Goal: Task Accomplishment & Management: Manage account settings

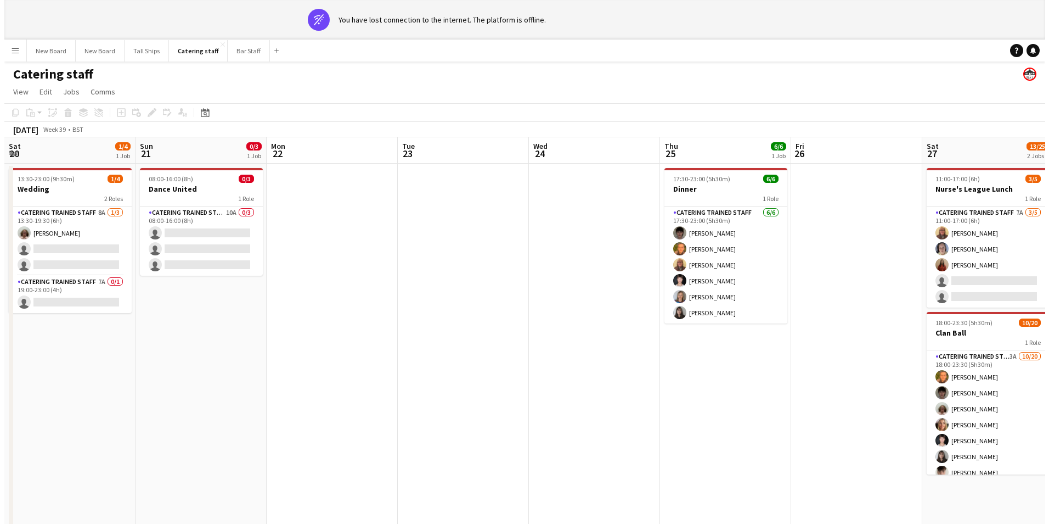
scroll to position [109, 0]
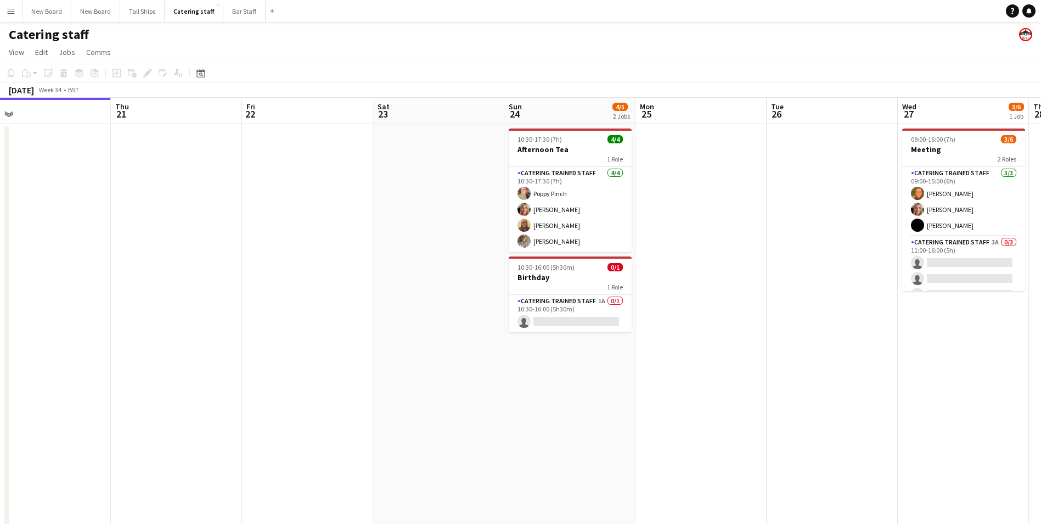
drag, startPoint x: 350, startPoint y: 329, endPoint x: 28, endPoint y: 358, distance: 323.0
click at [27, 359] on app-calendar-viewport "Sun 17 Mon 18 Tue 19 11/12 4 Jobs Wed 20 Thu 21 Fri 22 Sat 23 Sun 24 4/5 2 Jobs…" at bounding box center [520, 358] width 1041 height 521
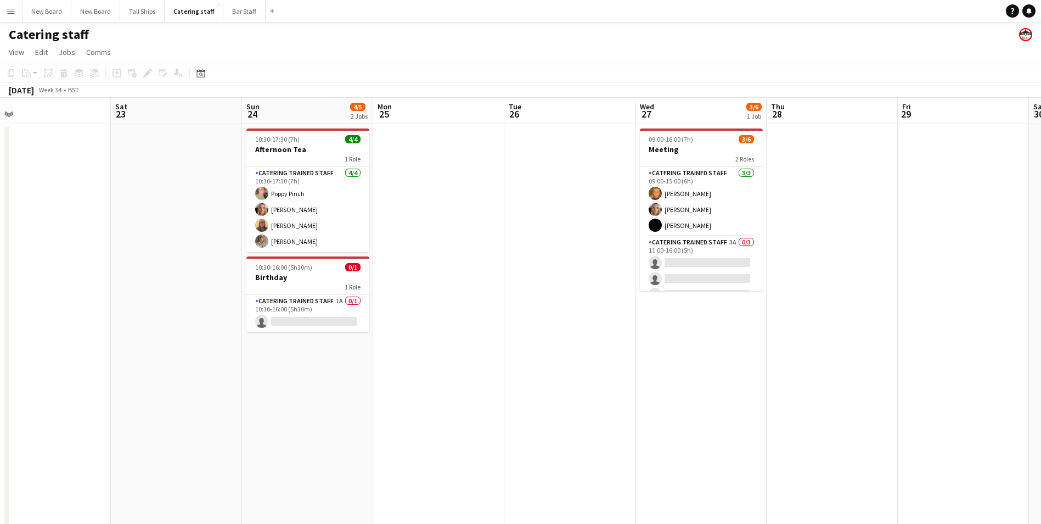
scroll to position [0, 322]
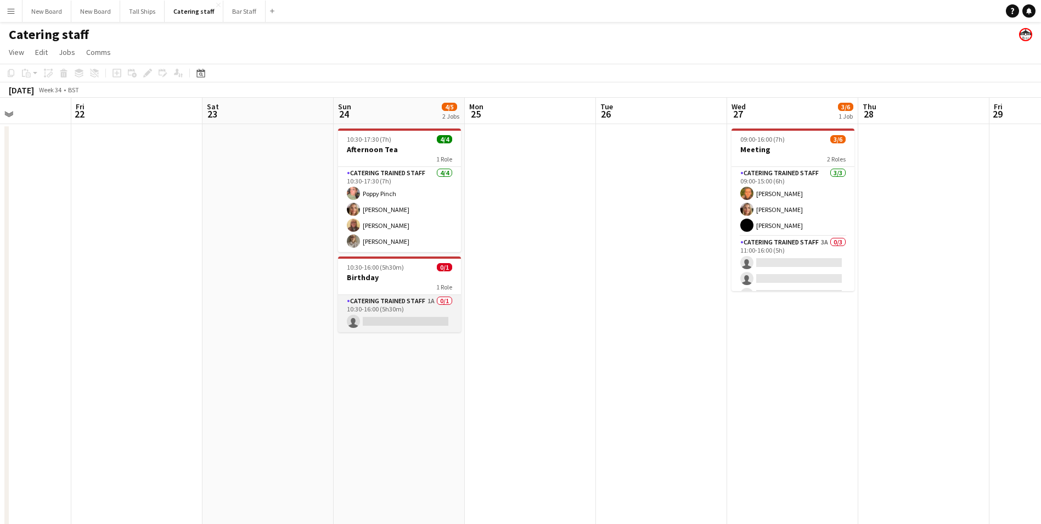
click at [385, 318] on app-card-role "Catering trained staff 1A 0/1 10:30-16:00 (5h30m) single-neutral-actions" at bounding box center [399, 313] width 123 height 37
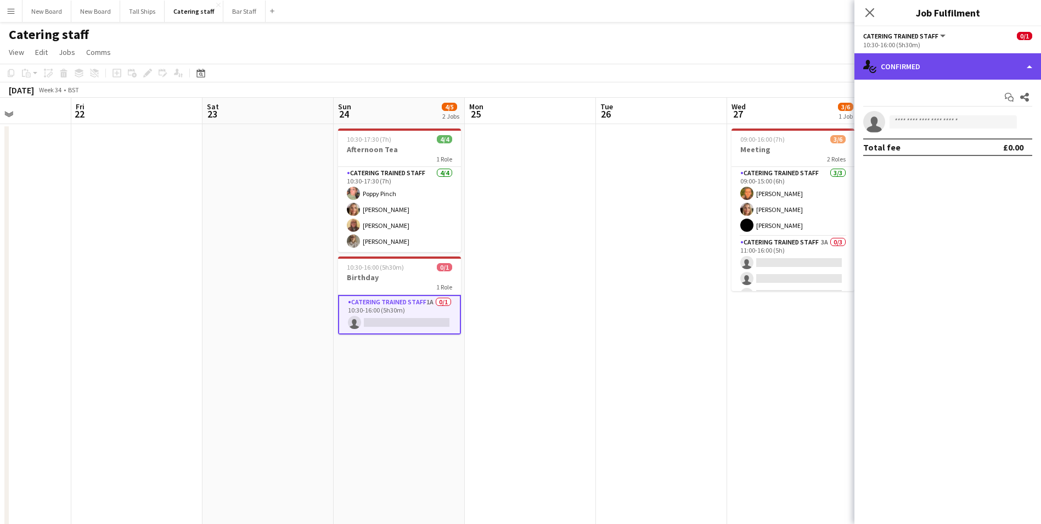
click at [922, 64] on div "single-neutral-actions-check-2 Confirmed" at bounding box center [948, 66] width 187 height 26
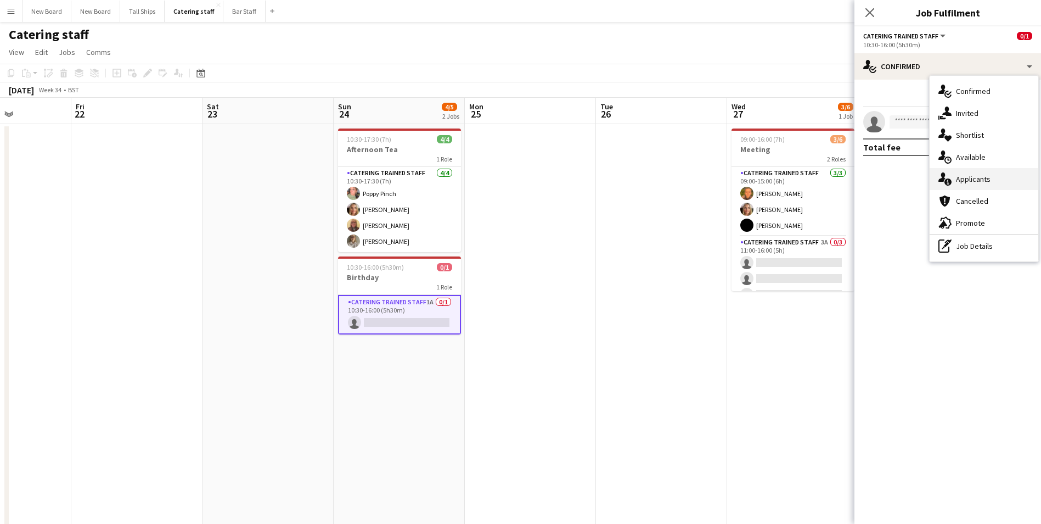
click at [988, 179] on div "single-neutral-actions-information Applicants" at bounding box center [984, 179] width 109 height 22
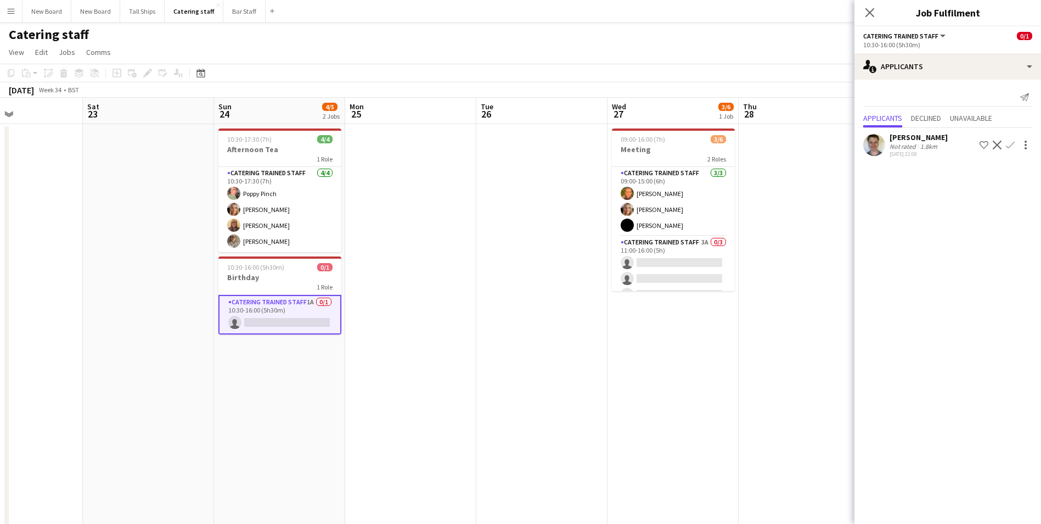
drag, startPoint x: 740, startPoint y: 364, endPoint x: 488, endPoint y: 342, distance: 252.9
click at [488, 343] on app-calendar-viewport "Wed 20 Thu 21 Fri 22 Sat 23 Sun 24 4/5 2 Jobs Mon 25 Tue 26 Wed 27 3/6 1 Job Th…" at bounding box center [520, 358] width 1041 height 521
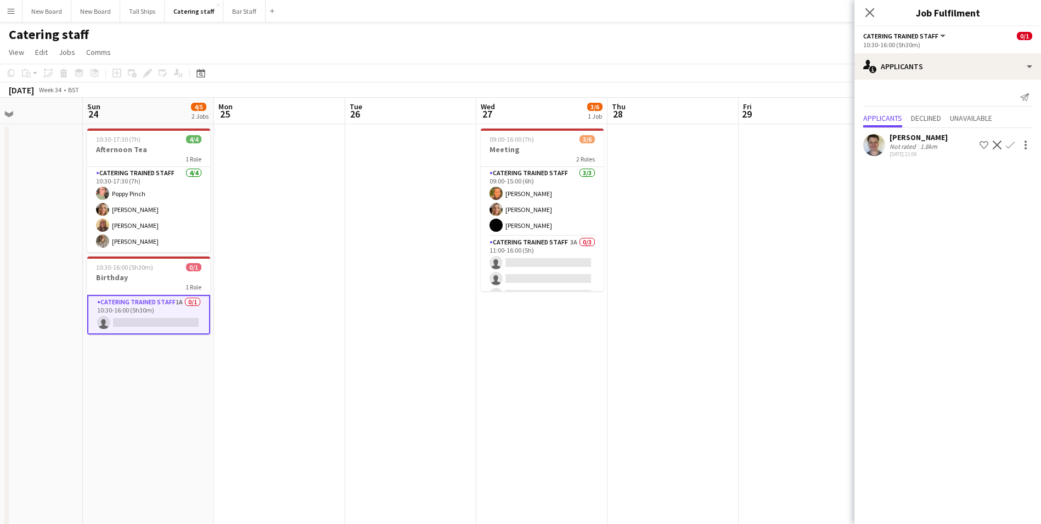
scroll to position [0, 311]
click at [577, 263] on app-card-role "Catering trained staff 3A 0/3 11:00-16:00 (5h) single-neutral-actions single-ne…" at bounding box center [541, 270] width 123 height 69
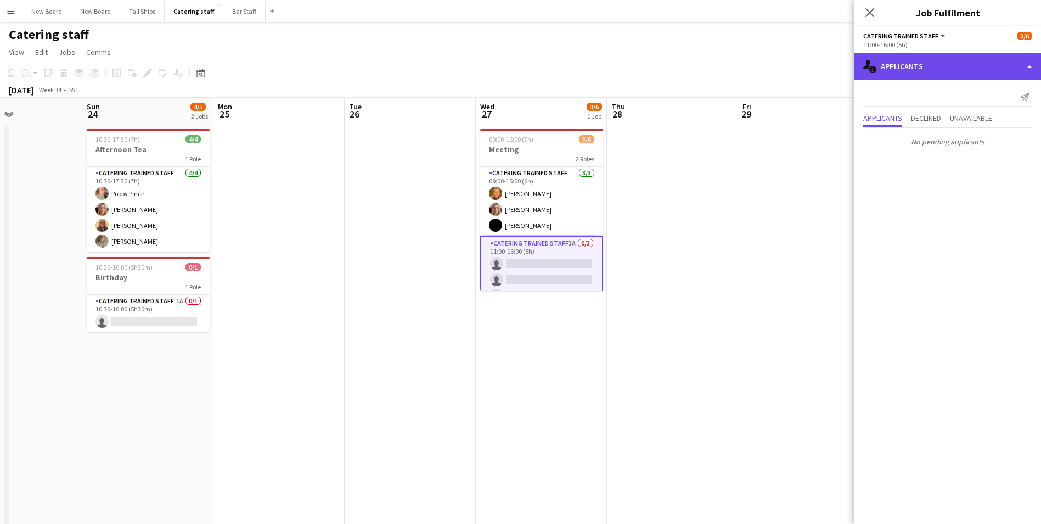
click at [946, 75] on div "single-neutral-actions-information Applicants" at bounding box center [948, 66] width 187 height 26
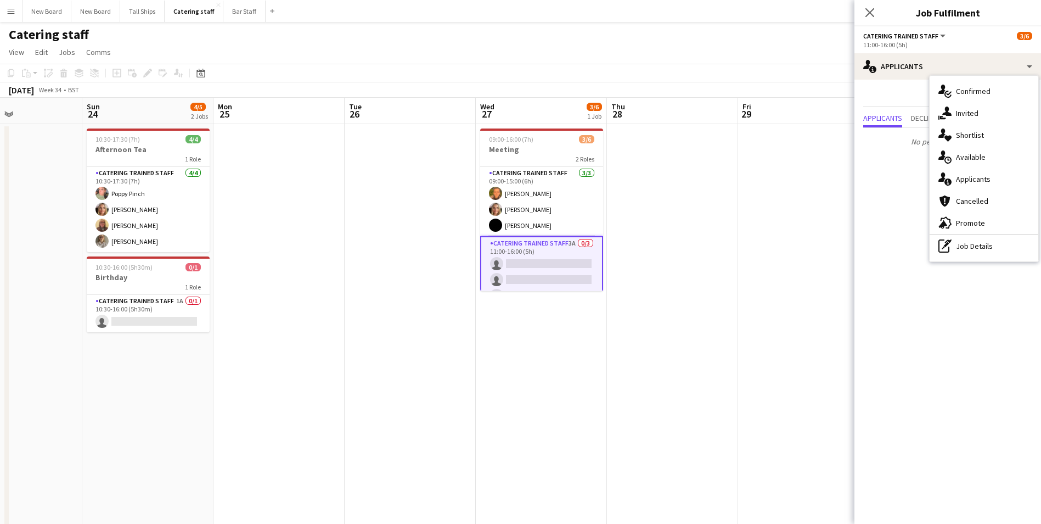
click at [711, 307] on app-date-cell at bounding box center [672, 371] width 131 height 495
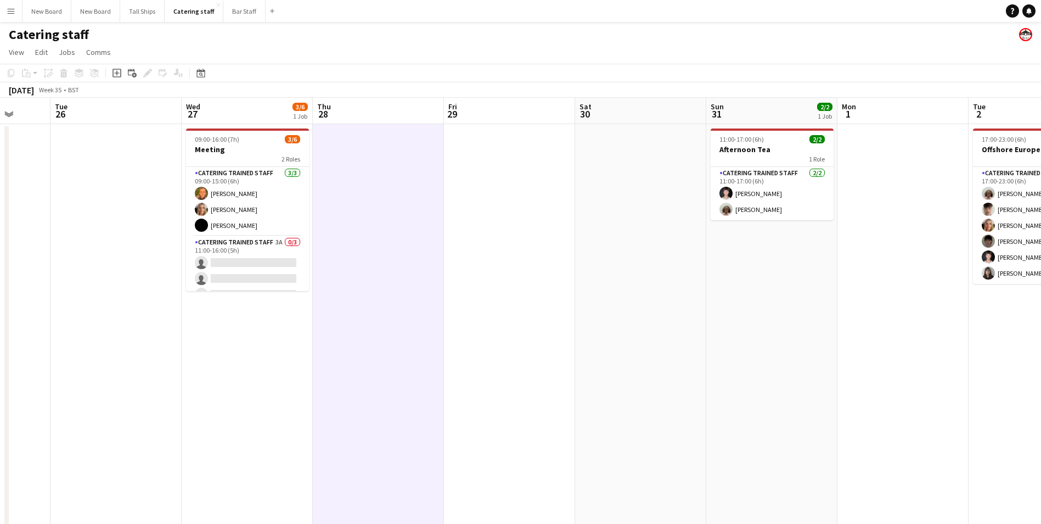
click at [496, 322] on app-calendar-viewport "Sat 23 Sun 24 4/5 2 Jobs Mon 25 Tue 26 Wed 27 3/6 1 Job Thu 28 Fri 29 Sat 30 Su…" at bounding box center [520, 358] width 1041 height 521
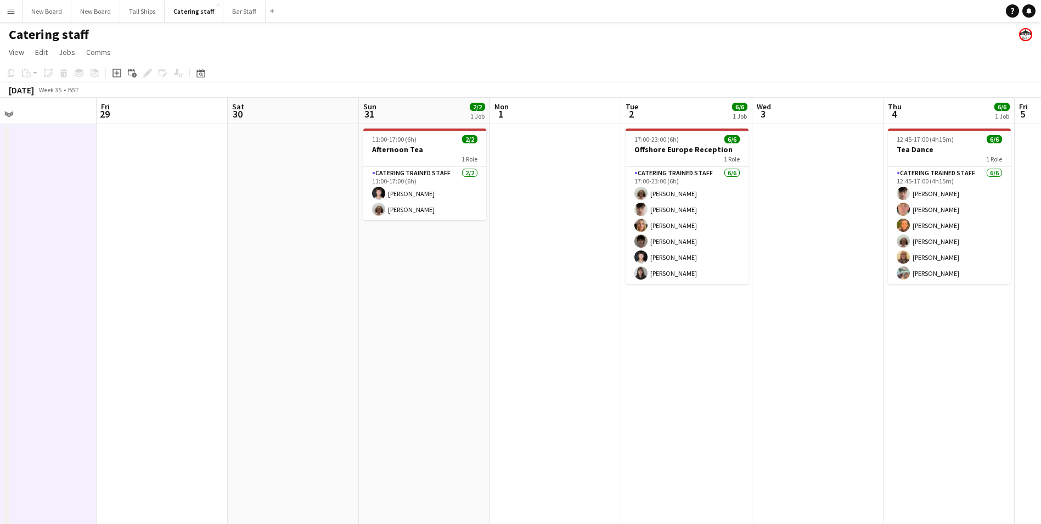
drag, startPoint x: 681, startPoint y: 276, endPoint x: 603, endPoint y: 276, distance: 77.4
click at [603, 276] on app-calendar-viewport "Mon 25 Tue 26 Wed 27 3/6 1 Job Thu 28 Fri 29 Sat 30 Sun 31 2/2 1 Job Mon 1 Tue …" at bounding box center [520, 358] width 1041 height 521
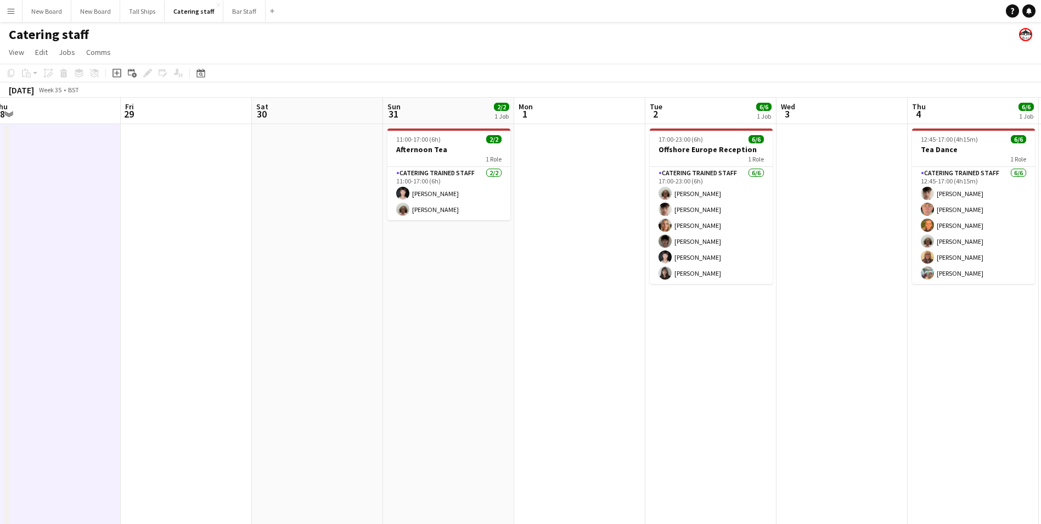
drag, startPoint x: 891, startPoint y: 280, endPoint x: 605, endPoint y: 300, distance: 286.6
click at [604, 302] on app-calendar-viewport "Mon 25 Tue 26 Wed 27 3/6 1 Job Thu 28 Fri 29 Sat 30 Sun 31 2/2 1 Job Mon 1 Tue …" at bounding box center [520, 358] width 1041 height 521
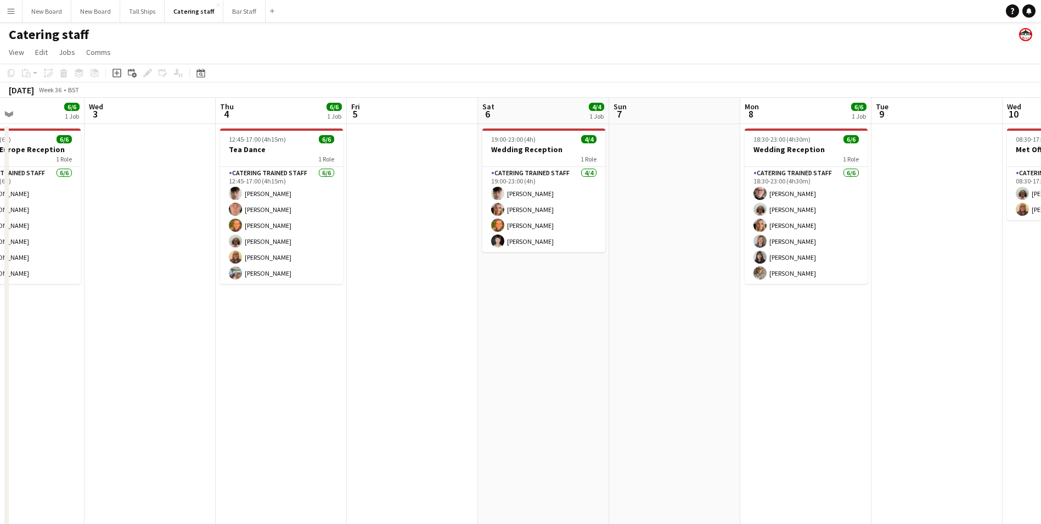
drag, startPoint x: 867, startPoint y: 290, endPoint x: 563, endPoint y: 291, distance: 303.5
click at [464, 307] on app-calendar-viewport "Sun 31 2/2 1 Job Mon 1 Tue 2 6/6 1 Job Wed 3 Thu 4 6/6 1 Job Fri 5 Sat 6 4/4 1 …" at bounding box center [520, 358] width 1041 height 521
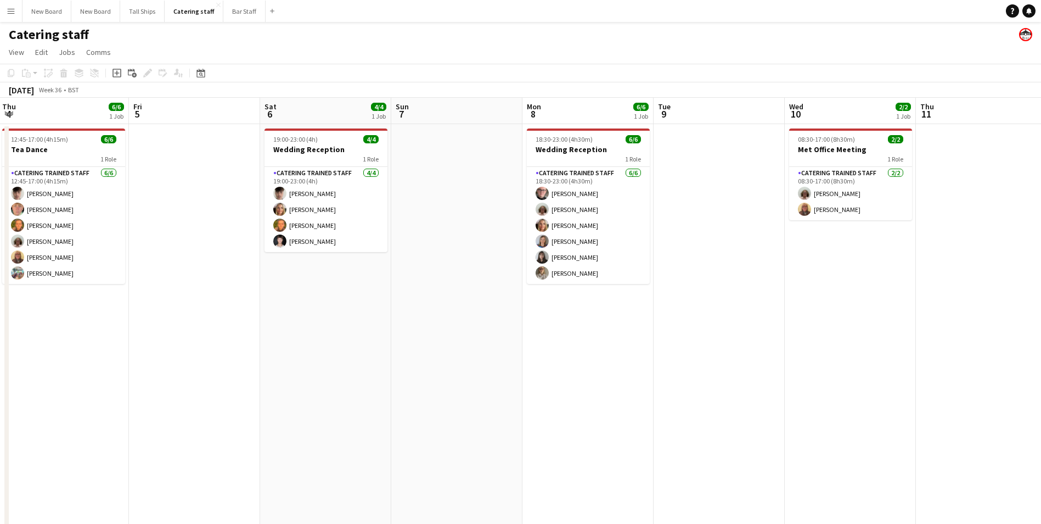
drag, startPoint x: 770, startPoint y: 312, endPoint x: 558, endPoint y: 323, distance: 212.7
click at [558, 323] on app-calendar-viewport "Mon 1 Tue 2 6/6 1 Job Wed 3 Thu 4 6/6 1 Job Fri 5 Sat 6 4/4 1 Job Sun 7 Mon 8 6…" at bounding box center [520, 358] width 1041 height 521
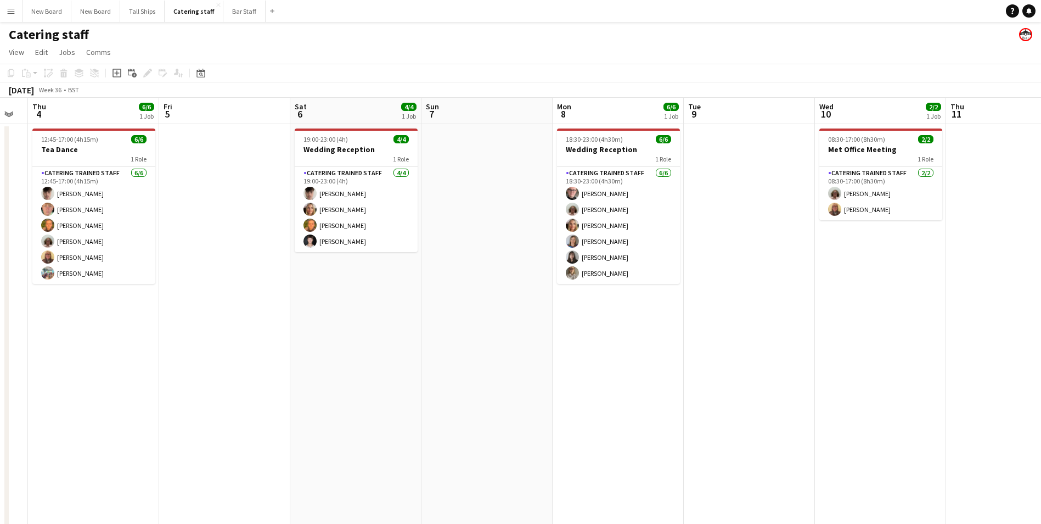
drag, startPoint x: 882, startPoint y: 308, endPoint x: 534, endPoint y: 319, distance: 348.7
click at [529, 319] on app-calendar-viewport "Mon 1 Tue 2 6/6 1 Job Wed 3 Thu 4 6/6 1 Job Fri 5 Sat 6 4/4 1 Job Sun 7 Mon 8 6…" at bounding box center [520, 358] width 1041 height 521
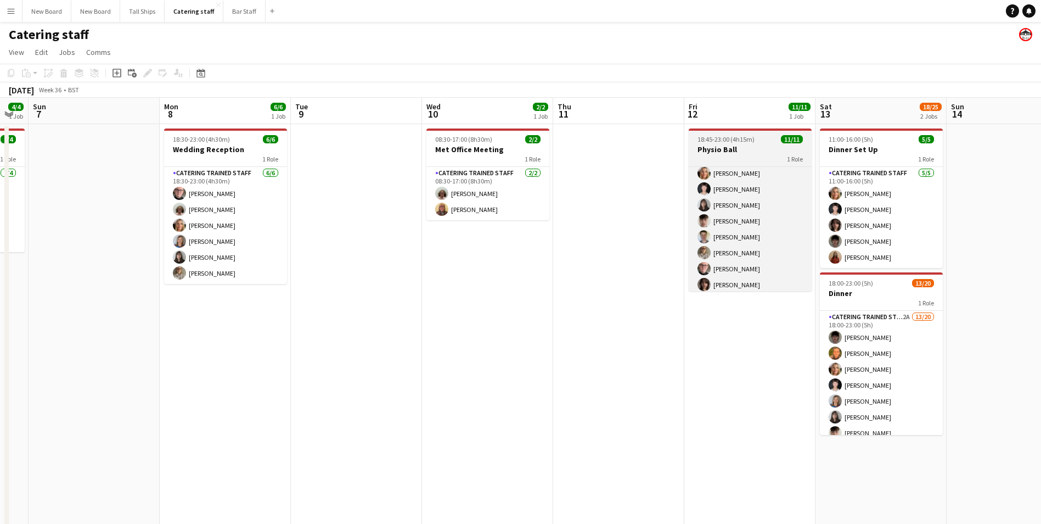
scroll to position [72, 0]
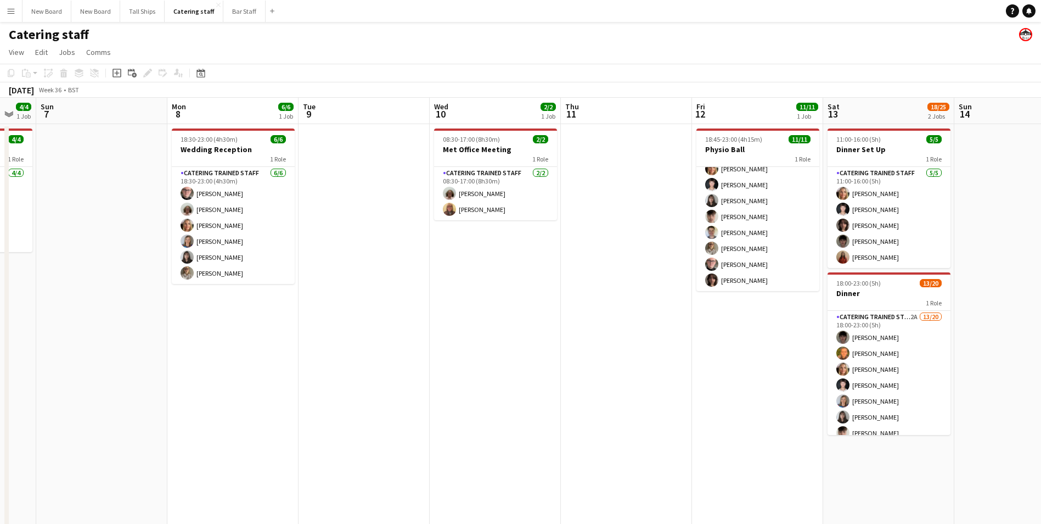
click at [634, 354] on app-calendar-viewport "Thu 4 6/6 1 Job Fri 5 Sat 6 4/4 1 Job Sun 7 Mon 8 6/6 1 Job Tue 9 Wed 10 2/2 1 …" at bounding box center [520, 358] width 1041 height 521
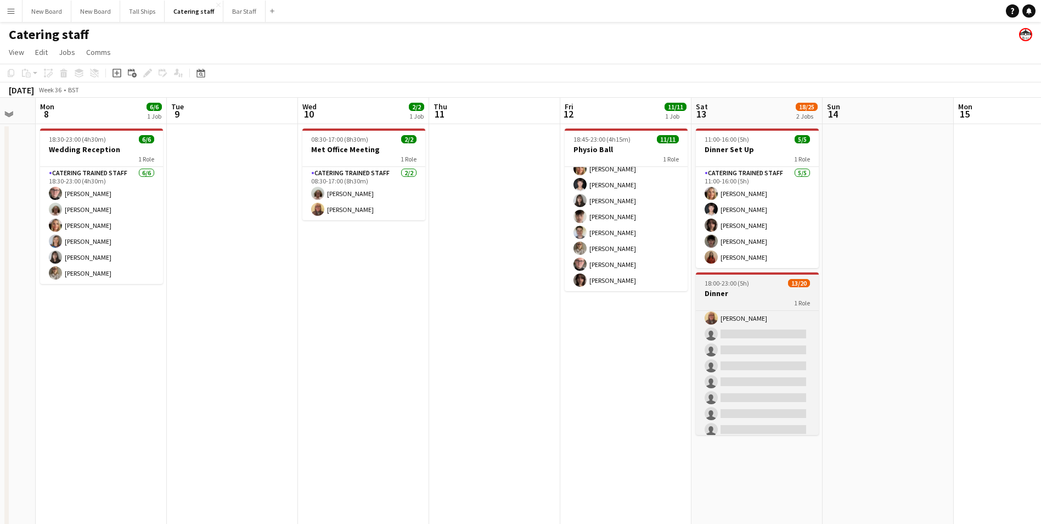
scroll to position [216, 0]
click at [765, 329] on app-card-role "Catering trained staff 2A 13/20 18:00-23:00 (5h) [PERSON_NAME] [PERSON_NAME] Ch…" at bounding box center [757, 265] width 123 height 340
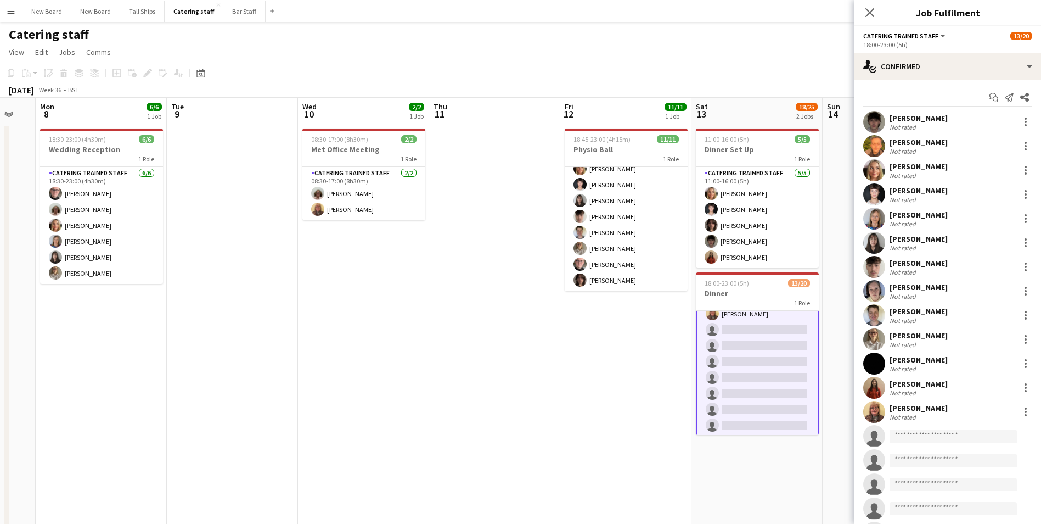
scroll to position [217, 0]
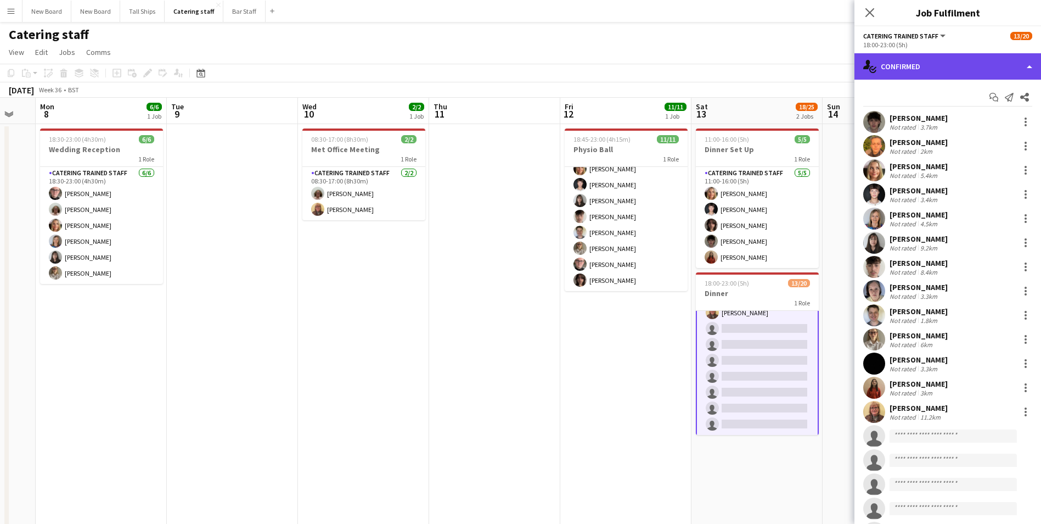
click at [974, 60] on div "single-neutral-actions-check-2 Confirmed" at bounding box center [948, 66] width 187 height 26
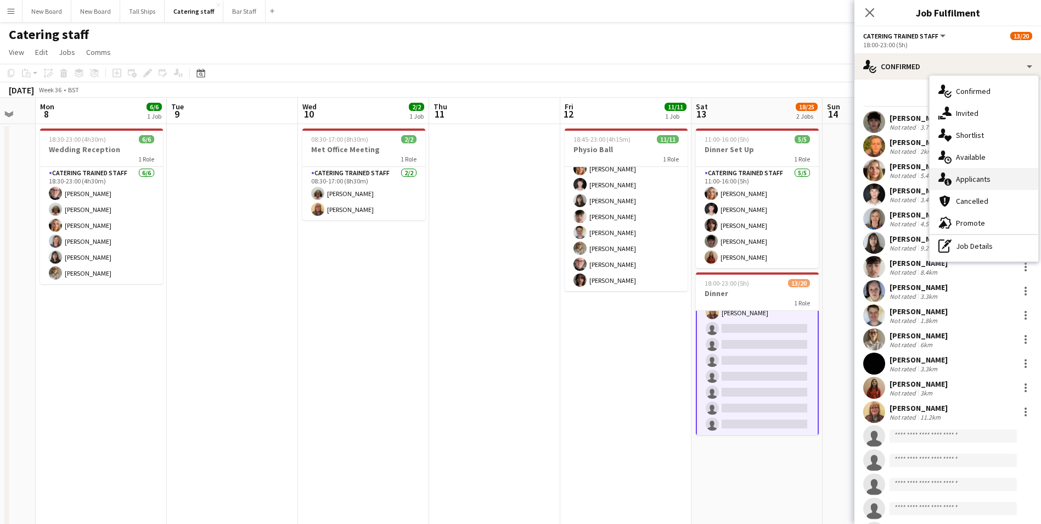
click at [984, 182] on div "single-neutral-actions-information Applicants" at bounding box center [984, 179] width 109 height 22
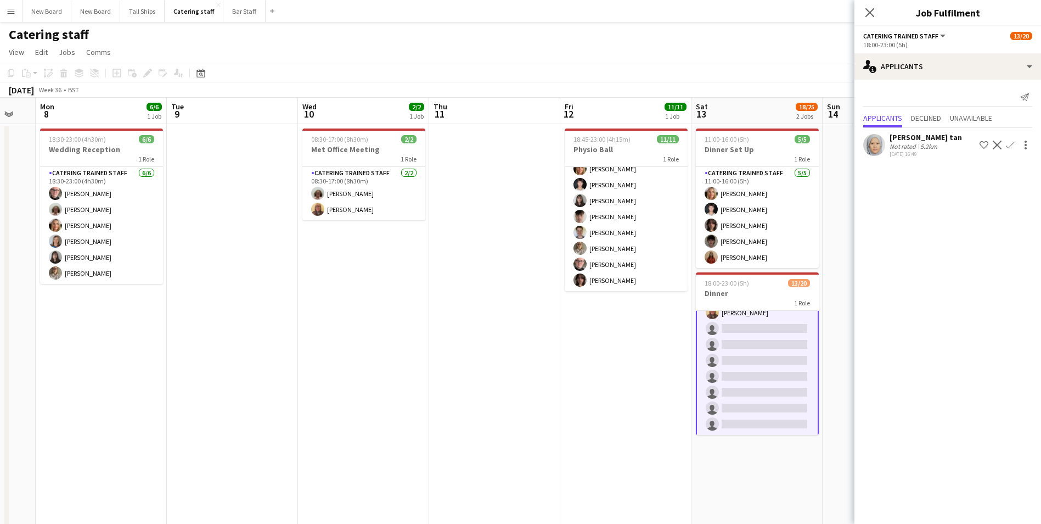
click at [576, 379] on app-date-cell "18:45-23:00 (4h15m) 11/11 Physio Ball 1 Role Catering trained staff [DATE] 18:4…" at bounding box center [625, 371] width 131 height 495
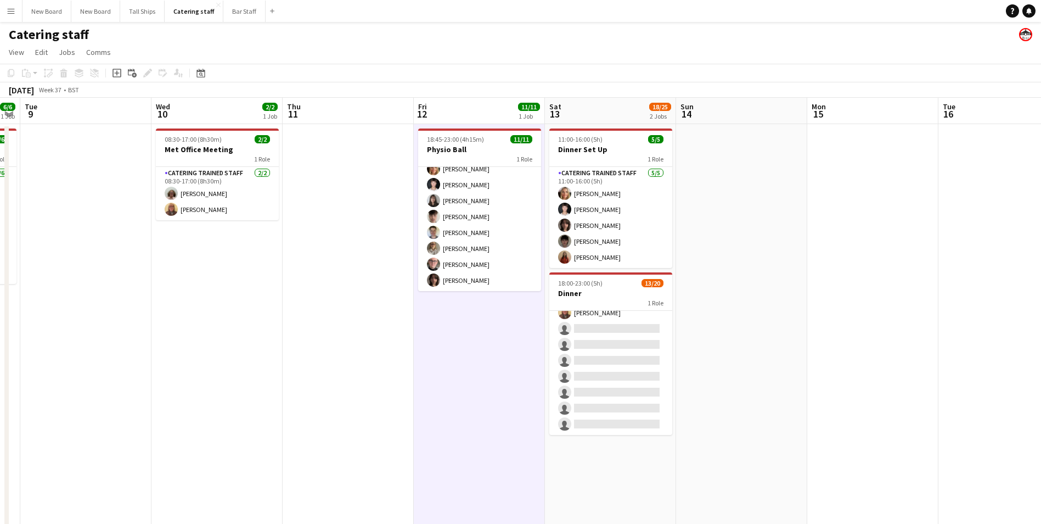
drag, startPoint x: 624, startPoint y: 369, endPoint x: 389, endPoint y: 380, distance: 235.1
click at [387, 385] on app-calendar-viewport "Sat 6 4/4 1 Job Sun 7 Mon 8 6/6 1 Job Tue 9 Wed 10 2/2 1 Job Thu 11 Fri 12 11/1…" at bounding box center [520, 358] width 1041 height 521
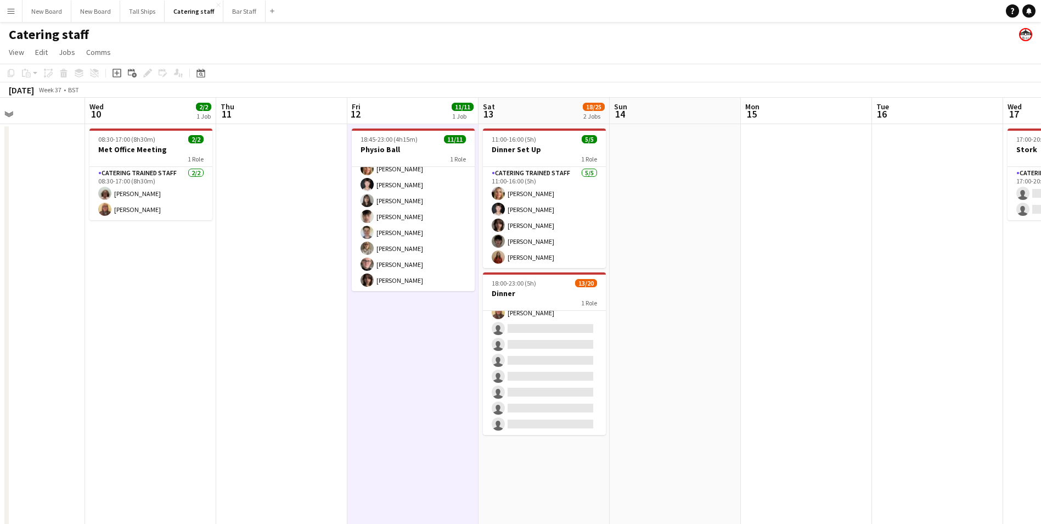
drag, startPoint x: 803, startPoint y: 360, endPoint x: 537, endPoint y: 363, distance: 265.7
click at [537, 363] on app-calendar-viewport "Sun 7 Mon 8 6/6 1 Job Tue 9 Wed 10 2/2 1 Job Thu 11 Fri 12 11/11 1 Job Sat 13 1…" at bounding box center [520, 358] width 1041 height 521
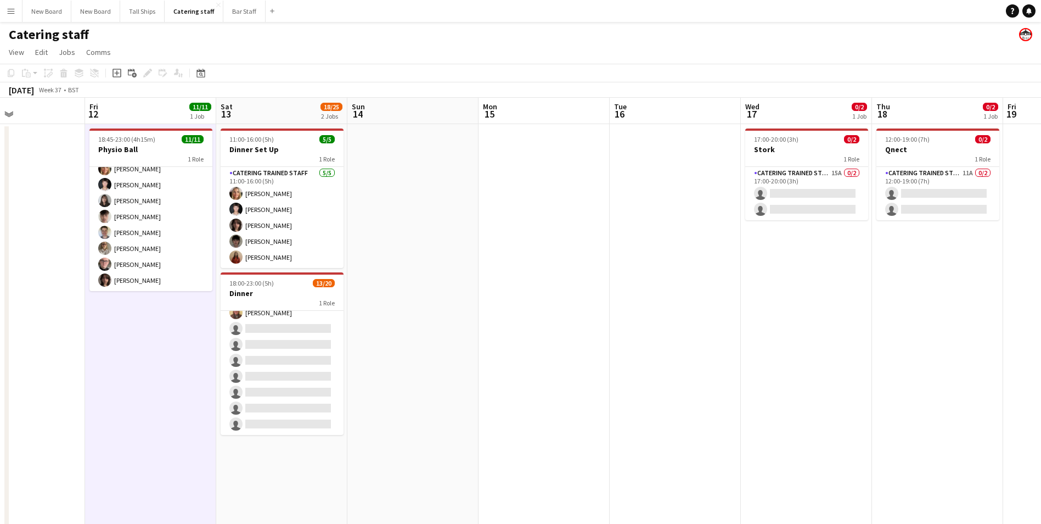
scroll to position [0, 336]
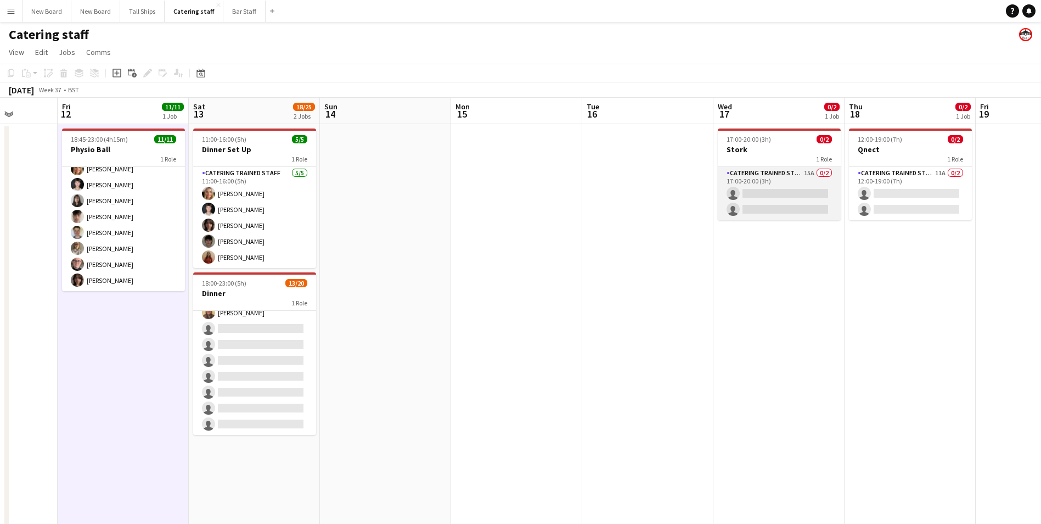
click at [787, 193] on app-card-role "Catering trained staff 15A 0/2 17:00-20:00 (3h) single-neutral-actions single-n…" at bounding box center [779, 193] width 123 height 53
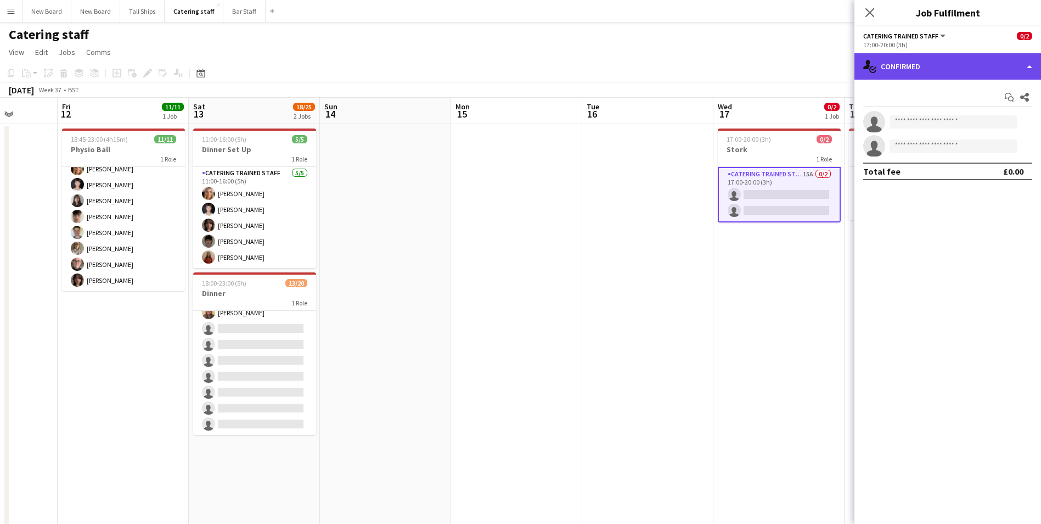
click at [959, 58] on div "single-neutral-actions-check-2 Confirmed" at bounding box center [948, 66] width 187 height 26
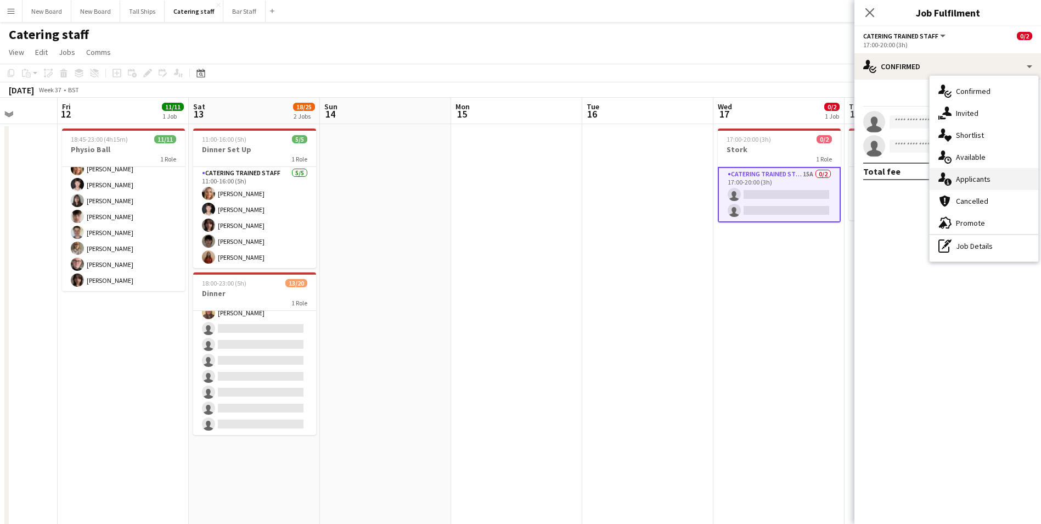
click at [980, 177] on div "single-neutral-actions-information Applicants" at bounding box center [984, 179] width 109 height 22
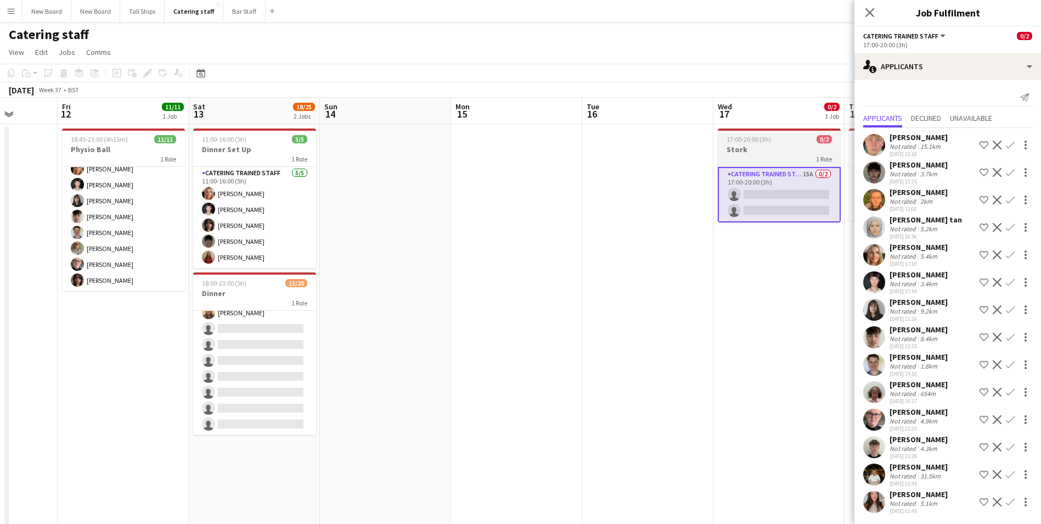
click at [766, 148] on h3 "Stork" at bounding box center [779, 149] width 123 height 10
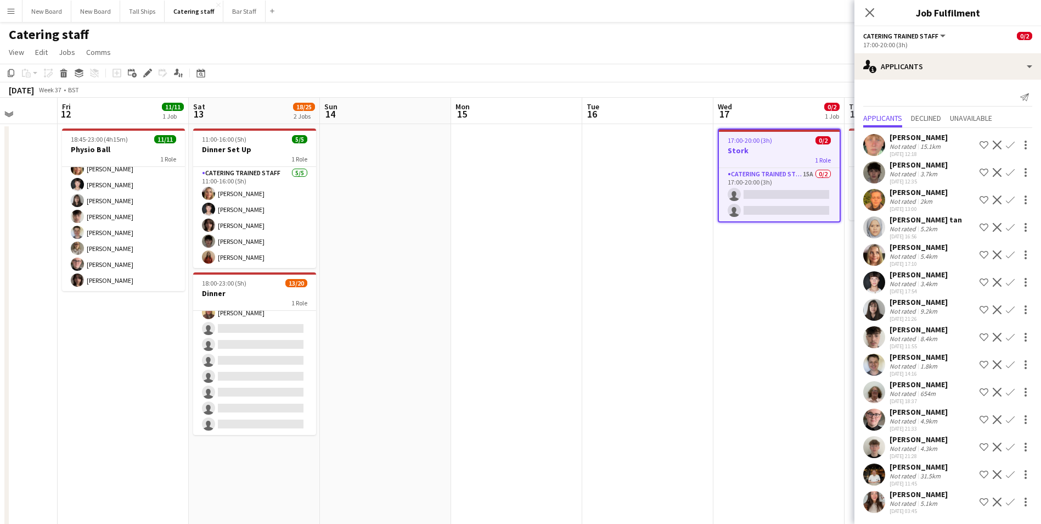
click at [560, 250] on app-date-cell at bounding box center [516, 371] width 131 height 495
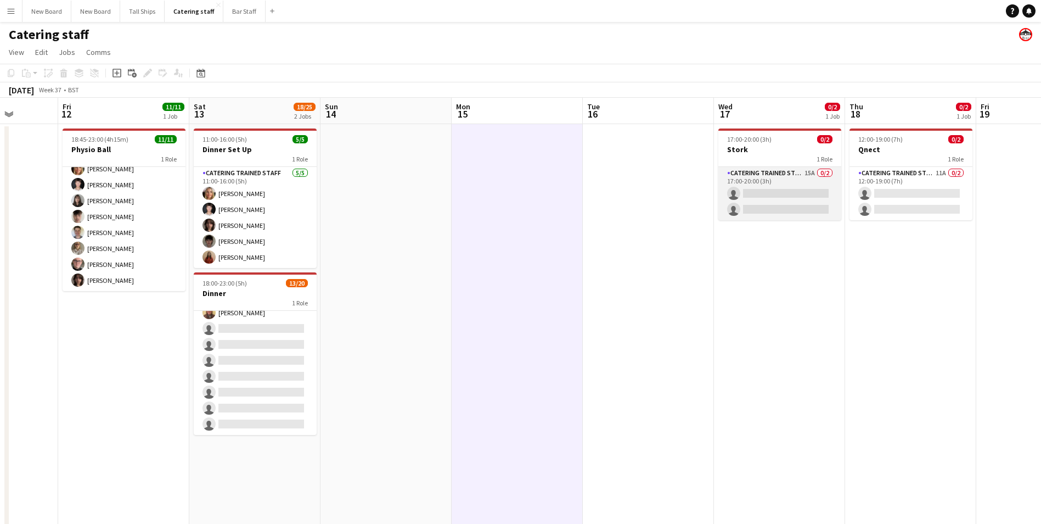
click at [746, 191] on app-card-role "Catering trained staff 15A 0/2 17:00-20:00 (3h) single-neutral-actions single-n…" at bounding box center [779, 193] width 123 height 53
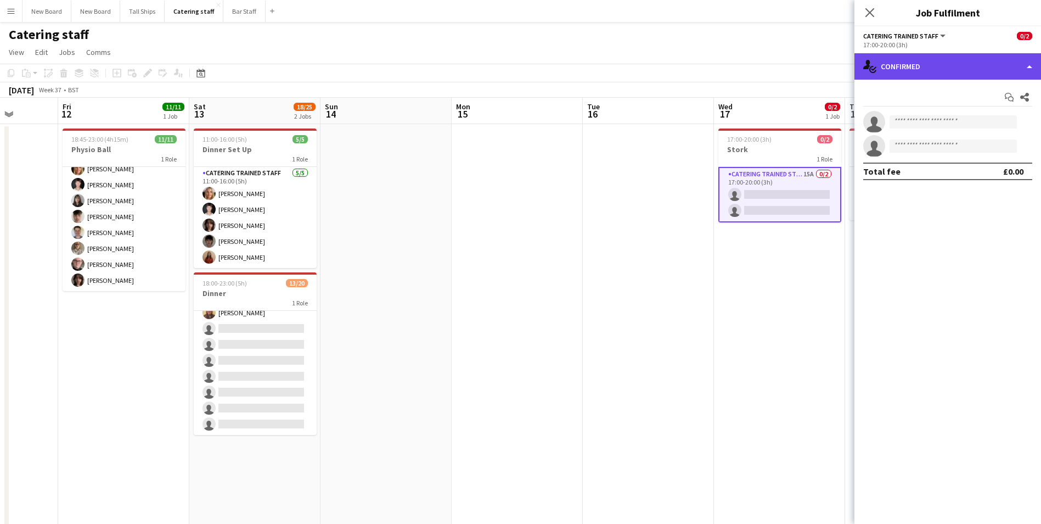
click at [978, 67] on div "single-neutral-actions-check-2 Confirmed" at bounding box center [948, 66] width 187 height 26
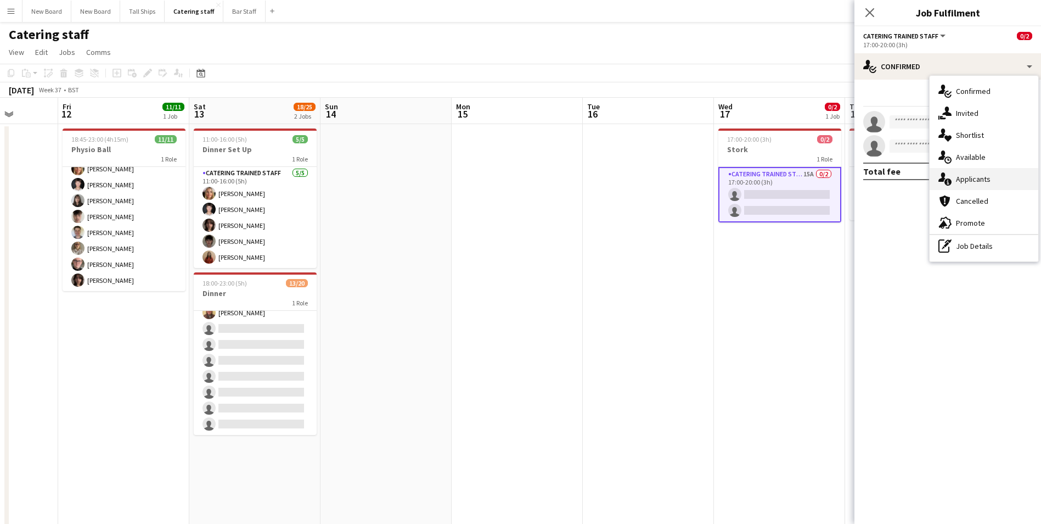
click at [976, 181] on div "single-neutral-actions-information Applicants" at bounding box center [984, 179] width 109 height 22
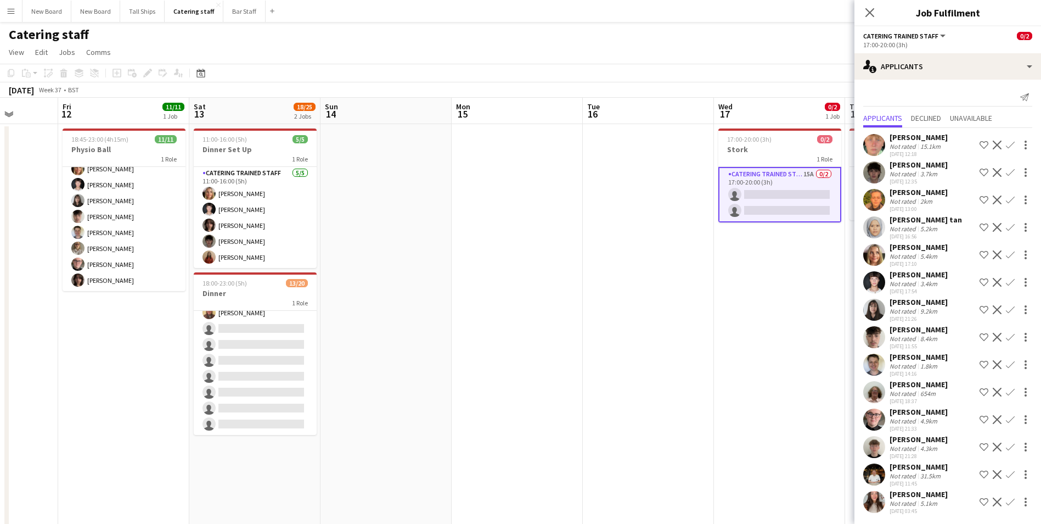
click at [1006, 307] on app-icon "Confirm" at bounding box center [1010, 309] width 9 height 9
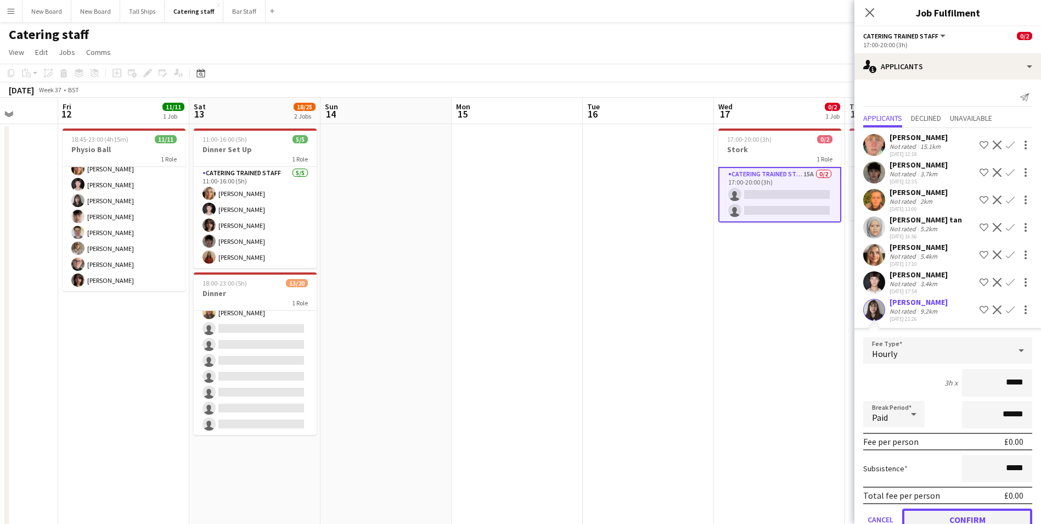
click at [1002, 521] on button "Confirm" at bounding box center [967, 519] width 130 height 22
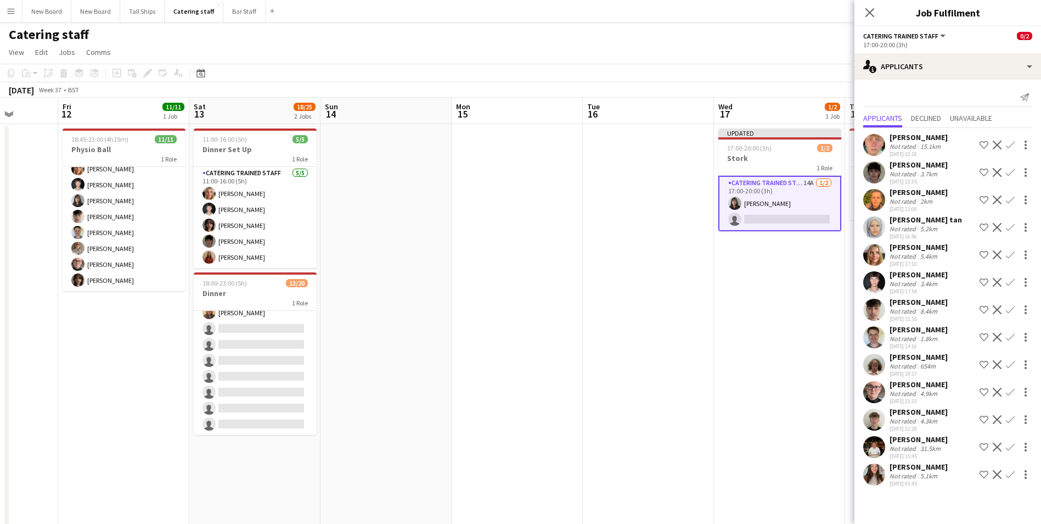
click at [1007, 473] on app-icon "Confirm" at bounding box center [1010, 474] width 9 height 9
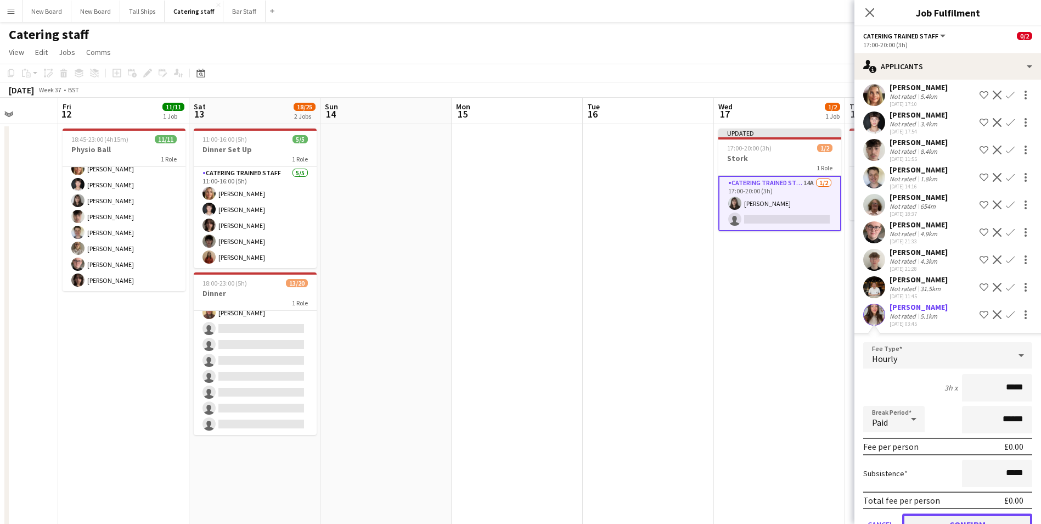
click at [995, 519] on button "Confirm" at bounding box center [967, 524] width 130 height 22
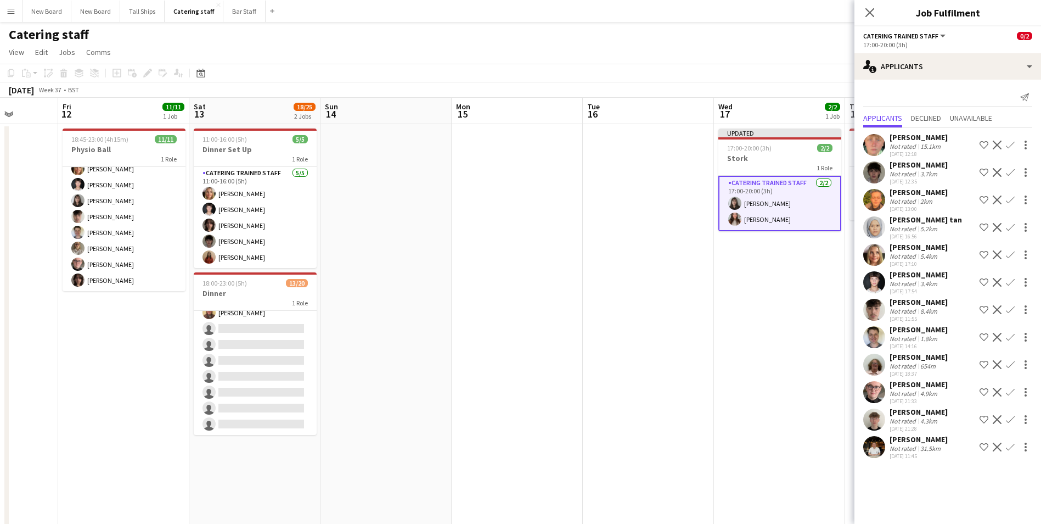
scroll to position [0, 0]
click at [733, 398] on app-date-cell "Updated 17:00-20:00 (3h) 2/2 Stork 1 Role Catering trained staff [DATE] 17:00-2…" at bounding box center [779, 371] width 131 height 495
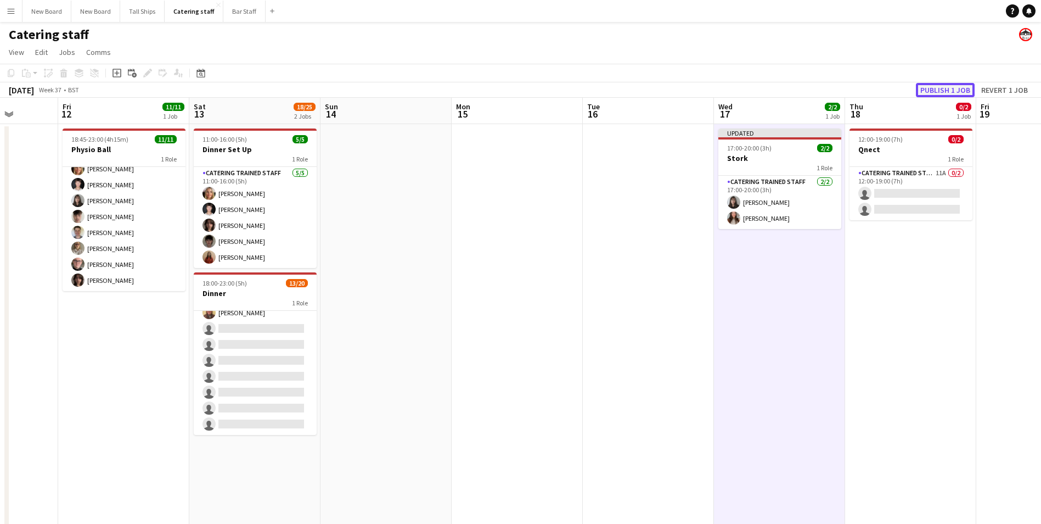
click at [944, 91] on button "Publish 1 job" at bounding box center [945, 90] width 59 height 14
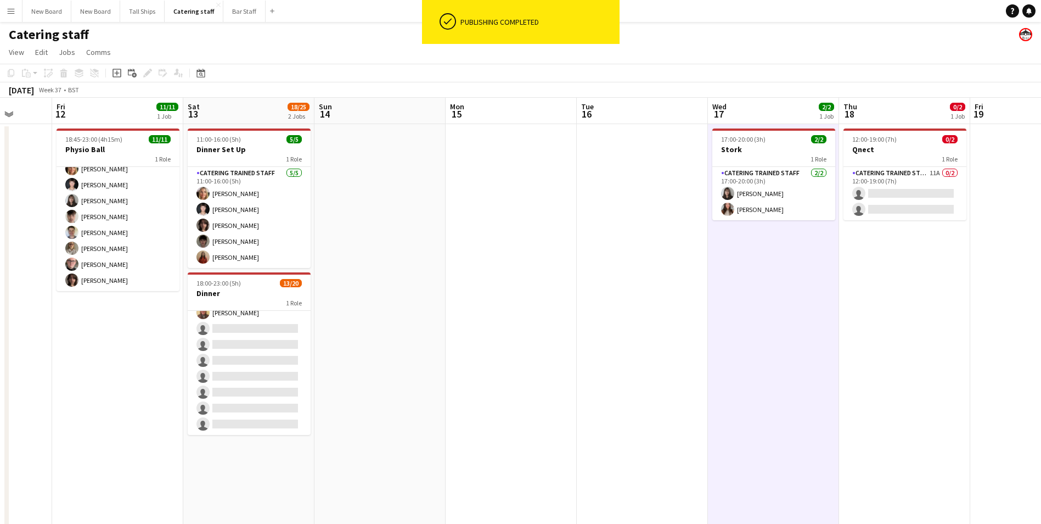
drag, startPoint x: 918, startPoint y: 267, endPoint x: 776, endPoint y: 267, distance: 142.2
click at [776, 267] on app-calendar-viewport "Tue 9 Wed 10 2/2 1 Job Thu 11 Fri 12 11/11 1 Job Sat 13 18/25 2 Jobs Sun 14 Mon…" at bounding box center [520, 358] width 1041 height 521
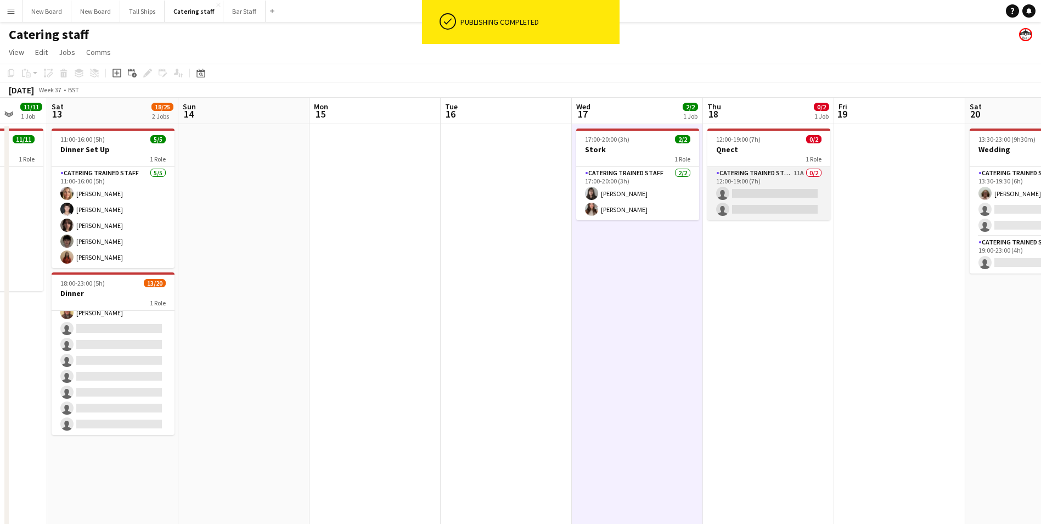
click at [800, 190] on app-card-role "Catering trained staff 11A 0/2 12:00-19:00 (7h) single-neutral-actions single-n…" at bounding box center [768, 193] width 123 height 53
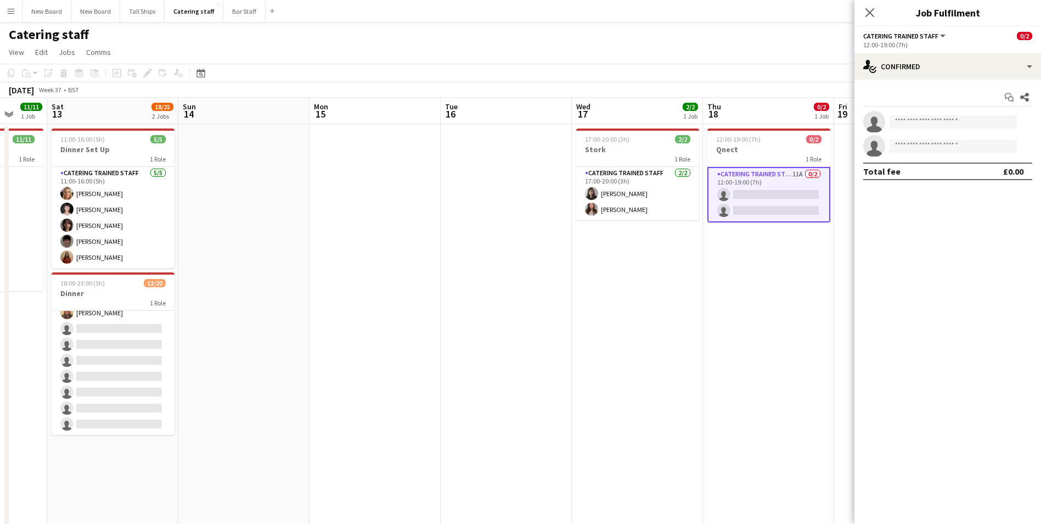
click at [774, 193] on app-card-role "Catering trained staff 11A 0/2 12:00-19:00 (7h) single-neutral-actions single-n…" at bounding box center [768, 194] width 123 height 55
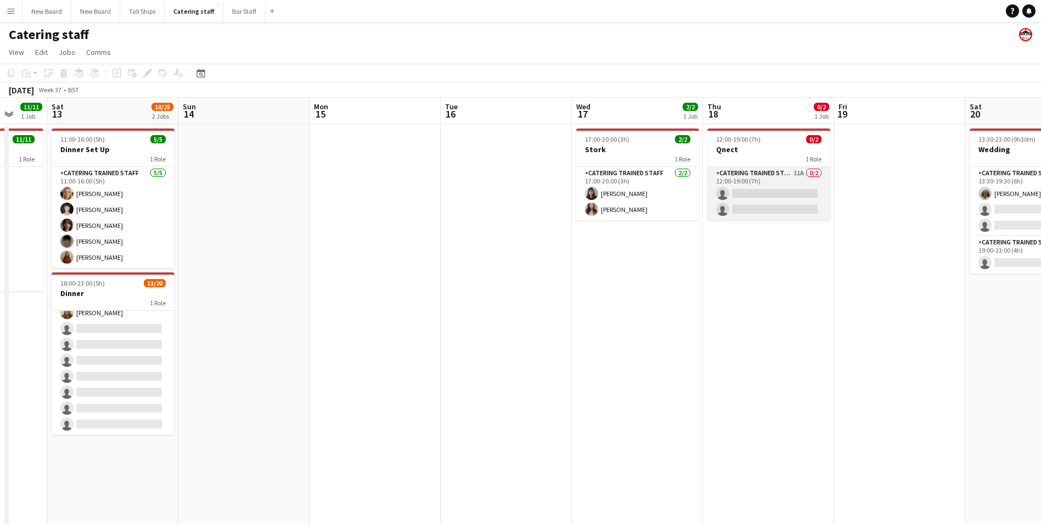
click at [786, 191] on app-card-role "Catering trained staff 11A 0/2 12:00-19:00 (7h) single-neutral-actions single-n…" at bounding box center [768, 193] width 123 height 53
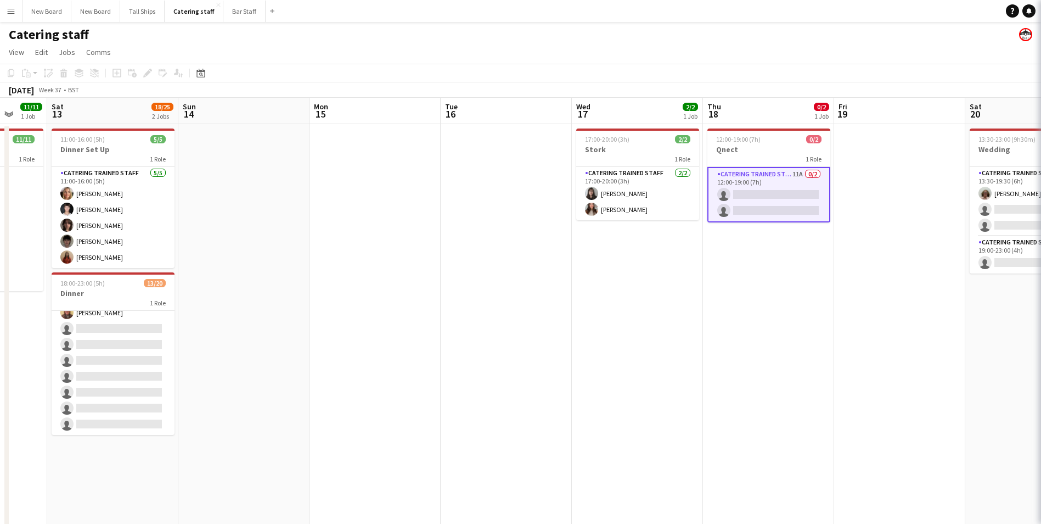
scroll to position [0, 346]
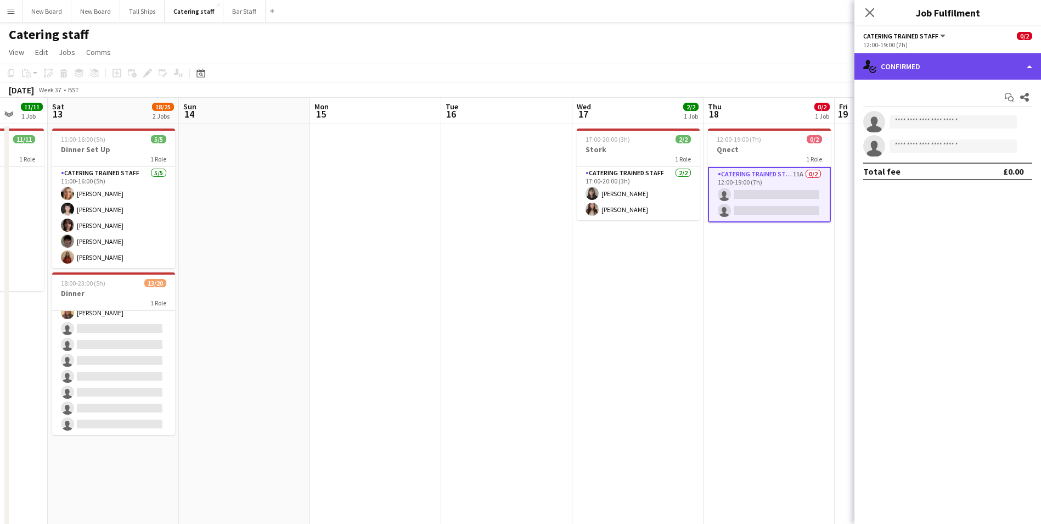
click at [952, 53] on div "single-neutral-actions-check-2 Confirmed" at bounding box center [948, 66] width 187 height 26
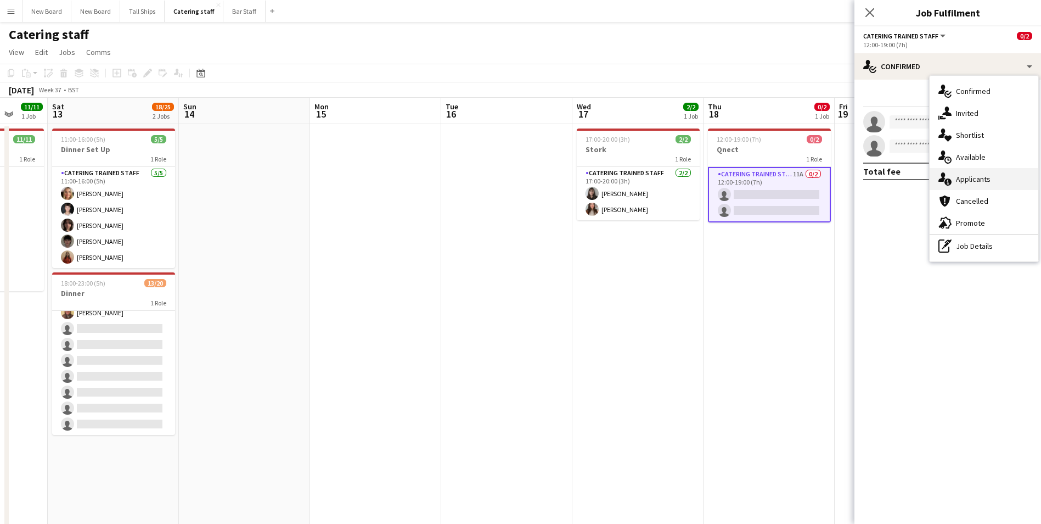
click at [976, 183] on div "single-neutral-actions-information Applicants" at bounding box center [984, 179] width 109 height 22
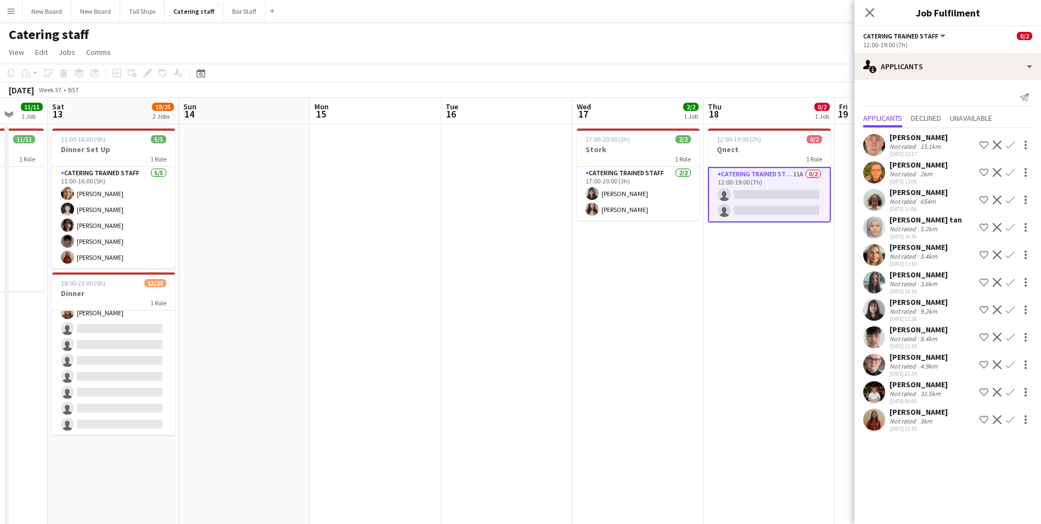
click at [1010, 417] on app-icon "Confirm" at bounding box center [1010, 419] width 9 height 9
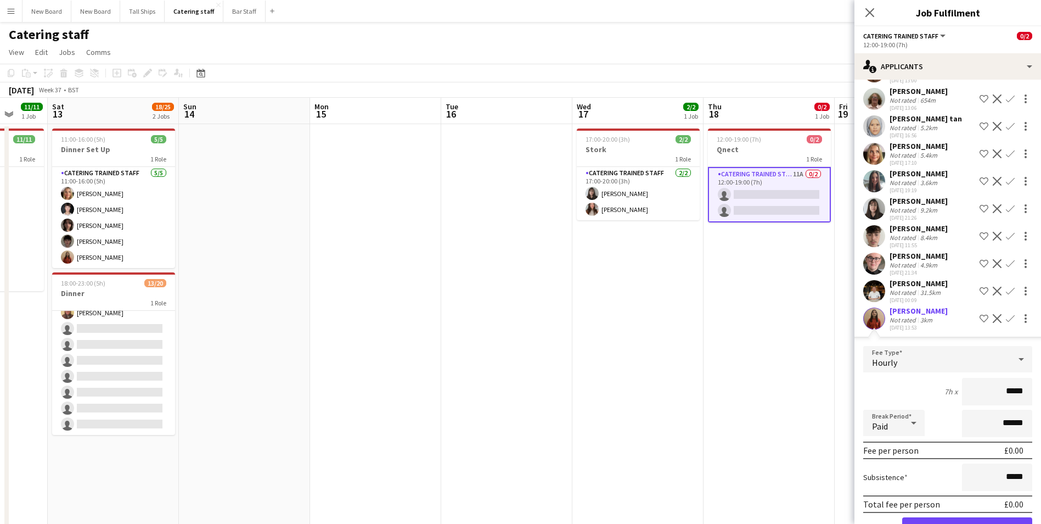
scroll to position [115, 0]
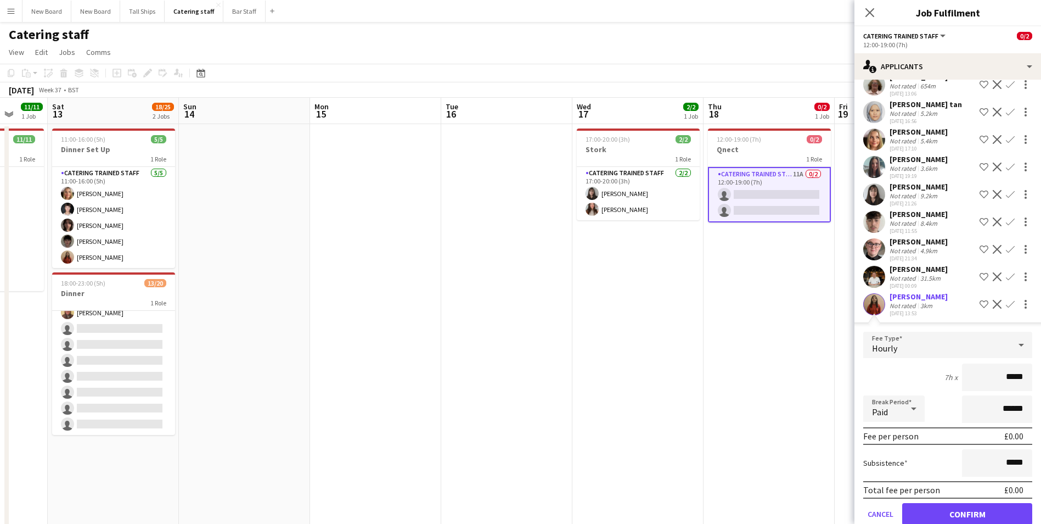
click at [1006, 137] on app-icon "Confirm" at bounding box center [1010, 139] width 9 height 9
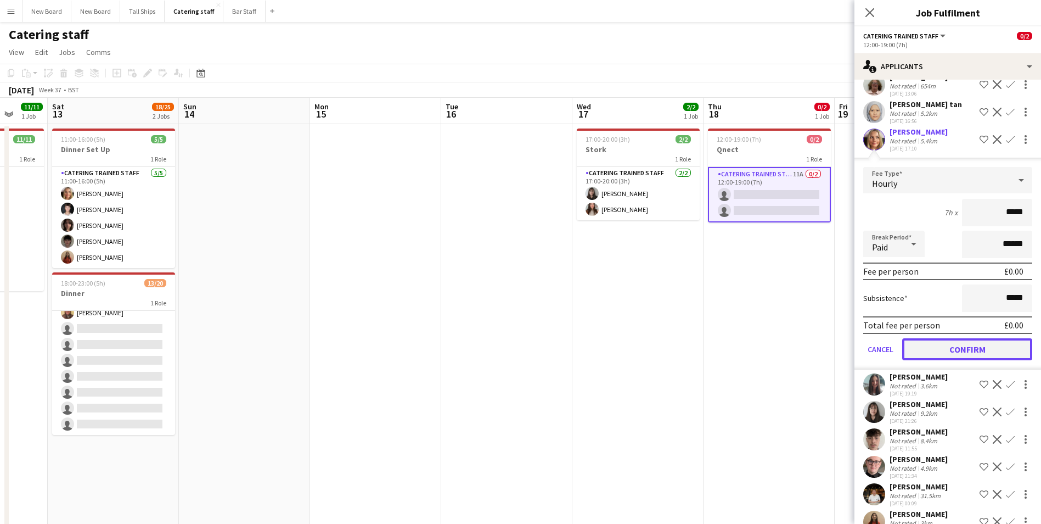
click at [985, 353] on button "Confirm" at bounding box center [967, 349] width 130 height 22
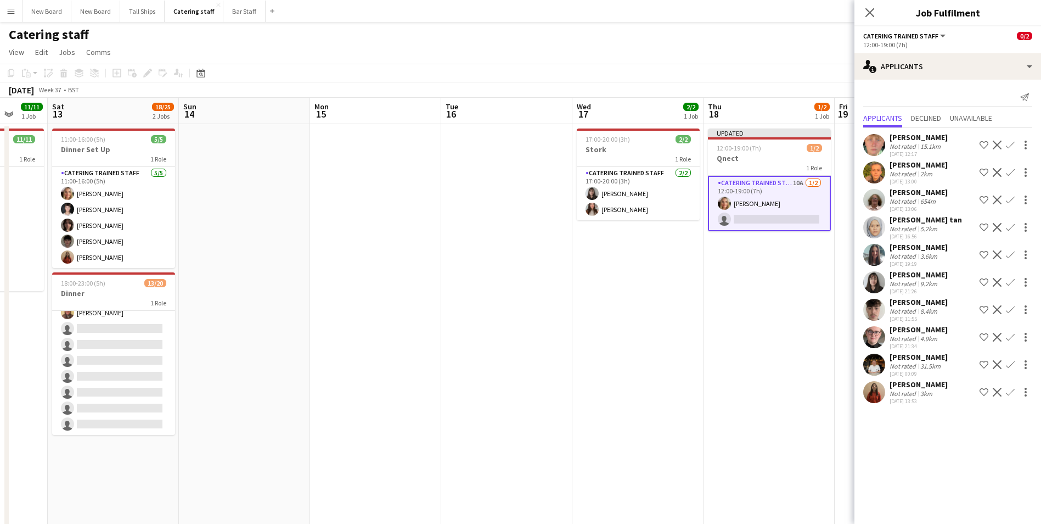
scroll to position [0, 0]
click at [743, 216] on app-card-role "Catering trained staff 10A [DATE] 12:00-19:00 (7h) [PERSON_NAME] single-neutral…" at bounding box center [769, 203] width 123 height 55
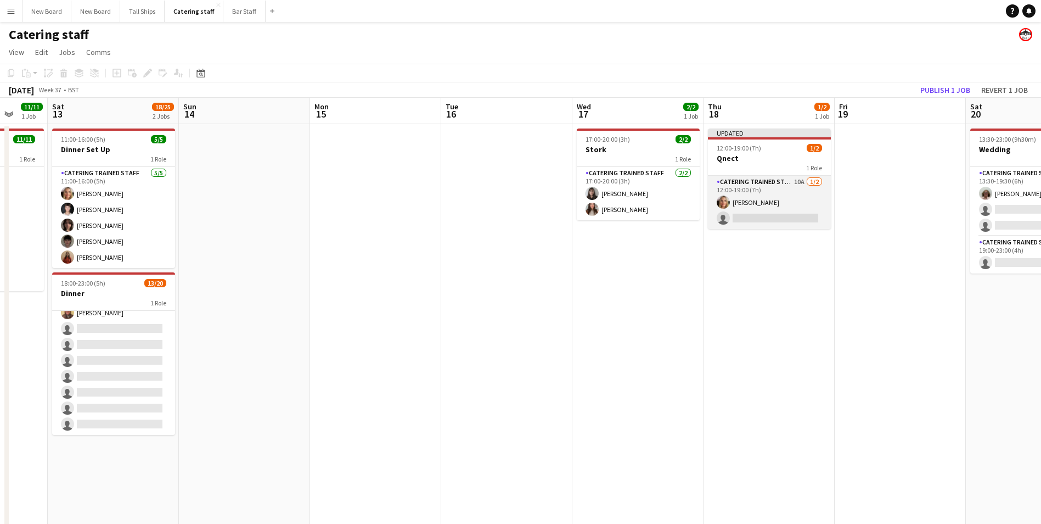
click at [777, 217] on app-card-role "Catering trained staff 10A [DATE] 12:00-19:00 (7h) [PERSON_NAME] single-neutral…" at bounding box center [769, 202] width 123 height 53
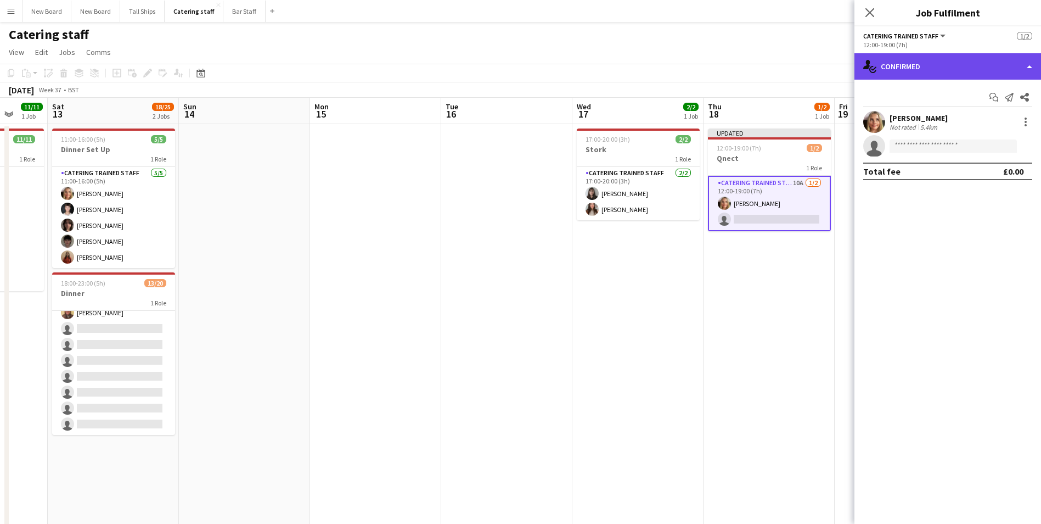
click at [997, 66] on div "single-neutral-actions-check-2 Confirmed" at bounding box center [948, 66] width 187 height 26
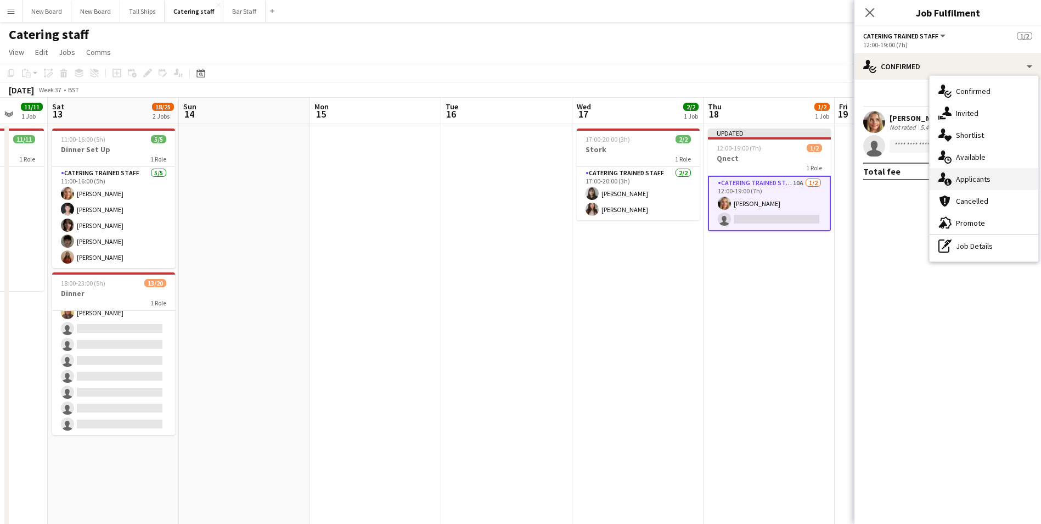
click at [1004, 176] on div "single-neutral-actions-information Applicants" at bounding box center [984, 179] width 109 height 22
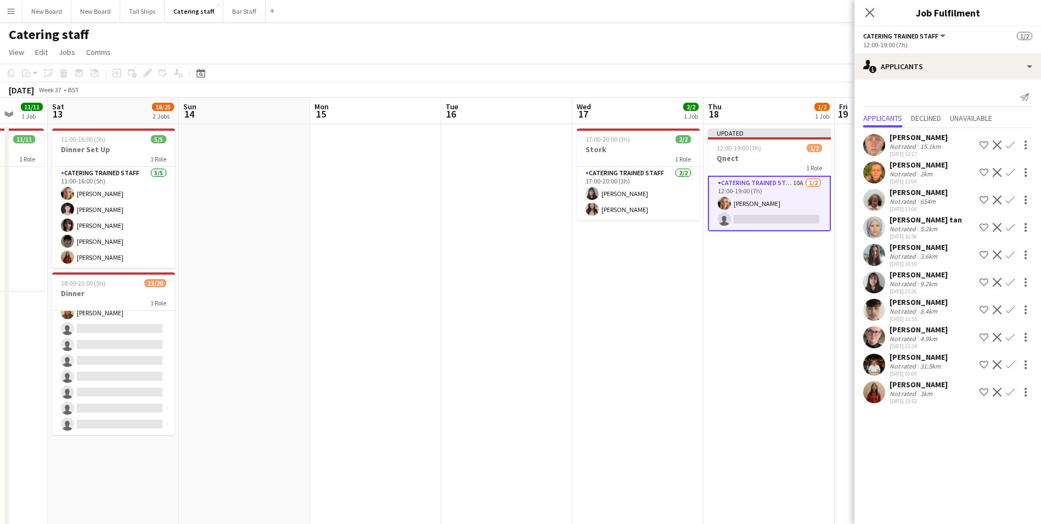
drag, startPoint x: 1013, startPoint y: 200, endPoint x: 1012, endPoint y: 209, distance: 8.3
click at [1012, 200] on app-icon "Confirm" at bounding box center [1010, 199] width 9 height 9
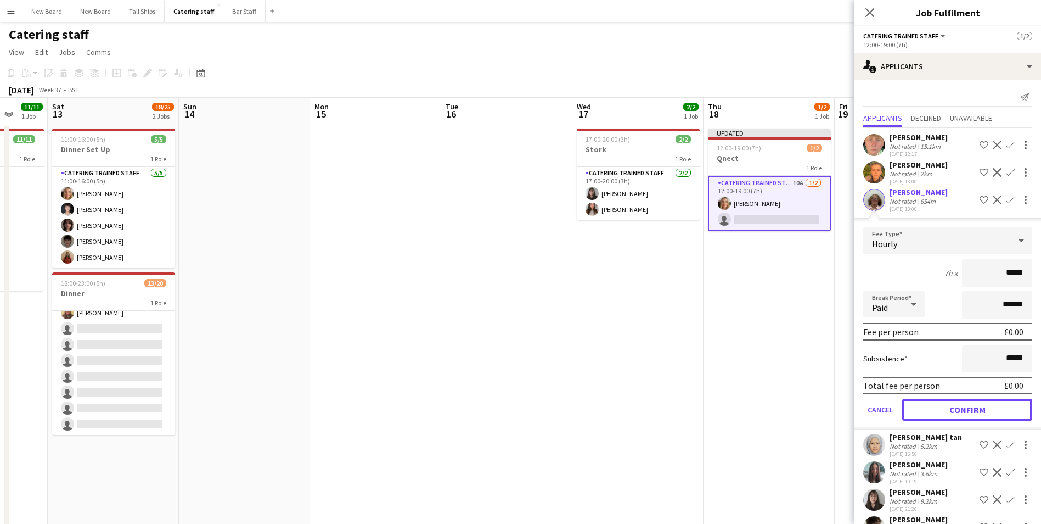
click at [962, 407] on button "Confirm" at bounding box center [967, 409] width 130 height 22
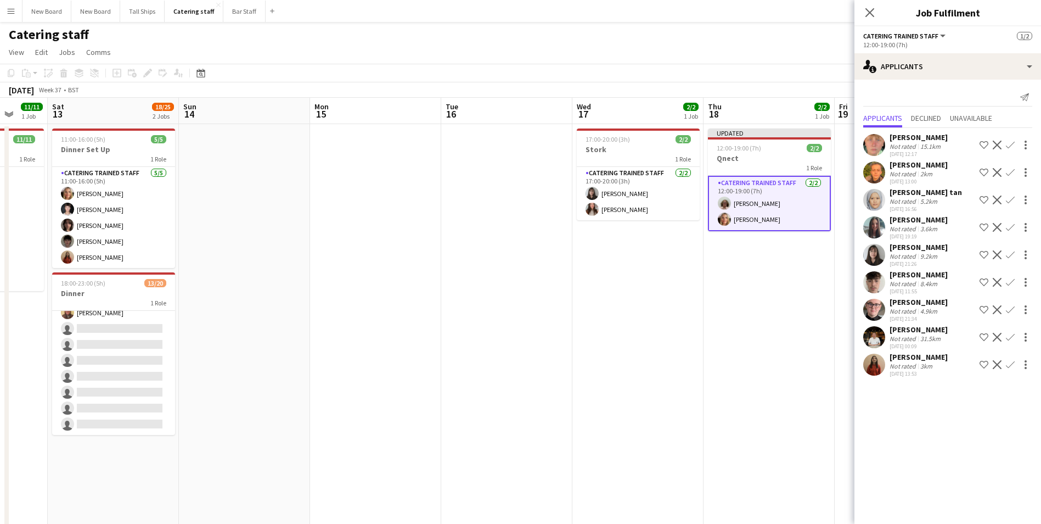
click at [788, 356] on app-date-cell "Updated 12:00-19:00 (7h) 2/2 Qnect 1 Role Catering trained staff [DATE] 12:00-1…" at bounding box center [769, 371] width 131 height 495
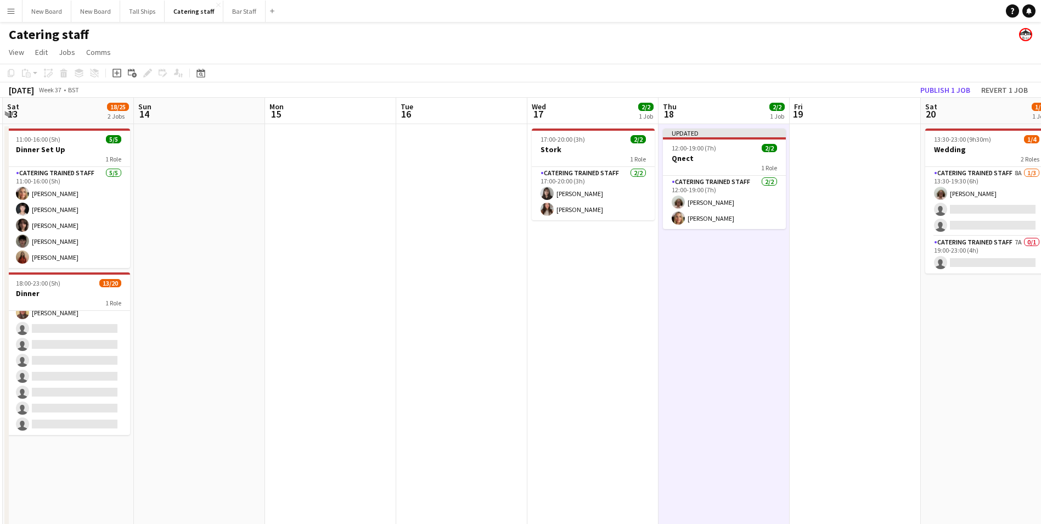
drag, startPoint x: 886, startPoint y: 351, endPoint x: 586, endPoint y: 353, distance: 300.2
click at [585, 358] on app-calendar-viewport "Wed 10 2/2 1 Job Thu 11 Fri 12 11/11 1 Job Sat 13 18/25 2 Jobs Sun 14 Mon 15 Tu…" at bounding box center [520, 358] width 1041 height 521
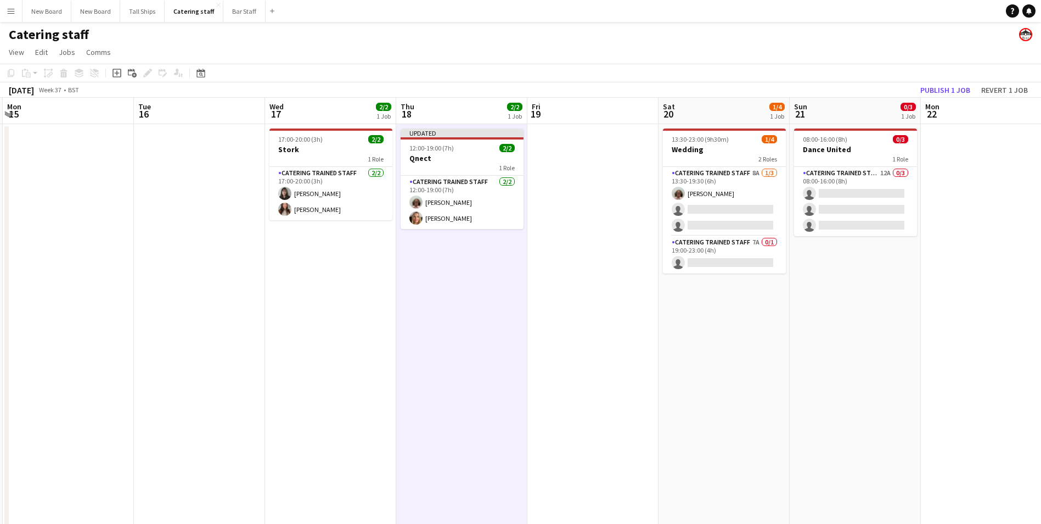
scroll to position [0, 389]
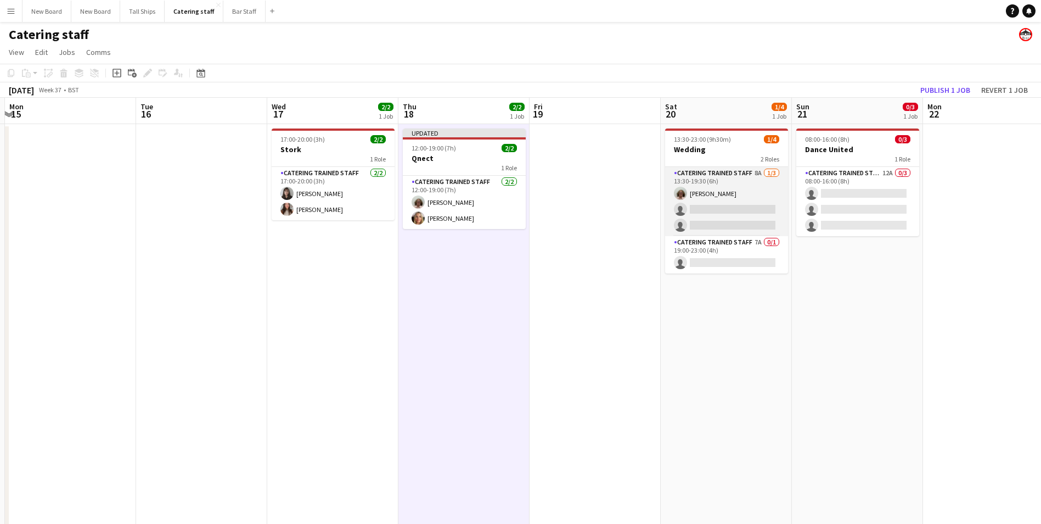
click at [733, 205] on app-card-role "Catering trained staff 8A [DATE] 13:30-19:30 (6h) [PERSON_NAME] single-neutral-…" at bounding box center [726, 201] width 123 height 69
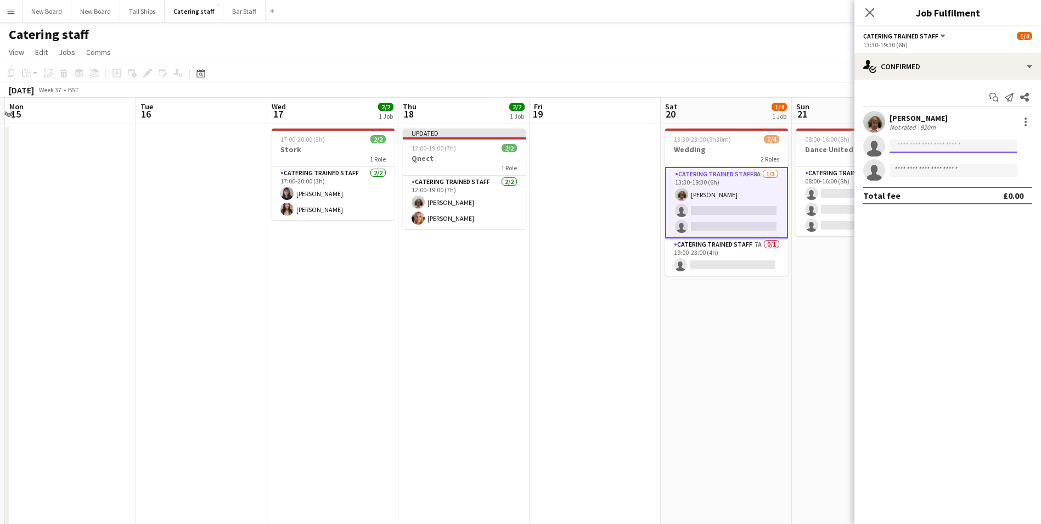
click at [941, 144] on input at bounding box center [953, 145] width 127 height 13
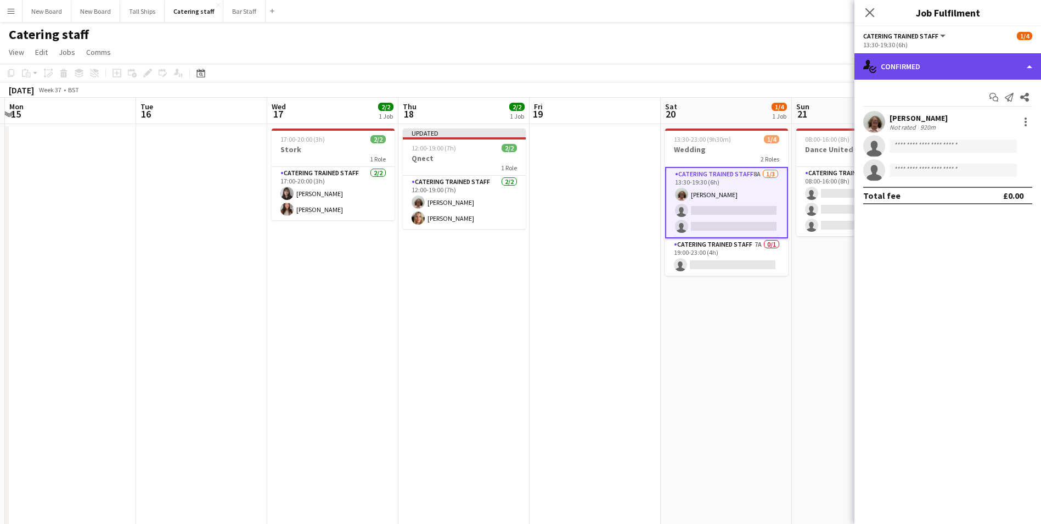
click at [961, 68] on div "single-neutral-actions-check-2 Confirmed" at bounding box center [948, 66] width 187 height 26
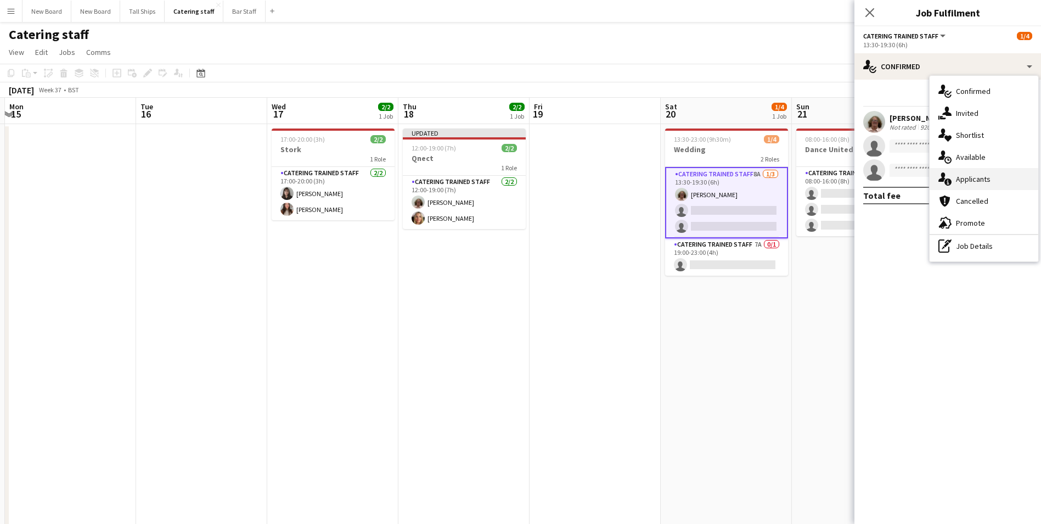
click at [986, 179] on div "single-neutral-actions-information Applicants" at bounding box center [984, 179] width 109 height 22
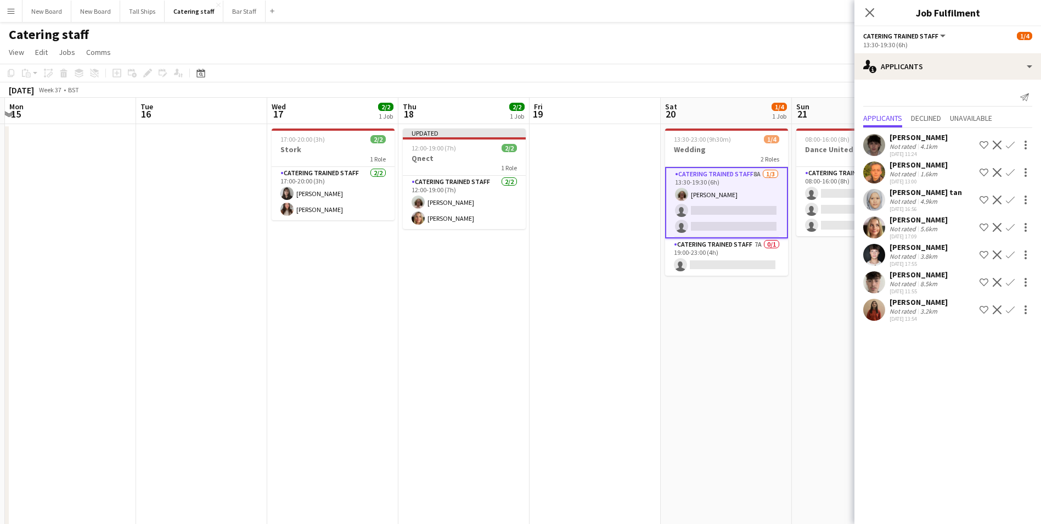
click at [1012, 143] on app-icon "Confirm" at bounding box center [1010, 145] width 9 height 9
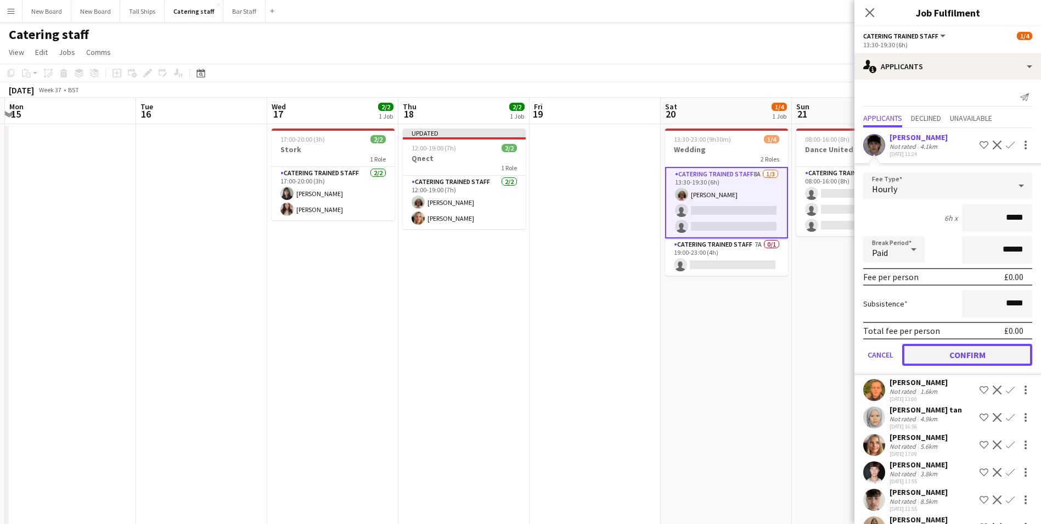
click at [979, 358] on button "Confirm" at bounding box center [967, 355] width 130 height 22
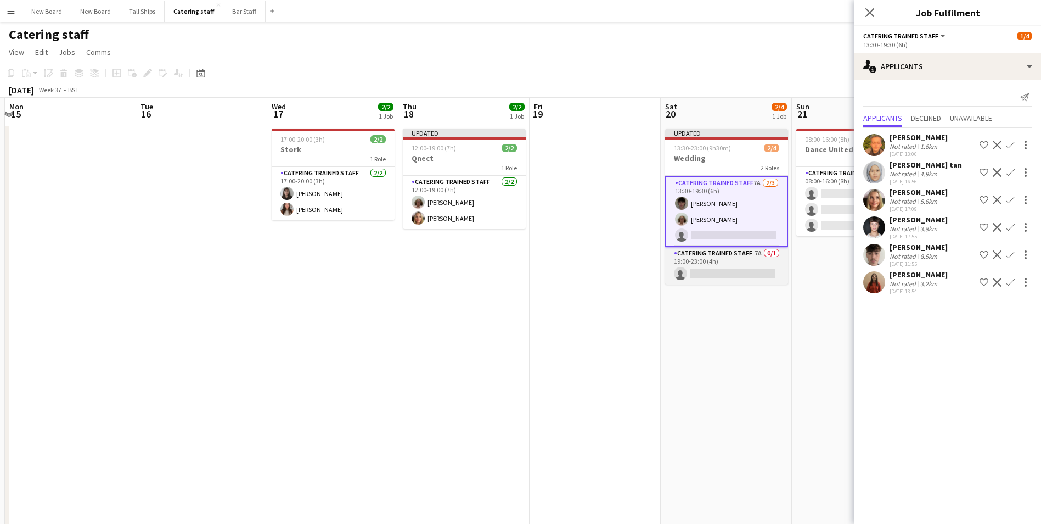
drag, startPoint x: 741, startPoint y: 235, endPoint x: 741, endPoint y: 246, distance: 11.5
click at [742, 234] on app-card-role "Catering trained staff 7A [DATE] 13:30-19:30 (6h) [PERSON_NAME] [PERSON_NAME] s…" at bounding box center [726, 211] width 123 height 71
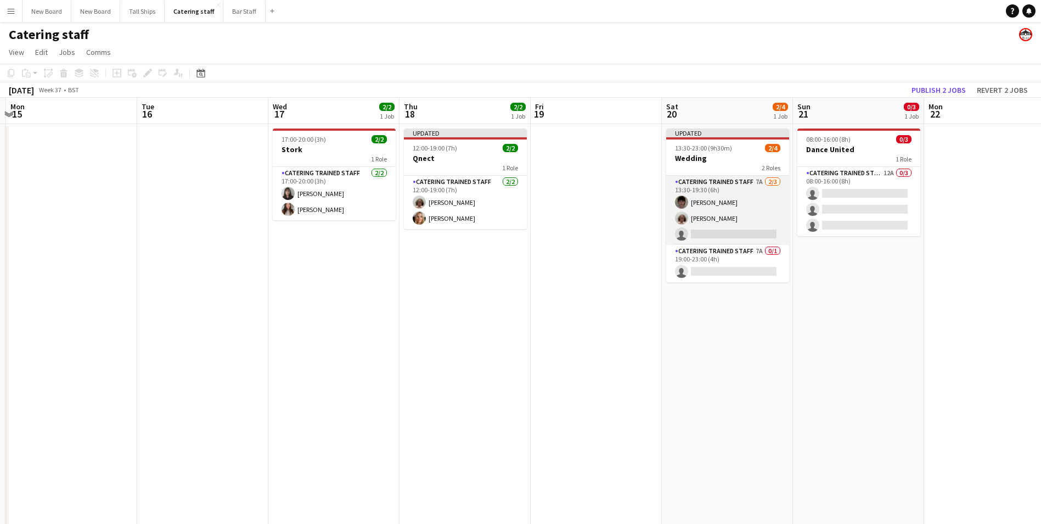
drag, startPoint x: 721, startPoint y: 233, endPoint x: 732, endPoint y: 233, distance: 10.4
click at [722, 233] on app-card-role "Catering trained staff 7A [DATE] 13:30-19:30 (6h) [PERSON_NAME] [PERSON_NAME] s…" at bounding box center [727, 210] width 123 height 69
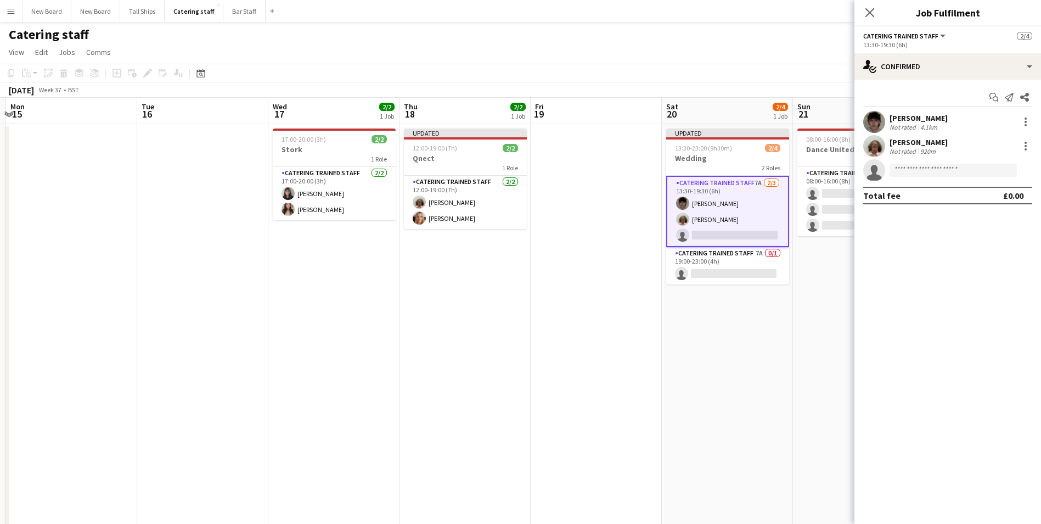
scroll to position [0, 387]
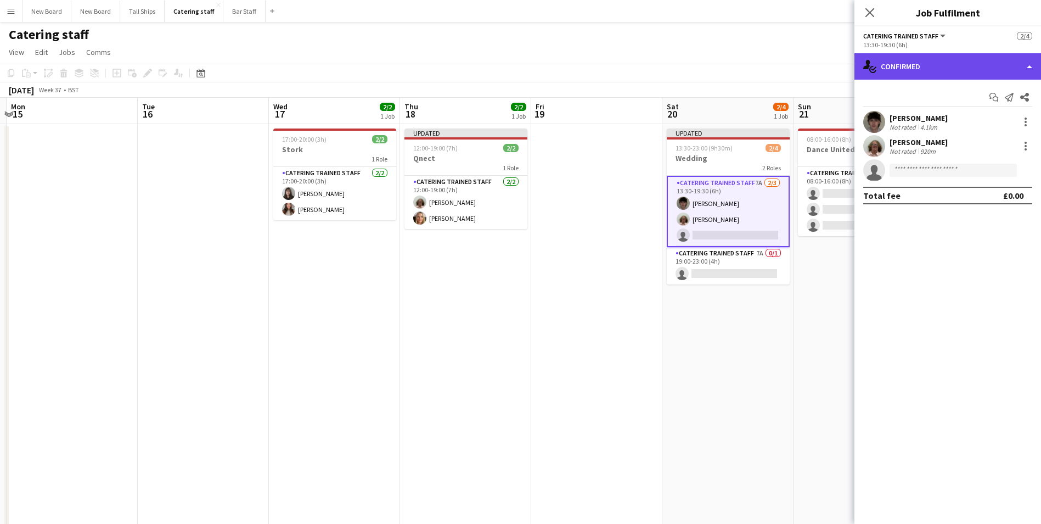
click at [974, 69] on div "single-neutral-actions-check-2 Confirmed" at bounding box center [948, 66] width 187 height 26
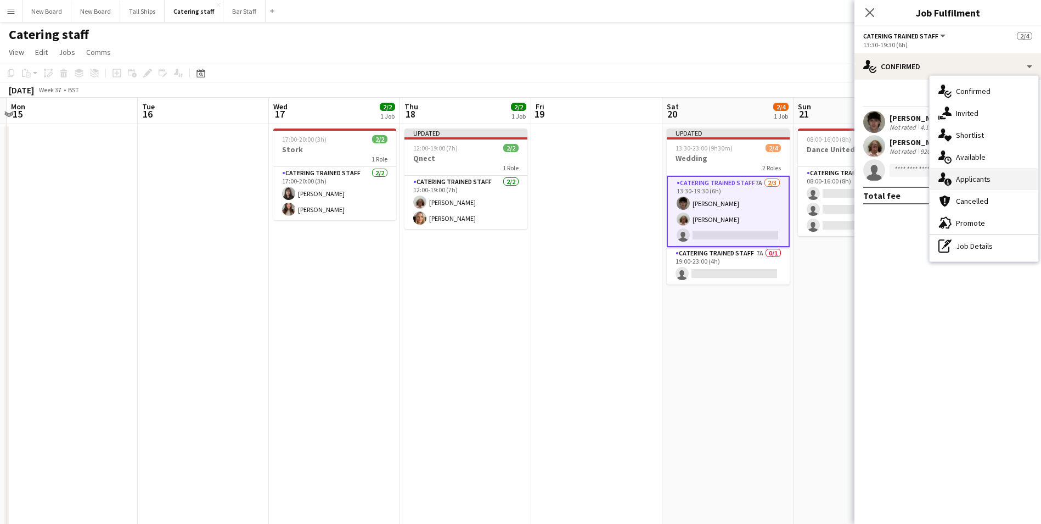
click at [990, 181] on div "single-neutral-actions-information Applicants" at bounding box center [984, 179] width 109 height 22
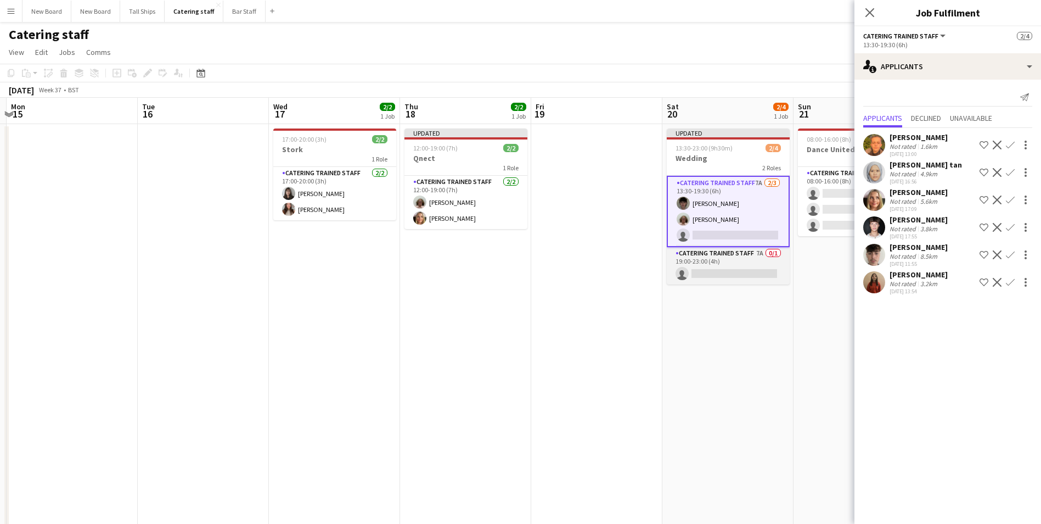
click at [759, 276] on app-card-role "Catering trained staff 7A 0/1 19:00-23:00 (4h) single-neutral-actions" at bounding box center [728, 265] width 123 height 37
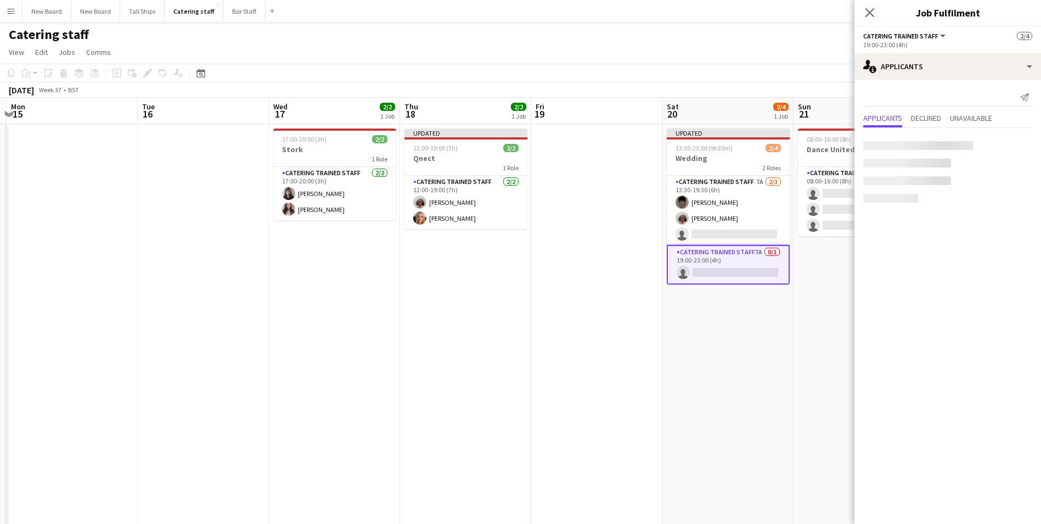
scroll to position [0, 388]
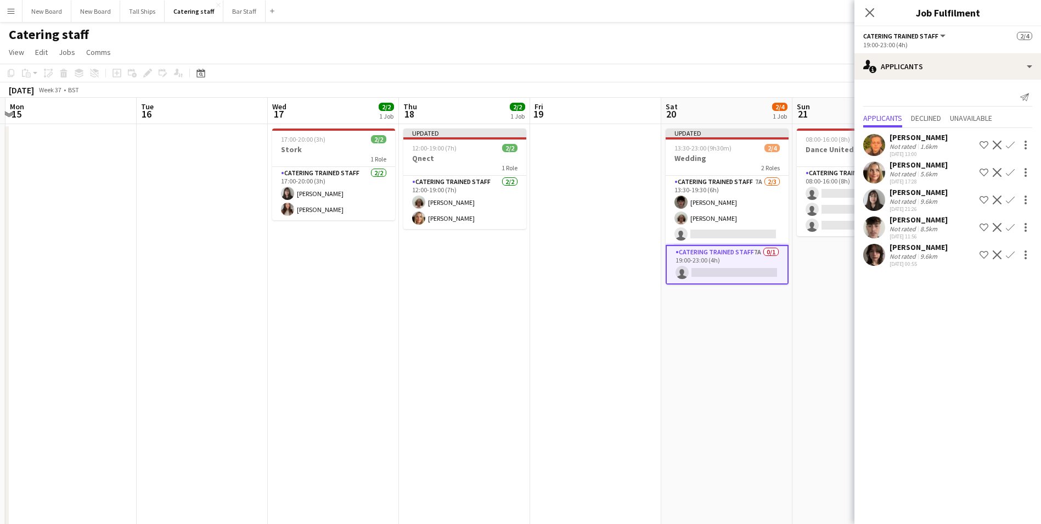
click at [1012, 199] on app-icon "Confirm" at bounding box center [1010, 199] width 9 height 9
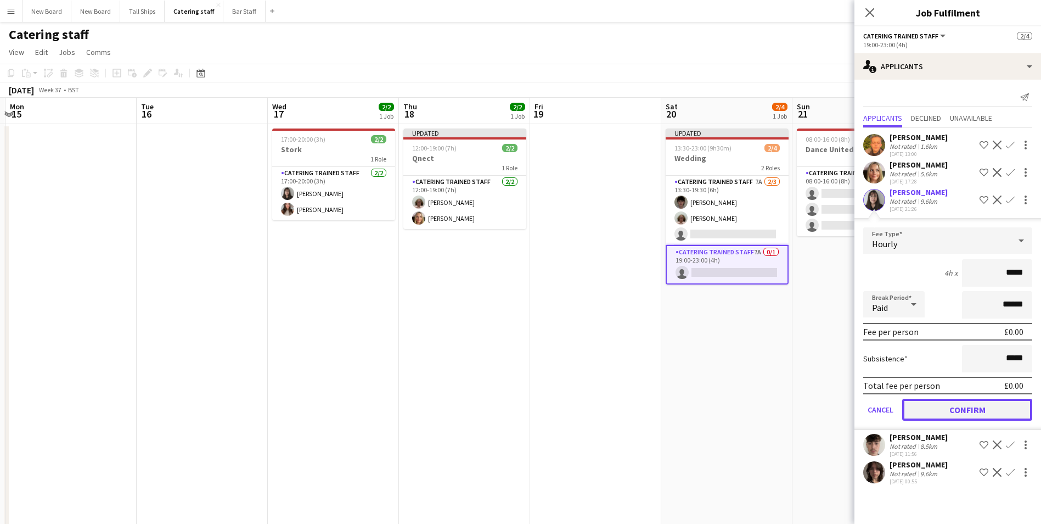
click at [959, 412] on button "Confirm" at bounding box center [967, 409] width 130 height 22
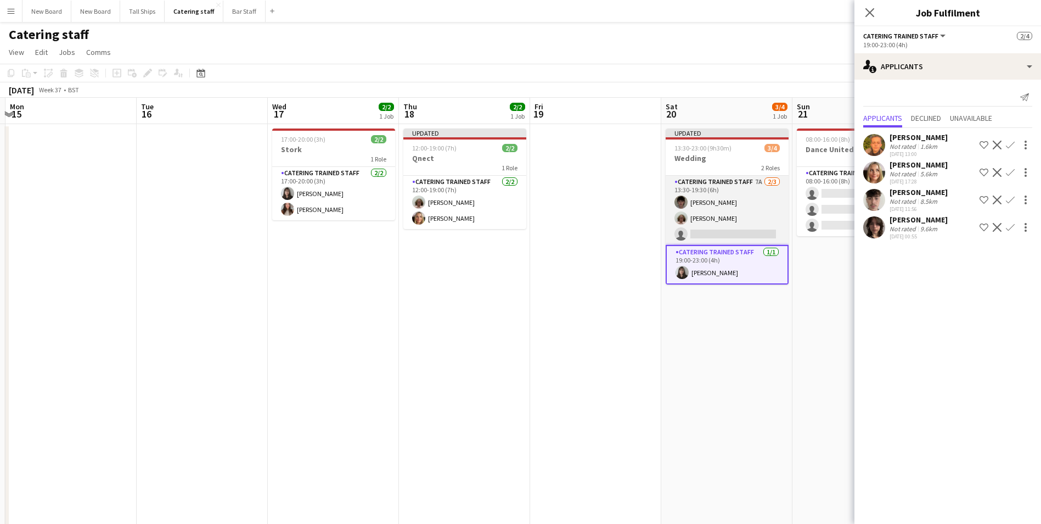
click at [762, 235] on app-card-role "Catering trained staff 7A [DATE] 13:30-19:30 (6h) [PERSON_NAME] [PERSON_NAME] s…" at bounding box center [727, 210] width 123 height 69
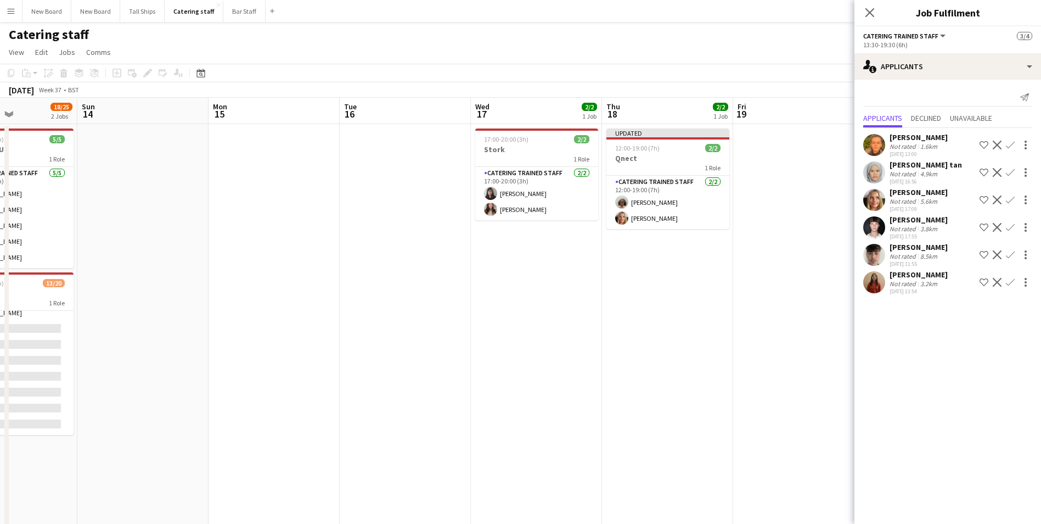
drag, startPoint x: 548, startPoint y: 379, endPoint x: 751, endPoint y: 378, distance: 203.1
click at [751, 378] on app-calendar-viewport "Thu 11 Fri 12 11/11 1 Job Sat 13 18/25 2 Jobs Sun 14 Mon 15 Tue 16 Wed 17 2/2 1…" at bounding box center [520, 358] width 1041 height 521
click at [751, 378] on app-date-cell at bounding box center [798, 371] width 131 height 495
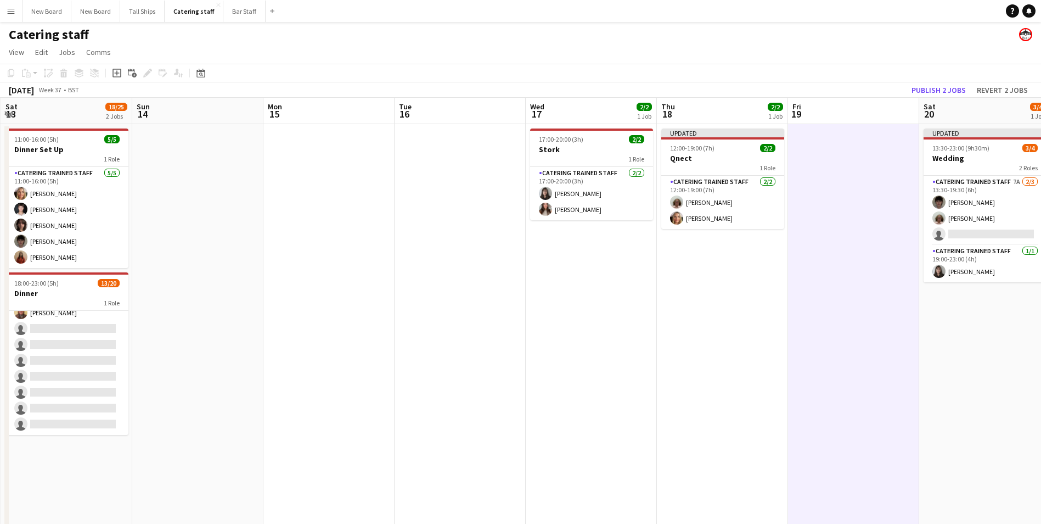
scroll to position [0, 260]
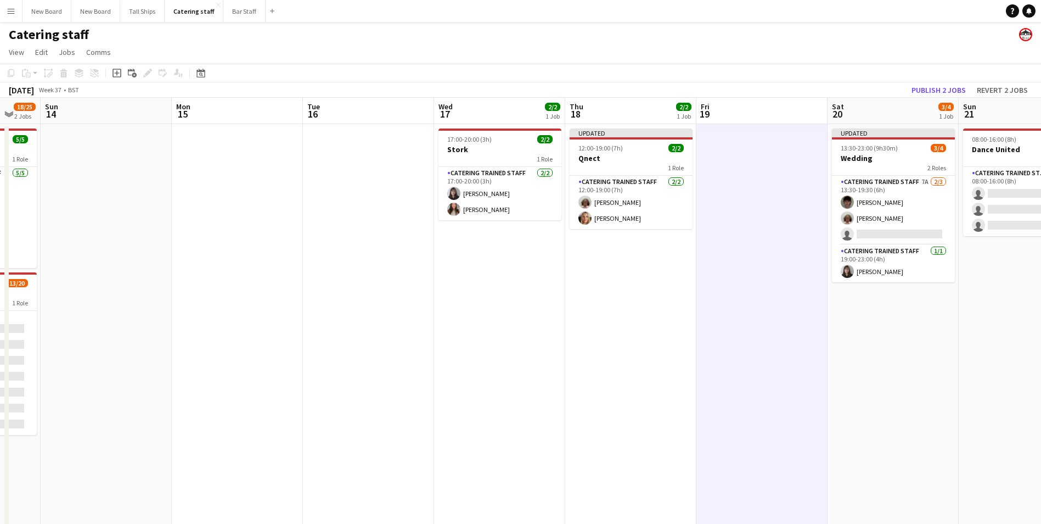
drag, startPoint x: 483, startPoint y: 391, endPoint x: 323, endPoint y: 293, distance: 187.2
click at [322, 294] on app-calendar-viewport "Thu 11 Fri 12 11/11 1 Job Sat 13 18/25 2 Jobs Sun 14 Mon 15 Tue 16 Wed 17 2/2 1…" at bounding box center [520, 358] width 1041 height 521
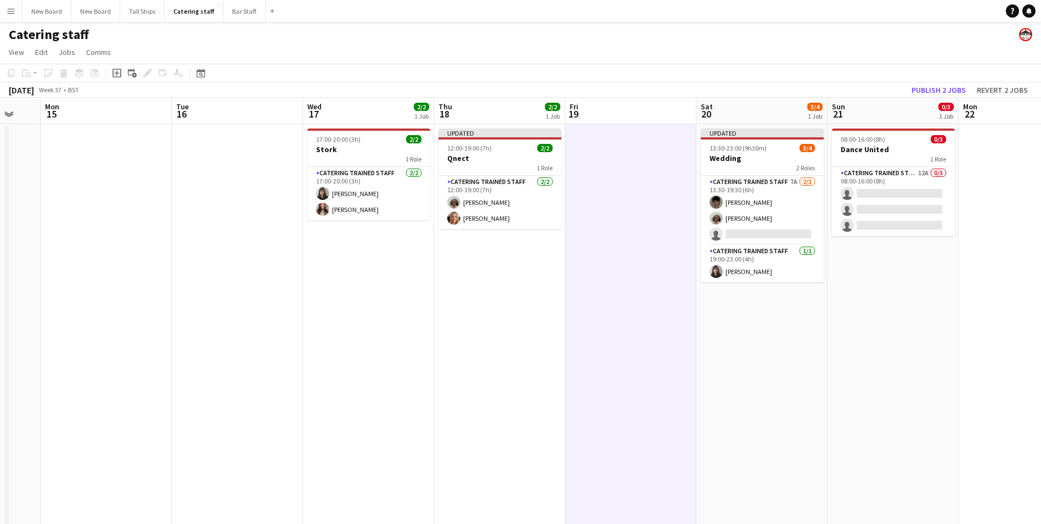
scroll to position [0, 346]
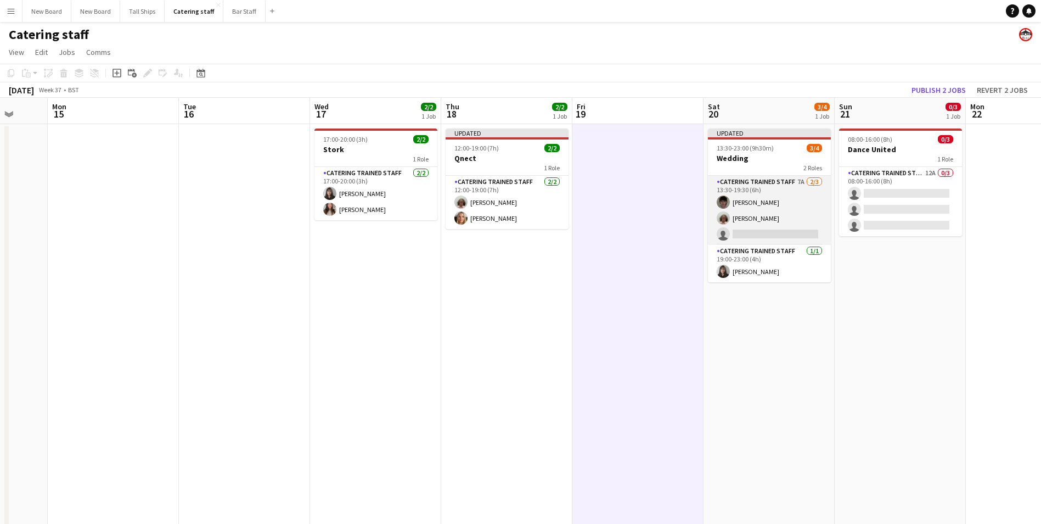
click at [774, 228] on app-card-role "Catering trained staff 7A [DATE] 13:30-19:30 (6h) [PERSON_NAME] [PERSON_NAME] s…" at bounding box center [769, 210] width 123 height 69
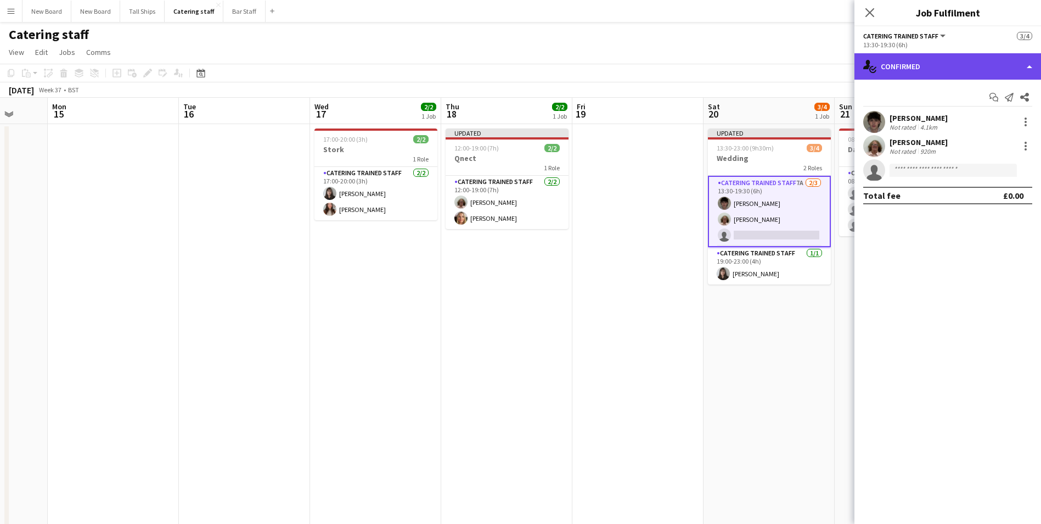
click at [1004, 70] on div "single-neutral-actions-check-2 Confirmed" at bounding box center [948, 66] width 187 height 26
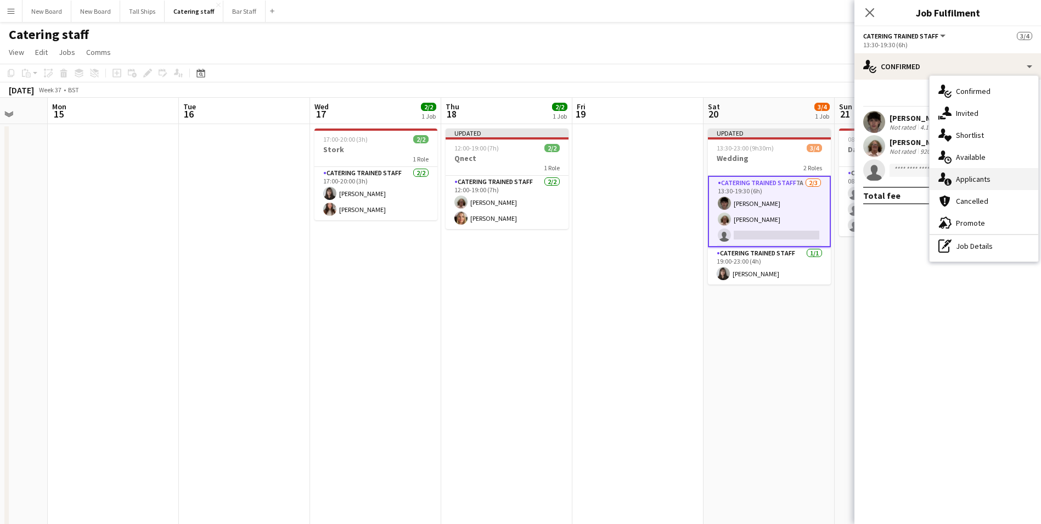
click at [982, 186] on div "single-neutral-actions-information Applicants" at bounding box center [984, 179] width 109 height 22
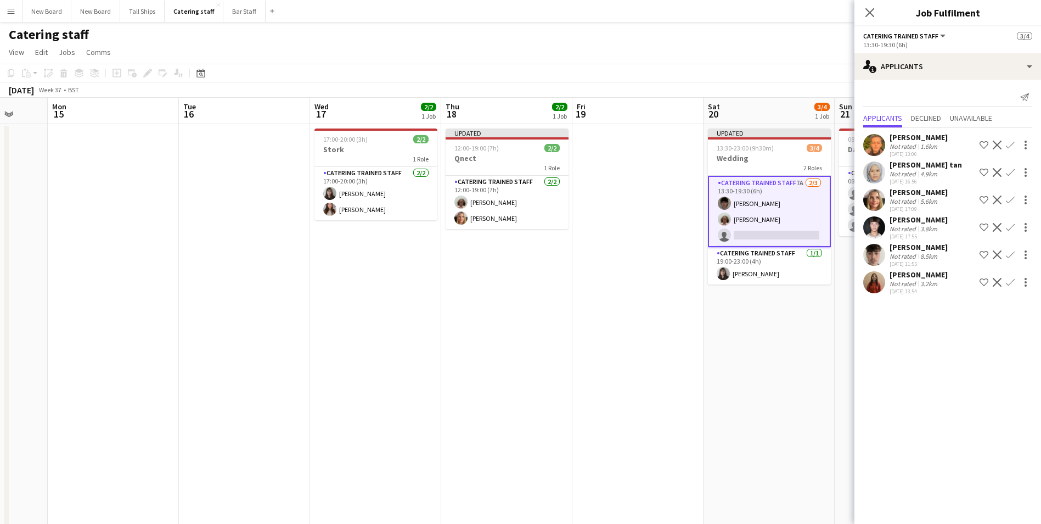
click at [1012, 200] on app-icon "Confirm" at bounding box center [1010, 199] width 9 height 9
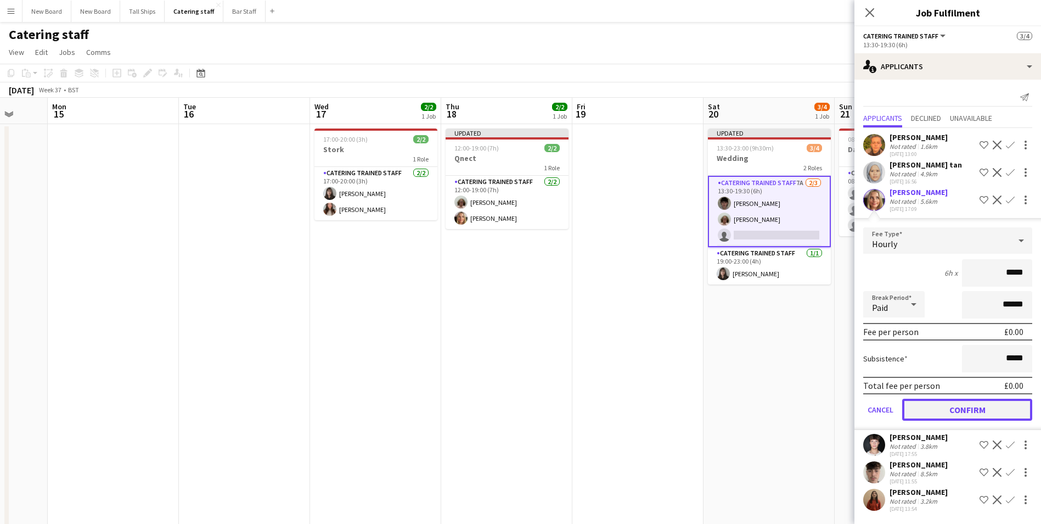
drag, startPoint x: 988, startPoint y: 412, endPoint x: 994, endPoint y: 402, distance: 12.1
click at [989, 412] on button "Confirm" at bounding box center [967, 409] width 130 height 22
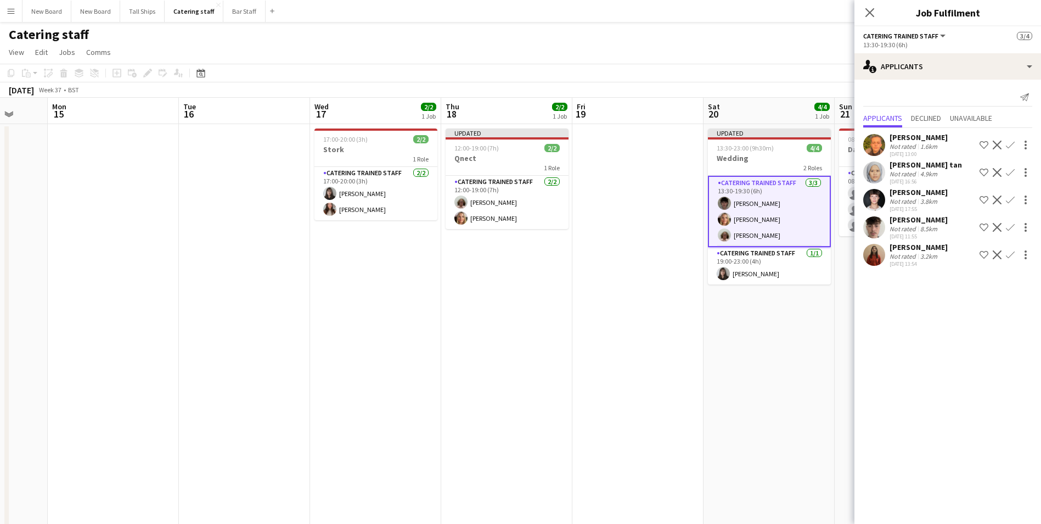
drag, startPoint x: 708, startPoint y: 447, endPoint x: 721, endPoint y: 445, distance: 12.8
click at [710, 447] on app-date-cell "Updated 13:30-23:00 (9h30m) 4/4 Wedding 2 Roles Catering trained staff [DATE] 1…" at bounding box center [769, 371] width 131 height 495
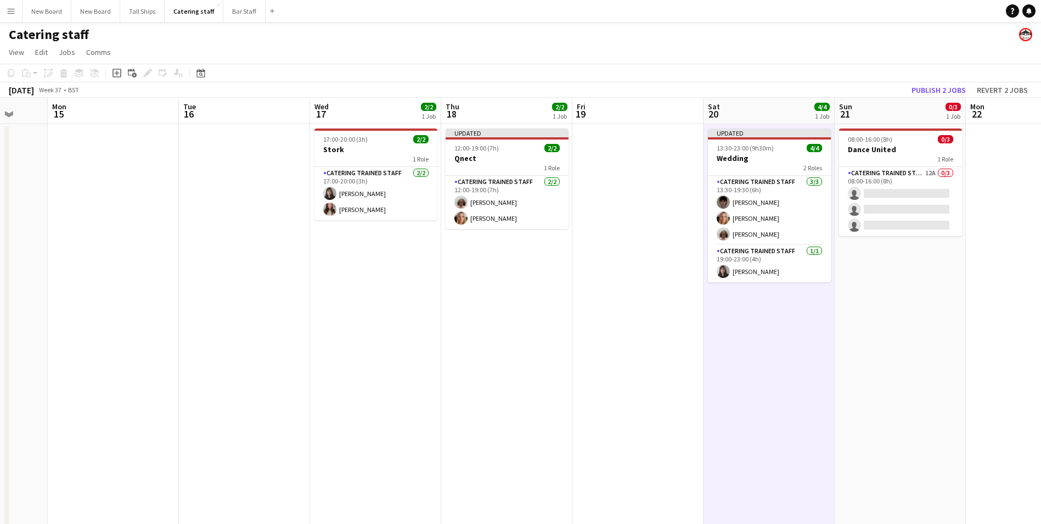
scroll to position [0, 344]
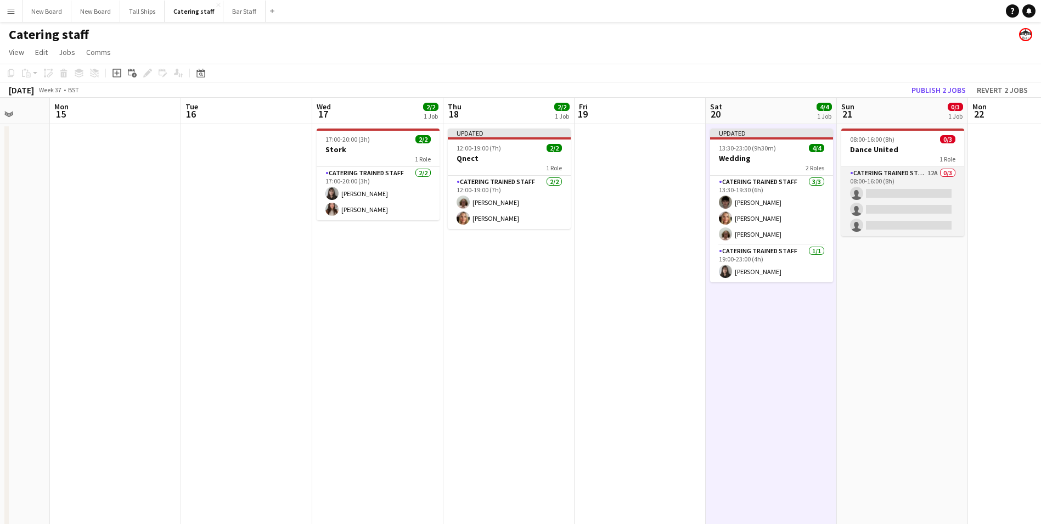
click at [905, 192] on app-card-role "Catering trained staff 12A 0/3 08:00-16:00 (8h) single-neutral-actions single-n…" at bounding box center [902, 201] width 123 height 69
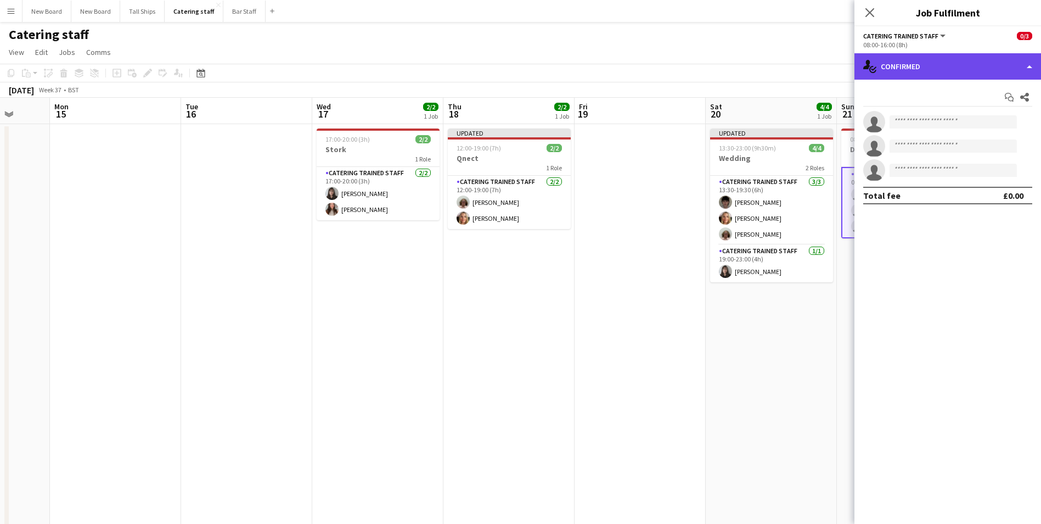
click at [965, 63] on div "single-neutral-actions-check-2 Confirmed" at bounding box center [948, 66] width 187 height 26
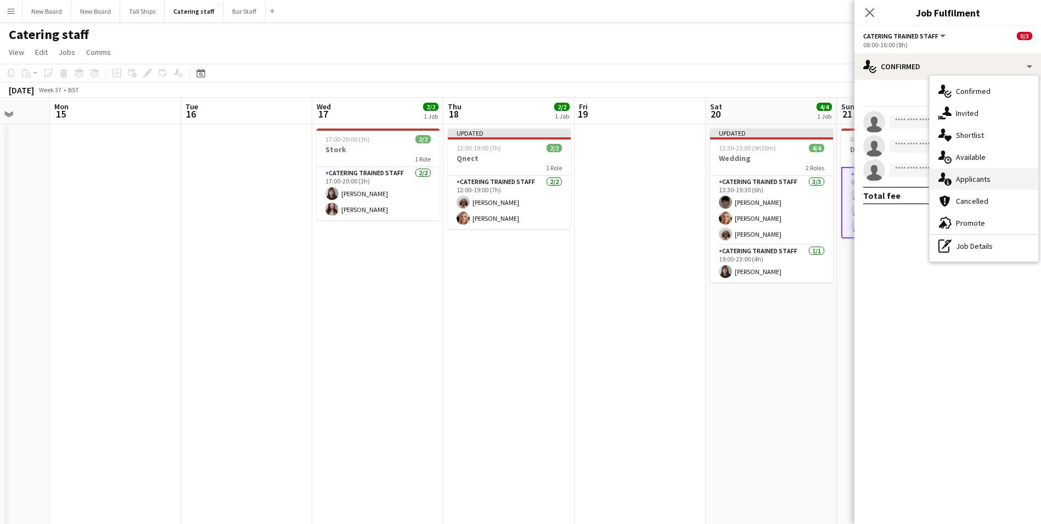
click at [985, 185] on div "single-neutral-actions-information Applicants" at bounding box center [984, 179] width 109 height 22
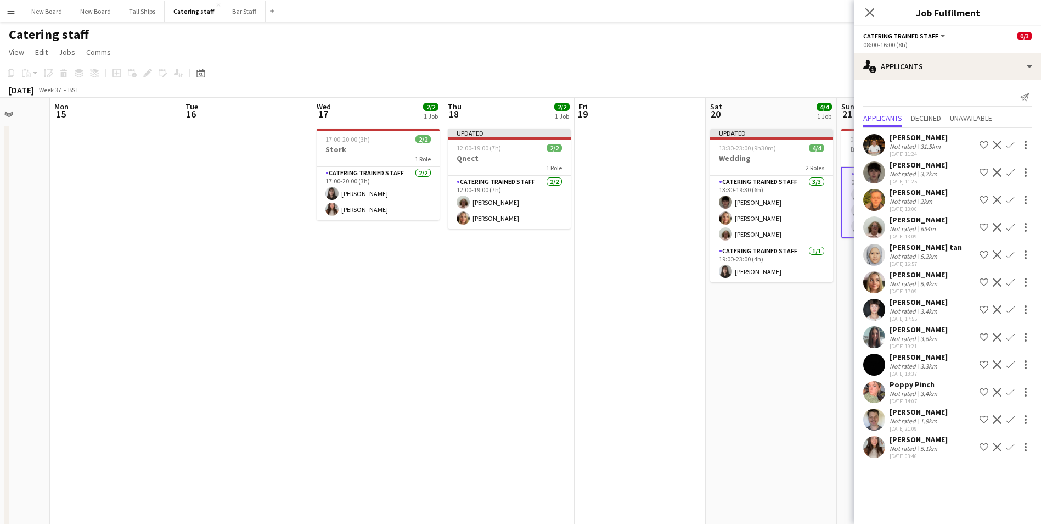
click at [1012, 198] on app-icon "Confirm" at bounding box center [1010, 199] width 9 height 9
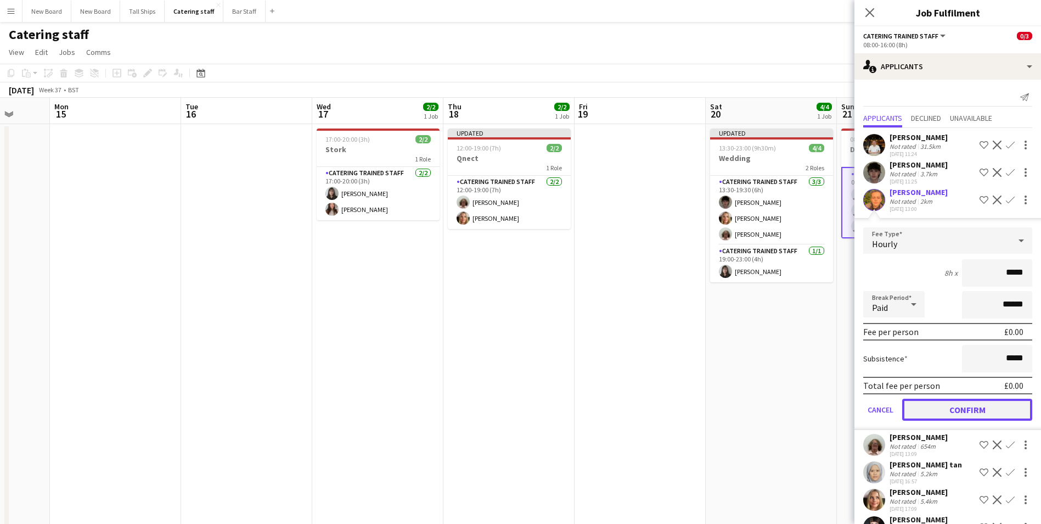
click at [973, 413] on button "Confirm" at bounding box center [967, 409] width 130 height 22
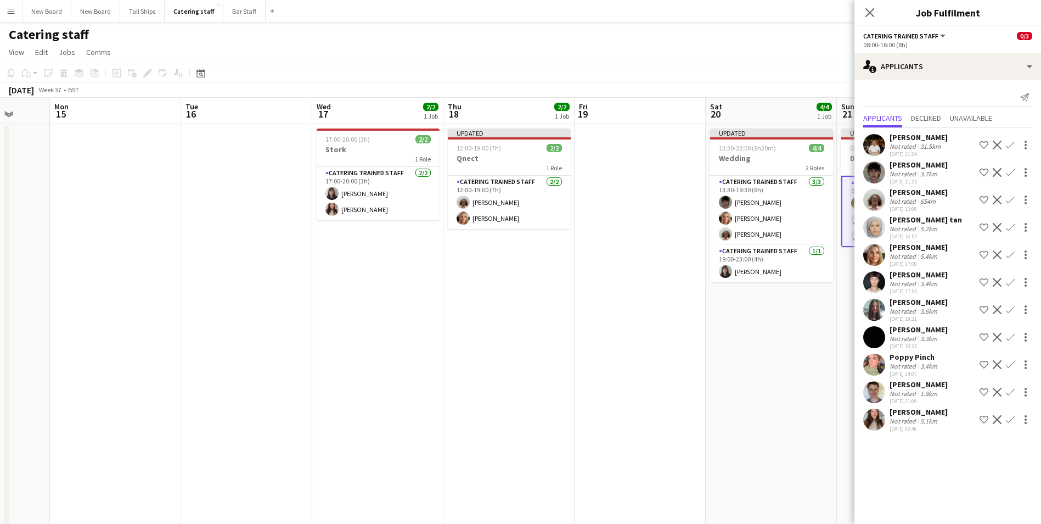
click at [805, 373] on app-date-cell "Updated 13:30-23:00 (9h30m) 4/4 Wedding 2 Roles Catering trained staff [DATE] 1…" at bounding box center [771, 371] width 131 height 495
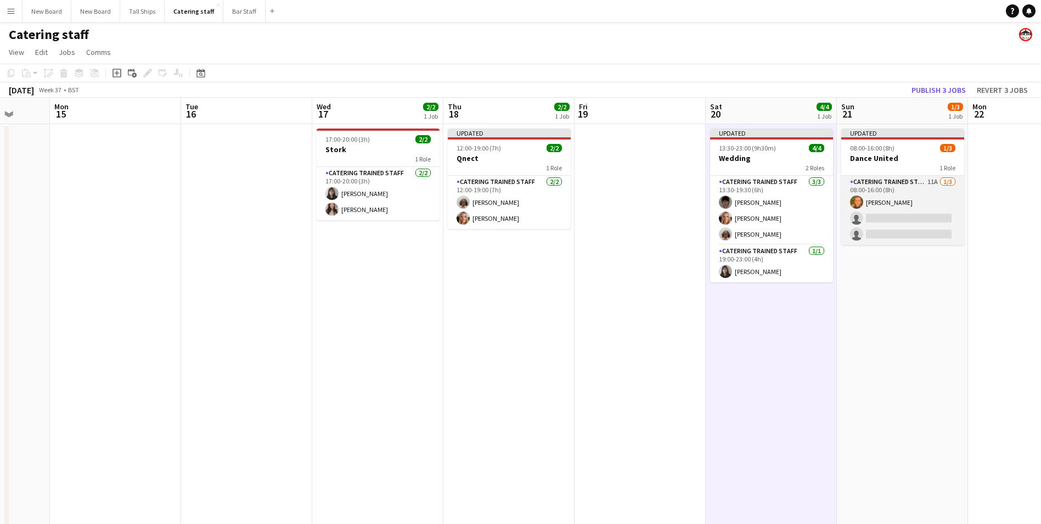
click at [917, 218] on app-card-role "Catering trained staff 11A [DATE] 08:00-16:00 (8h) [PERSON_NAME] single-neutral…" at bounding box center [902, 210] width 123 height 69
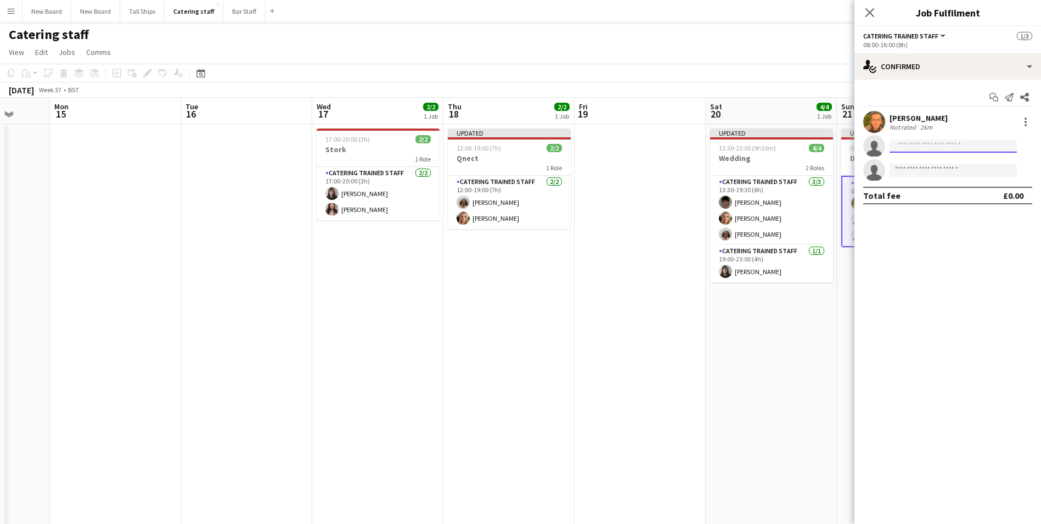
click at [951, 146] on input at bounding box center [953, 145] width 127 height 13
click at [972, 80] on div "Start chat Send notification Share [PERSON_NAME] Not rated 2km single-neutral-a…" at bounding box center [948, 146] width 187 height 133
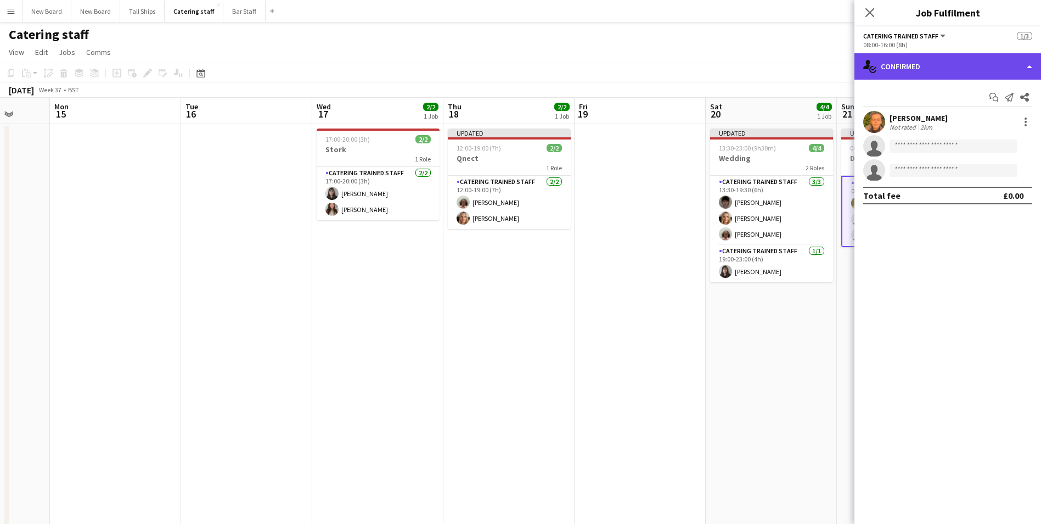
click at [974, 71] on div "single-neutral-actions-check-2 Confirmed" at bounding box center [948, 66] width 187 height 26
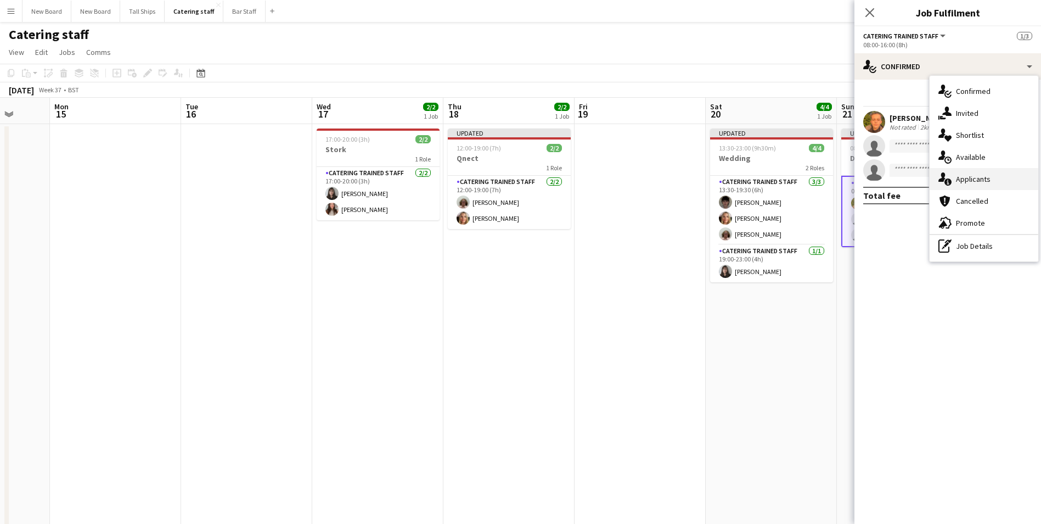
click at [989, 184] on div "single-neutral-actions-information Applicants" at bounding box center [984, 179] width 109 height 22
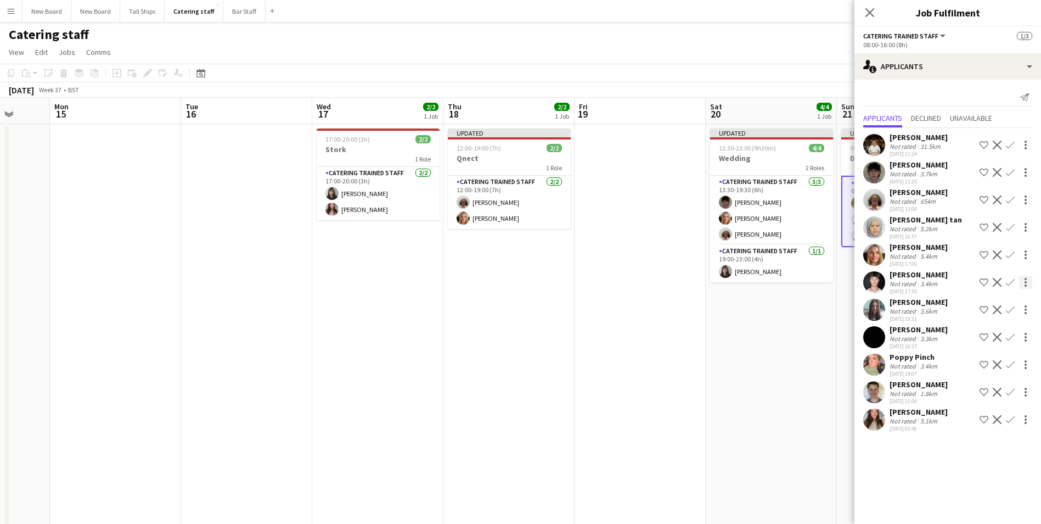
click at [1014, 282] on app-icon "Confirm" at bounding box center [1010, 282] width 9 height 9
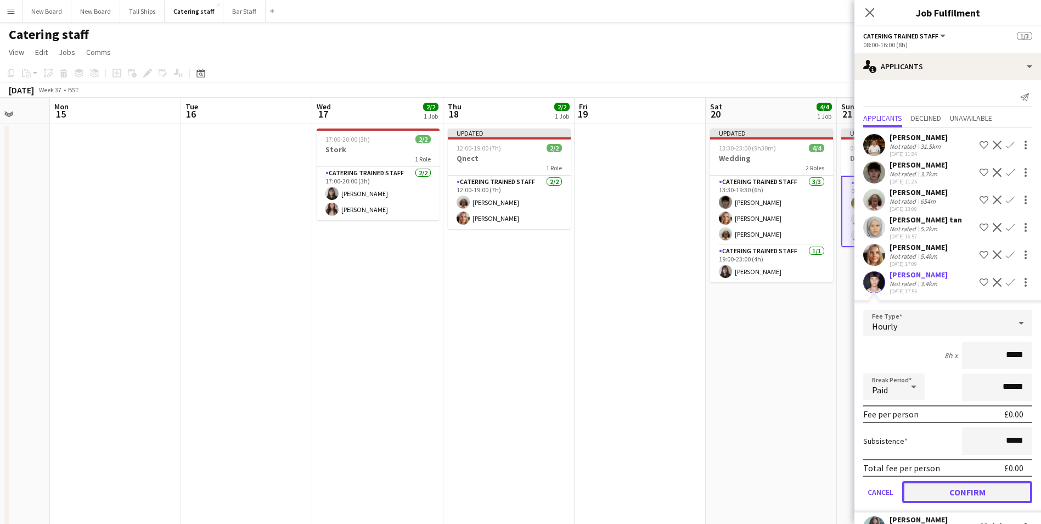
click at [970, 492] on button "Confirm" at bounding box center [967, 492] width 130 height 22
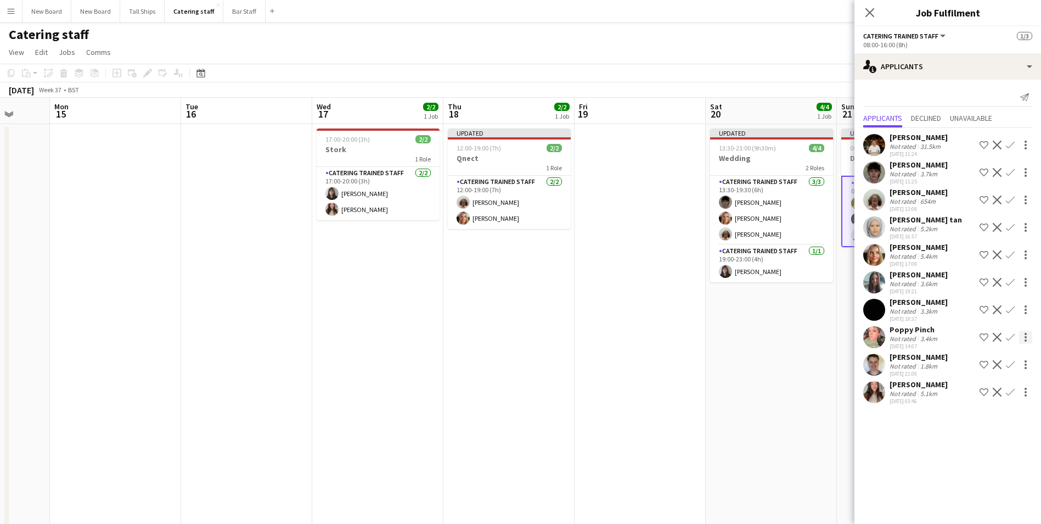
click at [1017, 336] on button "Confirm" at bounding box center [1010, 336] width 13 height 13
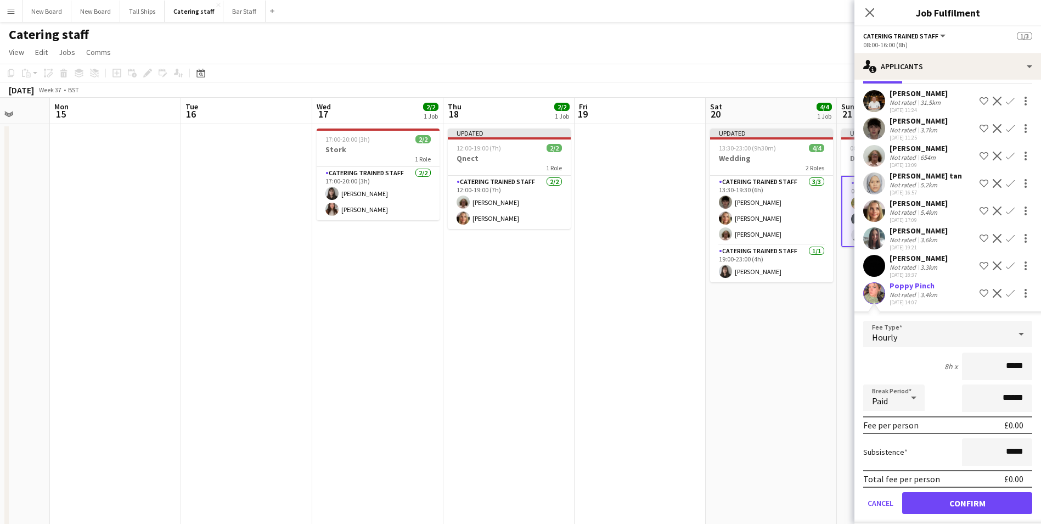
scroll to position [108, 0]
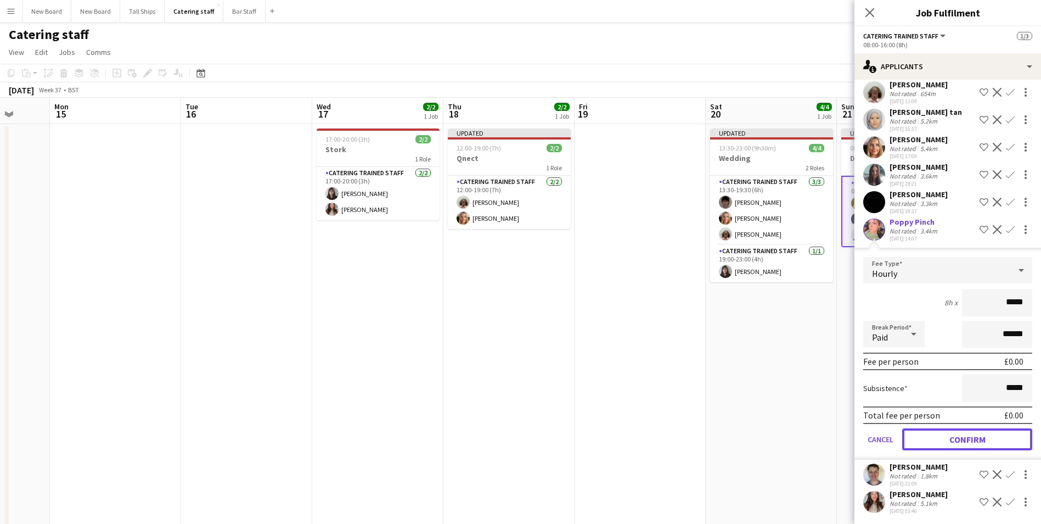
click at [995, 435] on button "Confirm" at bounding box center [967, 439] width 130 height 22
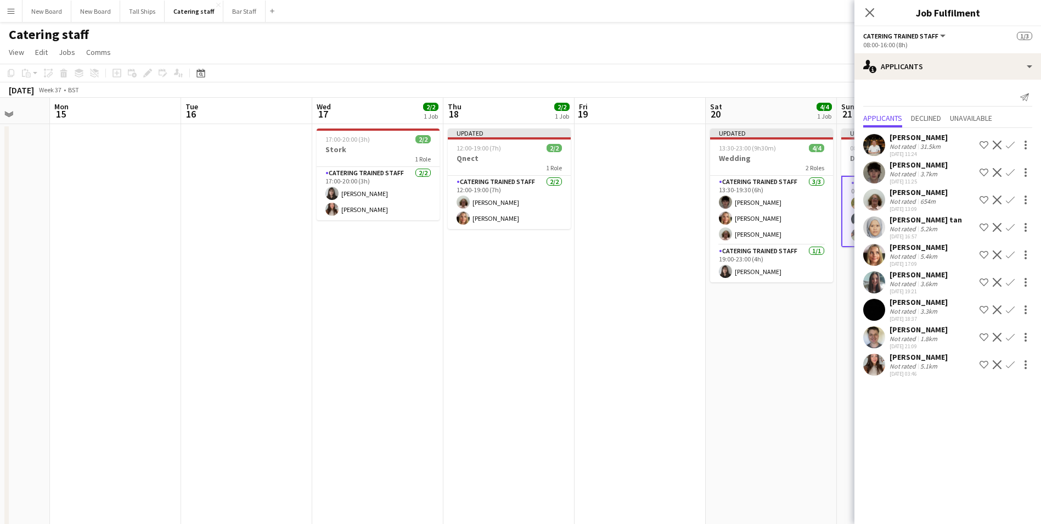
click at [780, 381] on app-date-cell "Updated 13:30-23:00 (9h30m) 4/4 Wedding 2 Roles Catering trained staff [DATE] 1…" at bounding box center [771, 371] width 131 height 495
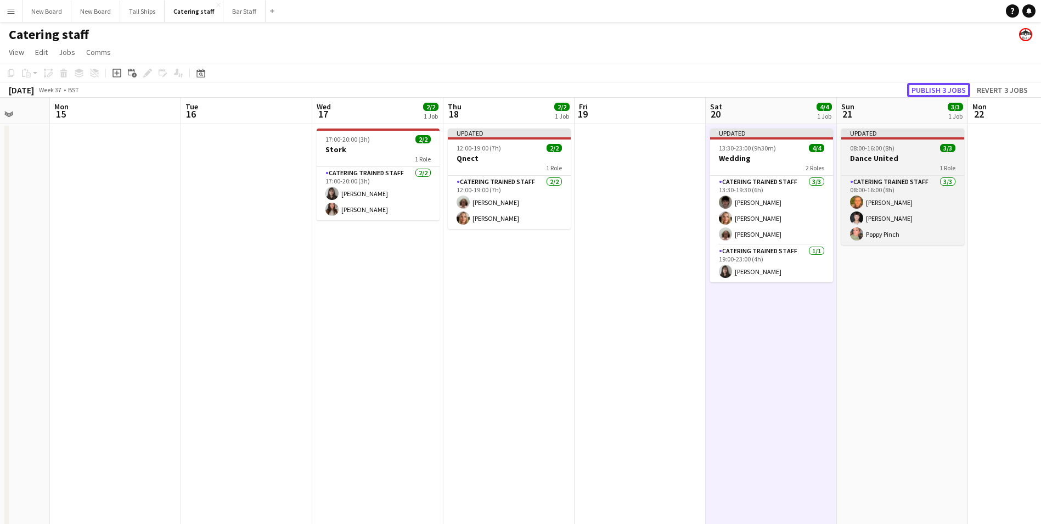
drag, startPoint x: 942, startPoint y: 89, endPoint x: 952, endPoint y: 168, distance: 79.7
click at [941, 89] on button "Publish 3 jobs" at bounding box center [938, 90] width 63 height 14
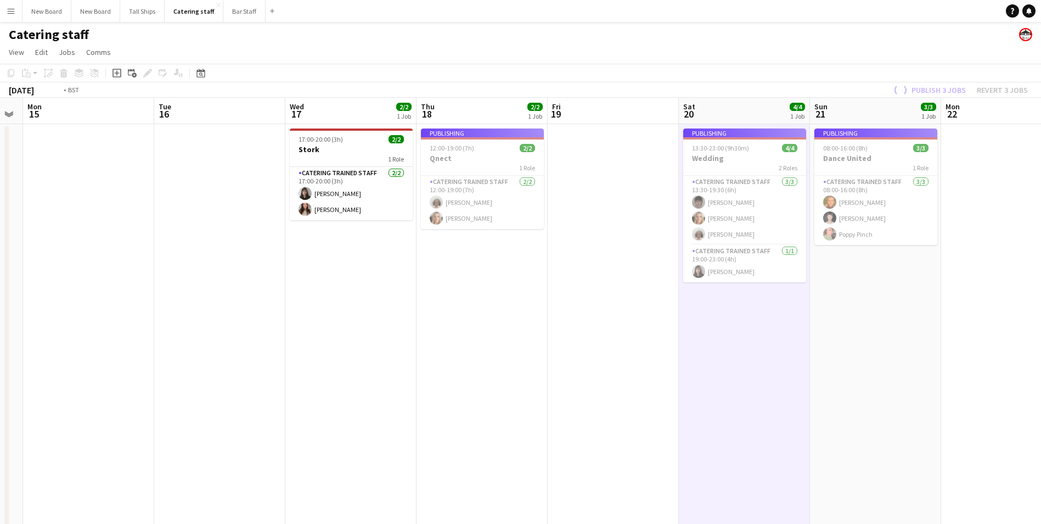
drag, startPoint x: 984, startPoint y: 364, endPoint x: 695, endPoint y: 344, distance: 288.9
click at [694, 344] on app-calendar-viewport "Fri 12 11/11 1 Job Sat 13 18/25 2 Jobs Sun 14 Mon 15 Tue 16 Wed 17 2/2 1 Job Th…" at bounding box center [520, 358] width 1041 height 521
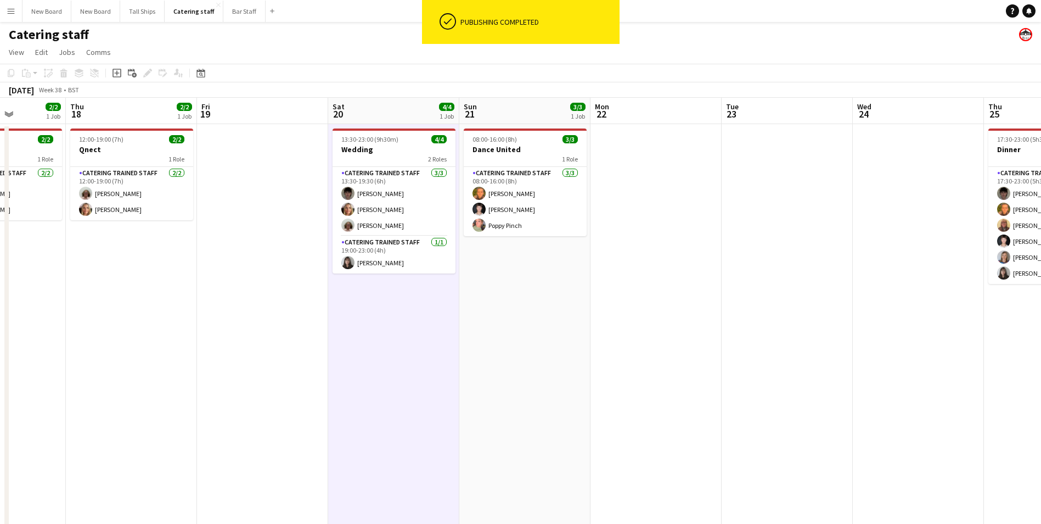
drag, startPoint x: 950, startPoint y: 347, endPoint x: 713, endPoint y: 345, distance: 236.6
click at [710, 345] on app-calendar-viewport "Sun 14 Mon 15 Tue 16 Wed 17 2/2 1 Job Thu 18 2/2 1 Job Fri 19 Sat 20 4/4 1 Job …" at bounding box center [520, 358] width 1041 height 521
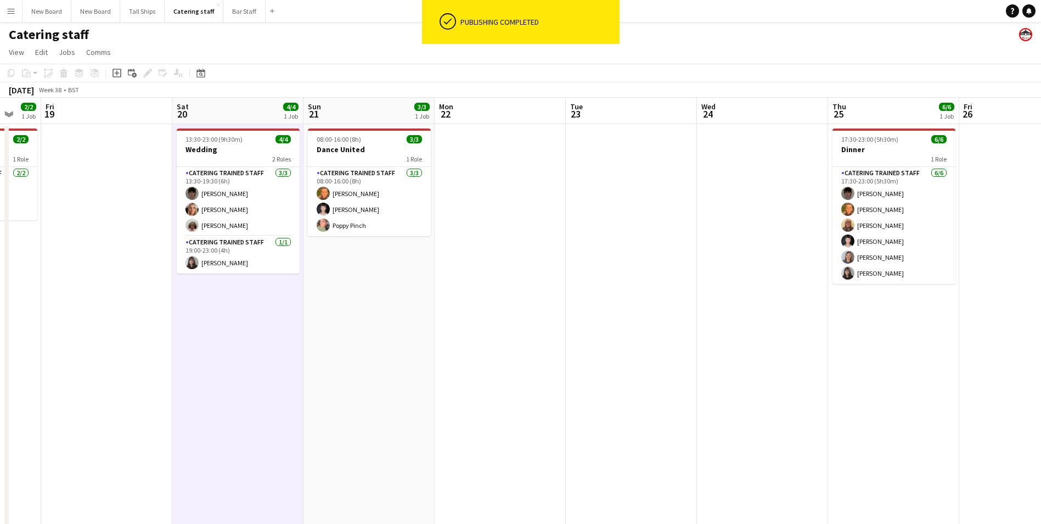
scroll to position [0, 379]
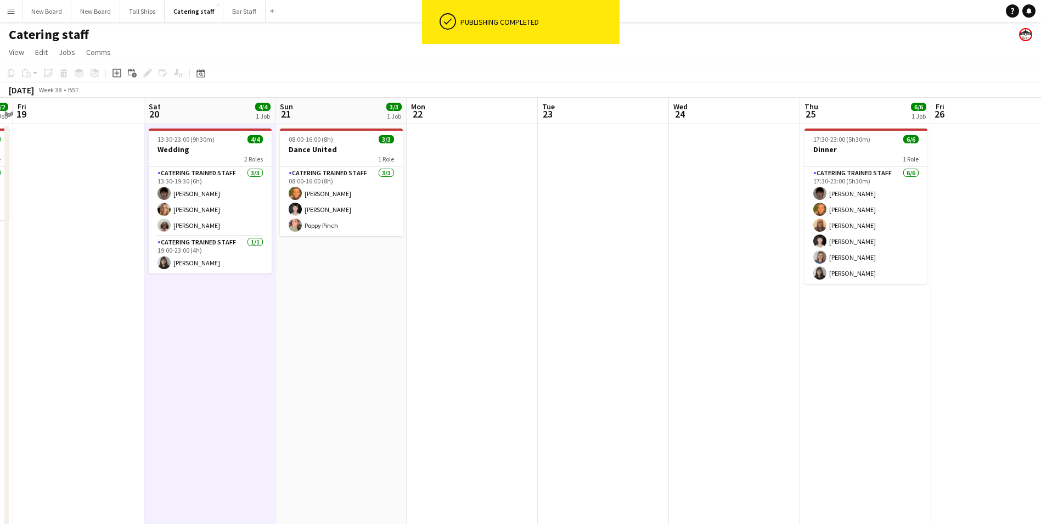
drag, startPoint x: 955, startPoint y: 364, endPoint x: 673, endPoint y: 338, distance: 283.3
click at [673, 338] on app-calendar-viewport "Tue 16 Wed 17 2/2 1 Job Thu 18 2/2 1 Job Fri 19 Sat 20 4/4 1 Job Sun 21 3/3 1 J…" at bounding box center [520, 358] width 1041 height 521
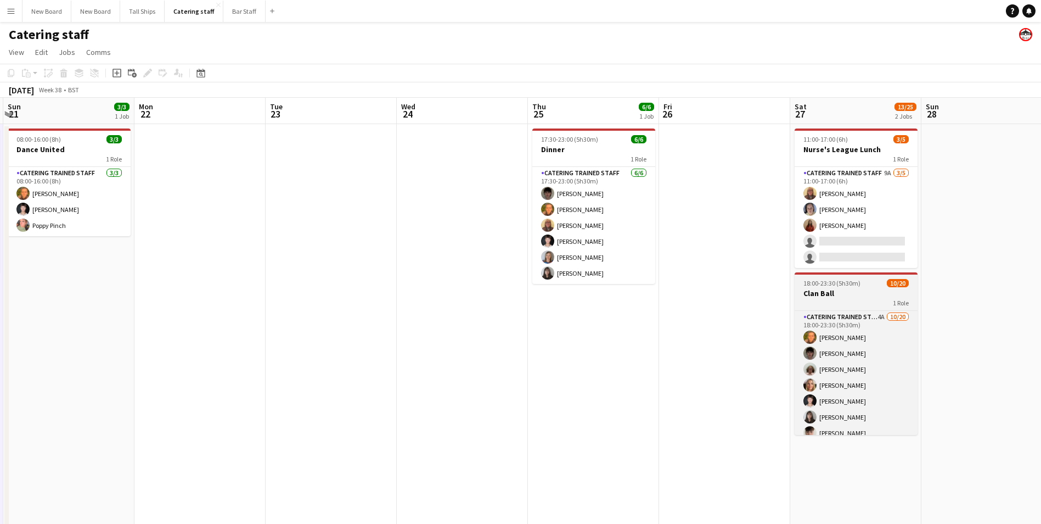
drag, startPoint x: 929, startPoint y: 351, endPoint x: 916, endPoint y: 379, distance: 30.9
click at [916, 406] on app-calendar-viewport "Thu 18 2/2 1 Job Fri 19 Sat 20 4/4 1 Job Sun 21 3/3 1 Job Mon 22 Tue 23 Wed 24 …" at bounding box center [520, 358] width 1041 height 521
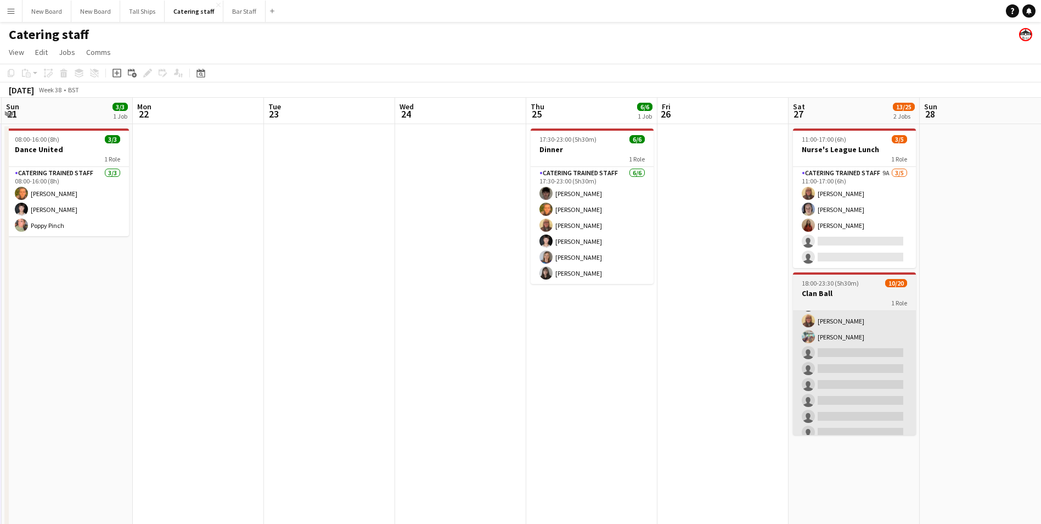
scroll to position [138, 0]
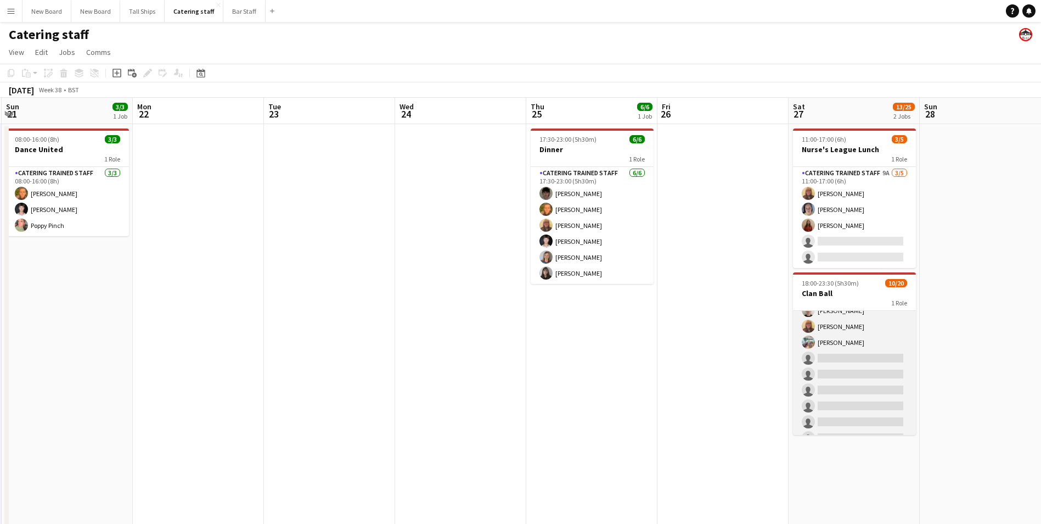
click at [877, 356] on app-card-role "Catering trained staff 4A [DATE] 18:00-23:30 (5h30m) [PERSON_NAME] [PERSON_NAME…" at bounding box center [854, 342] width 123 height 340
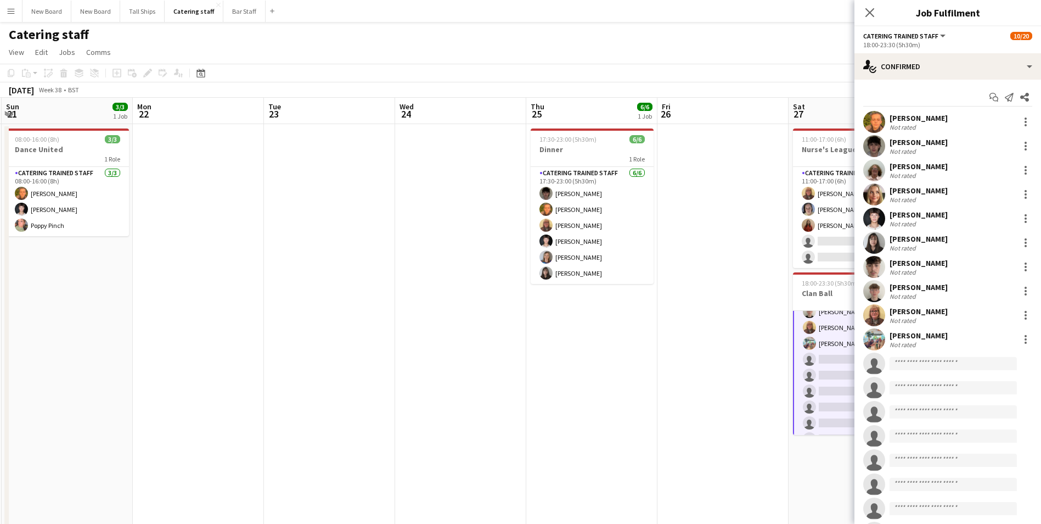
scroll to position [139, 0]
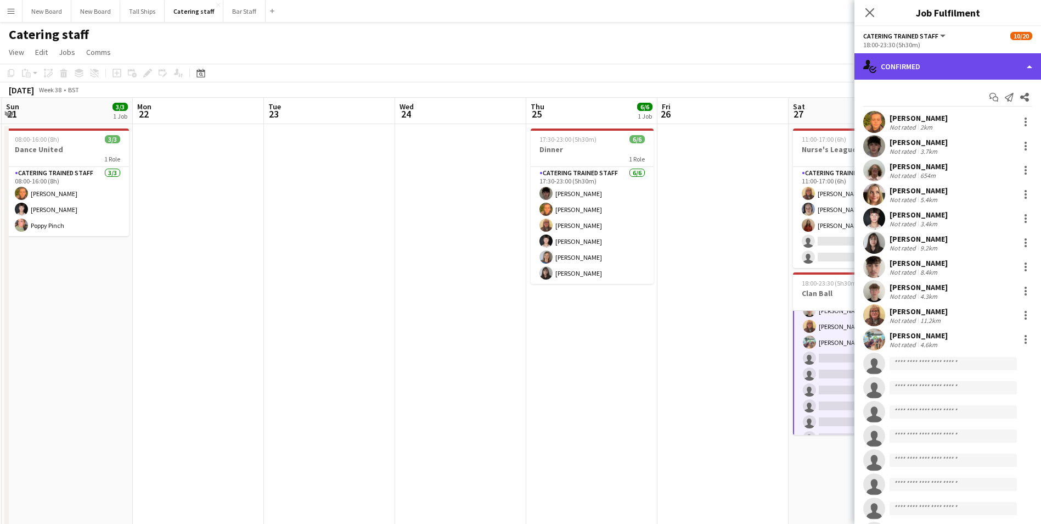
click at [947, 55] on div "single-neutral-actions-check-2 Confirmed" at bounding box center [948, 66] width 187 height 26
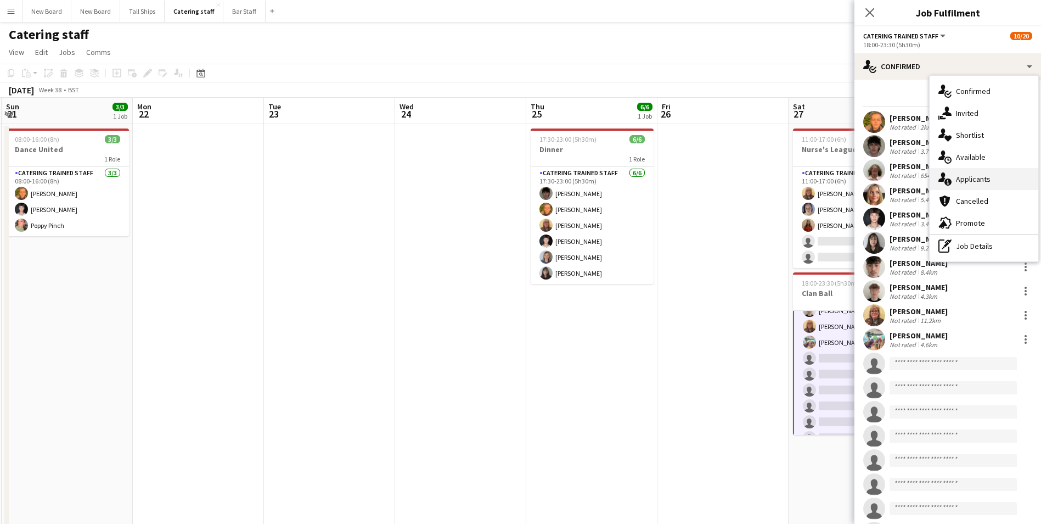
click at [976, 178] on div "single-neutral-actions-information Applicants" at bounding box center [984, 179] width 109 height 22
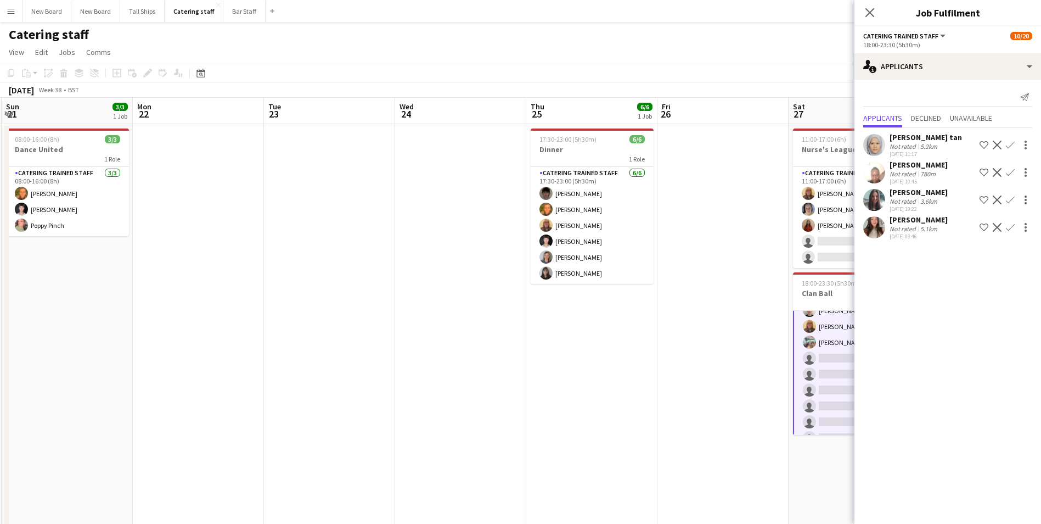
click at [1013, 227] on app-icon "Confirm" at bounding box center [1010, 227] width 9 height 9
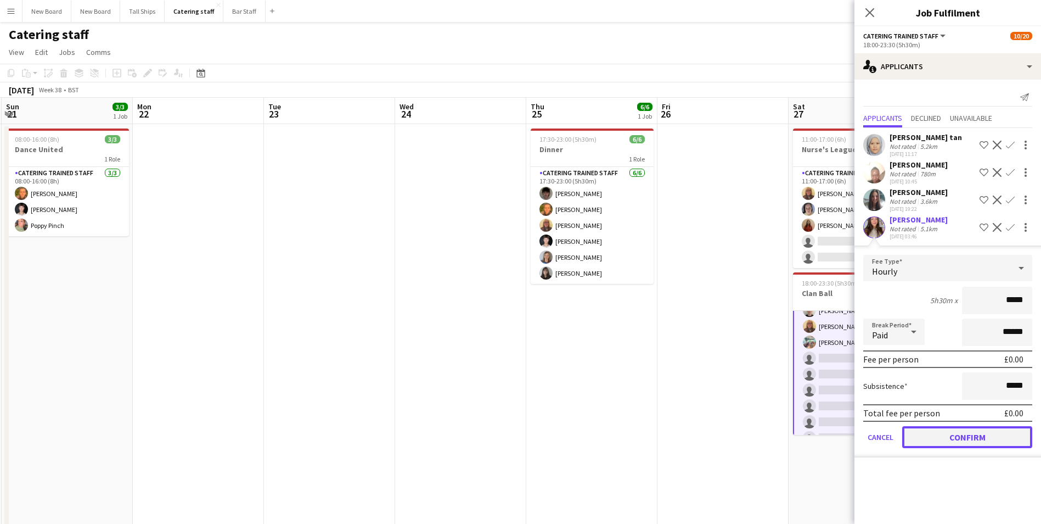
click at [989, 436] on button "Confirm" at bounding box center [967, 437] width 130 height 22
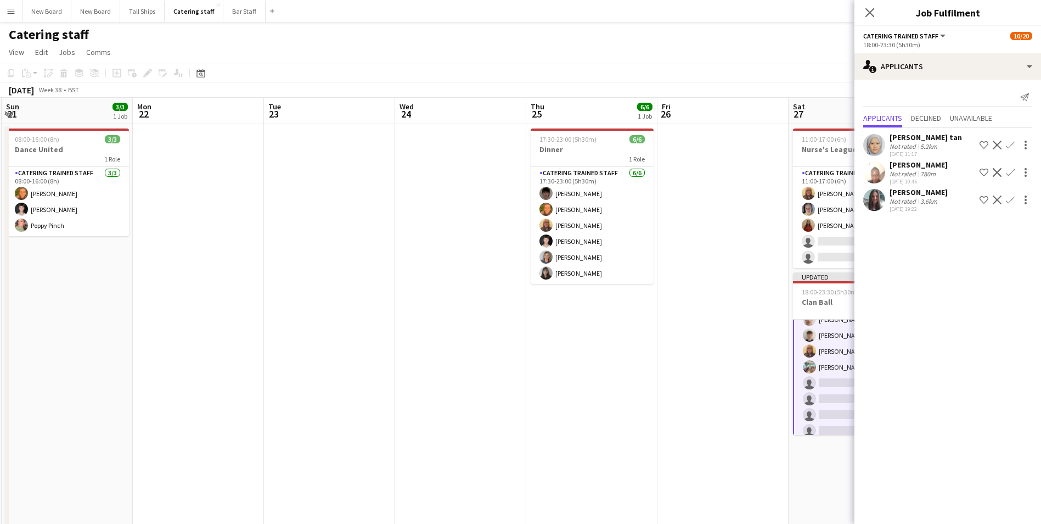
click at [720, 358] on app-date-cell at bounding box center [723, 371] width 131 height 495
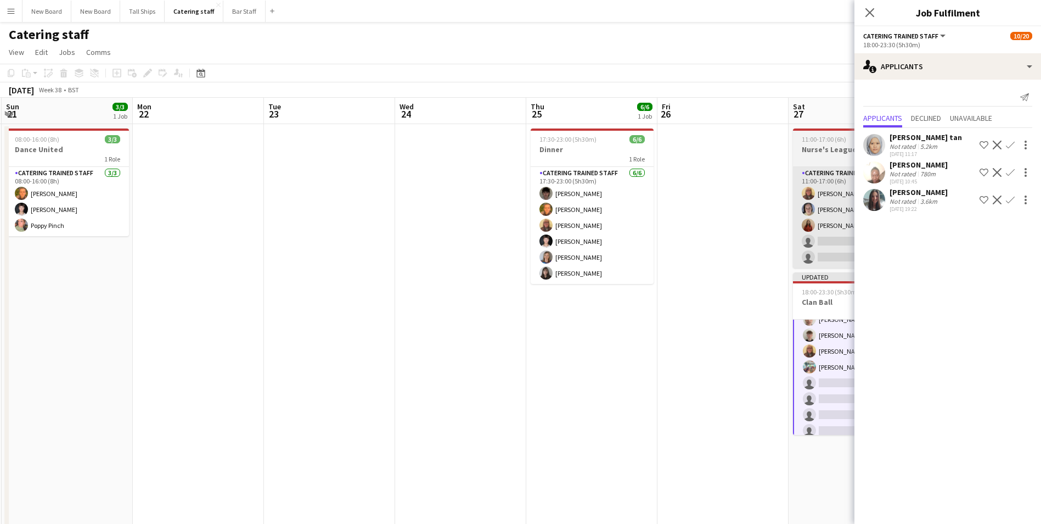
scroll to position [138, 0]
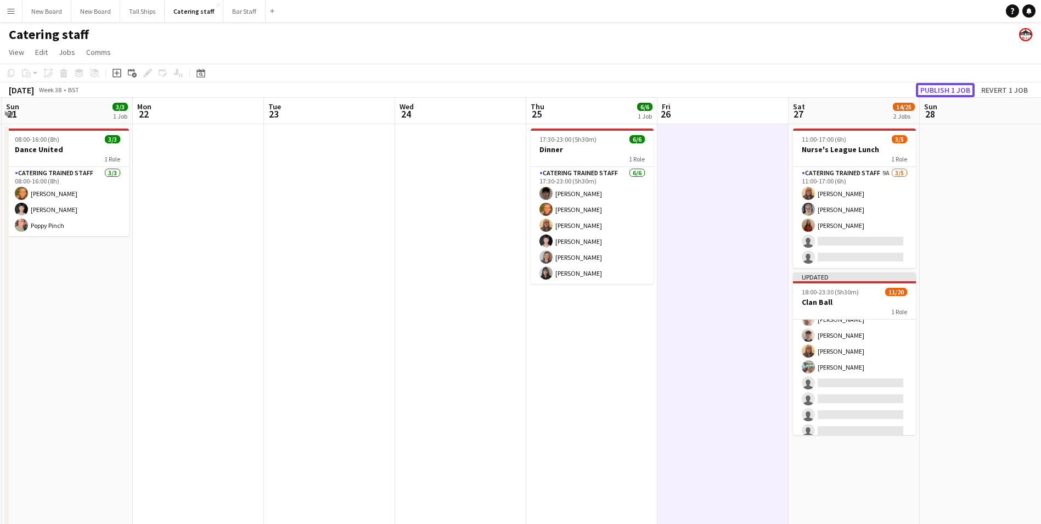
drag, startPoint x: 963, startPoint y: 91, endPoint x: 963, endPoint y: 105, distance: 14.3
click at [963, 91] on button "Publish 1 job" at bounding box center [945, 90] width 59 height 14
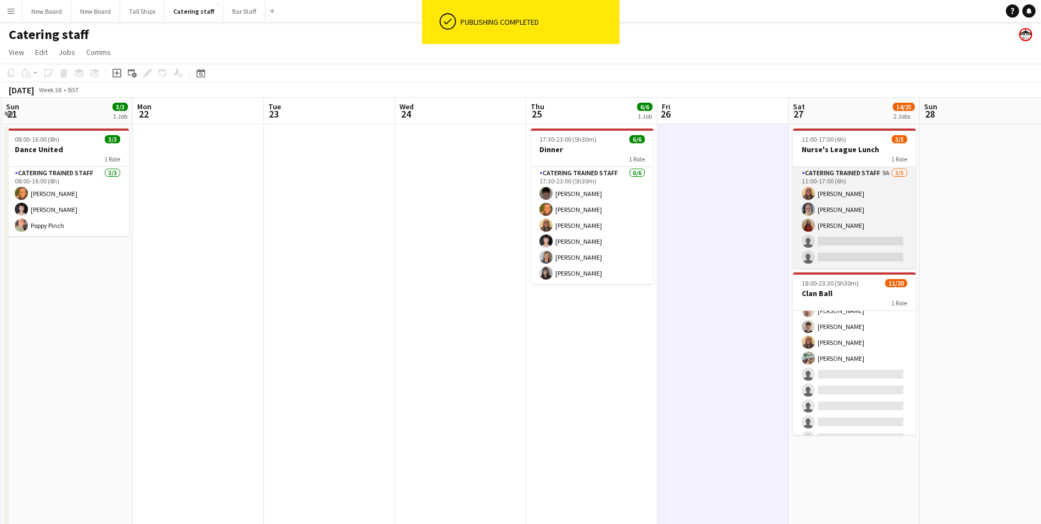
click at [891, 237] on app-card-role "Catering trained staff 9A [DATE] 11:00-17:00 (6h) [PERSON_NAME] [PERSON_NAME] […" at bounding box center [854, 217] width 123 height 101
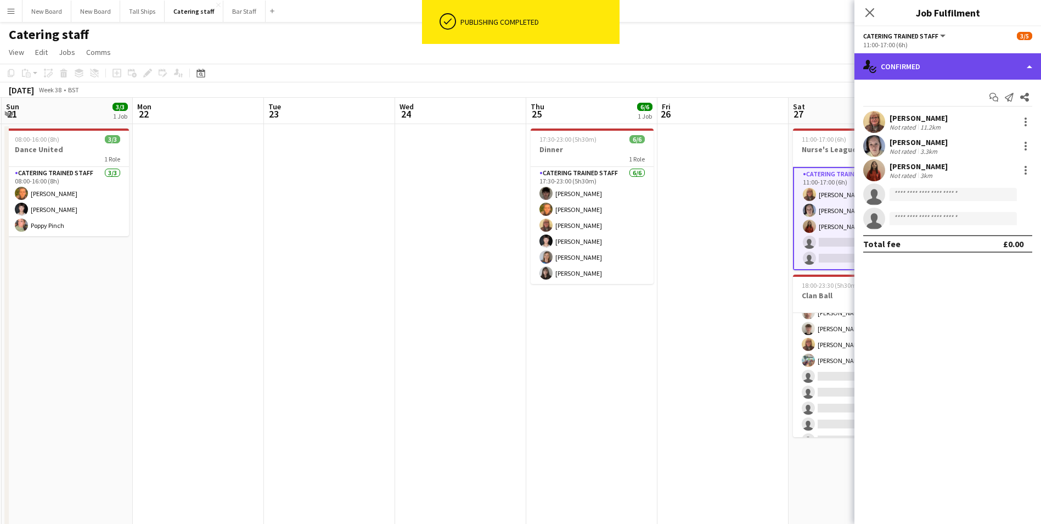
click at [994, 60] on div "single-neutral-actions-check-2 Confirmed" at bounding box center [948, 66] width 187 height 26
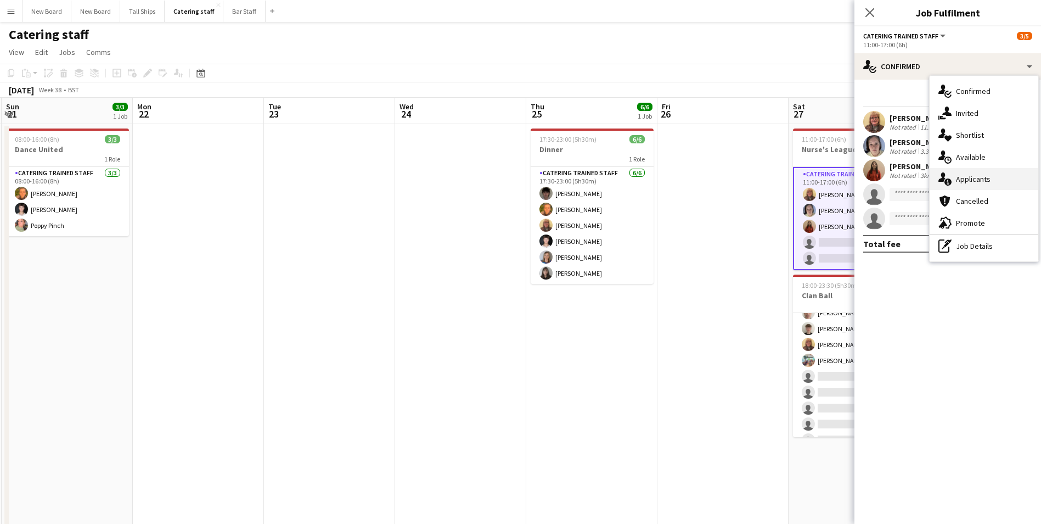
click at [986, 174] on div "single-neutral-actions-information Applicants" at bounding box center [984, 179] width 109 height 22
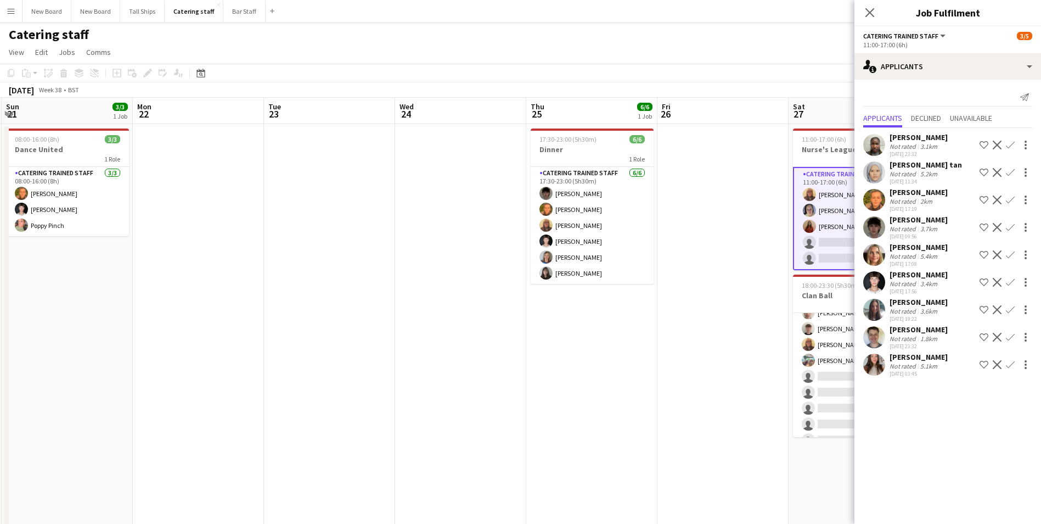
drag, startPoint x: 667, startPoint y: 371, endPoint x: 784, endPoint y: 364, distance: 116.6
click at [668, 370] on app-date-cell at bounding box center [723, 371] width 131 height 495
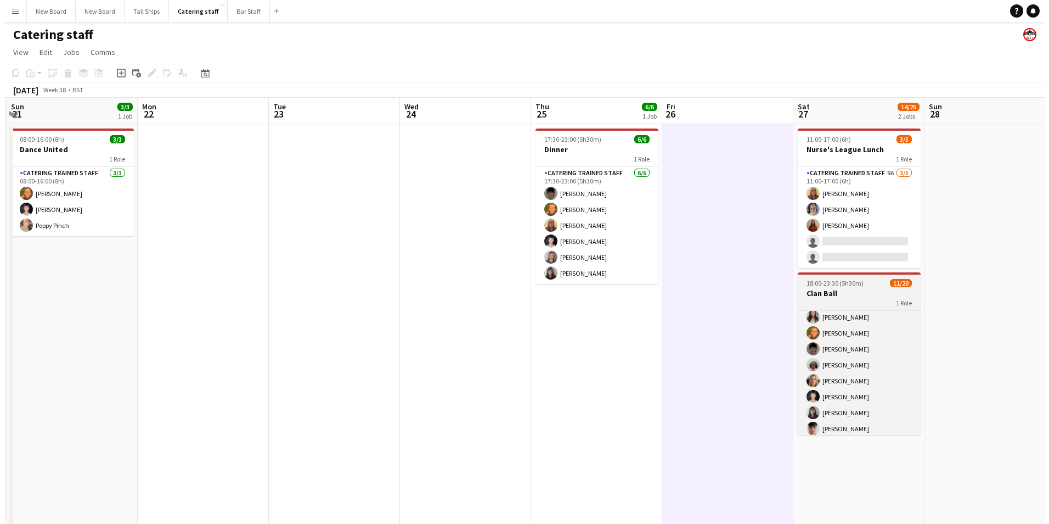
scroll to position [0, 0]
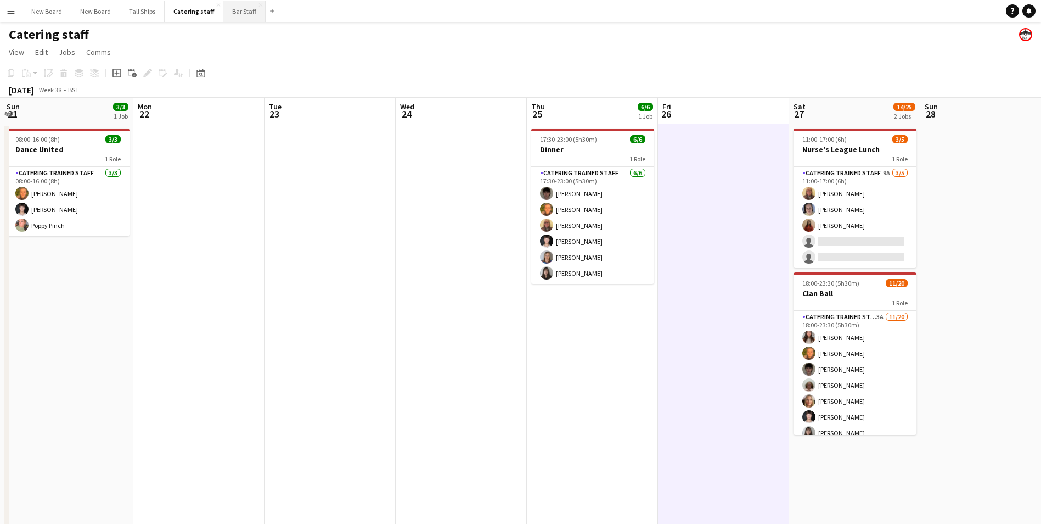
click at [245, 10] on button "Bar Staff Close" at bounding box center [244, 11] width 42 height 21
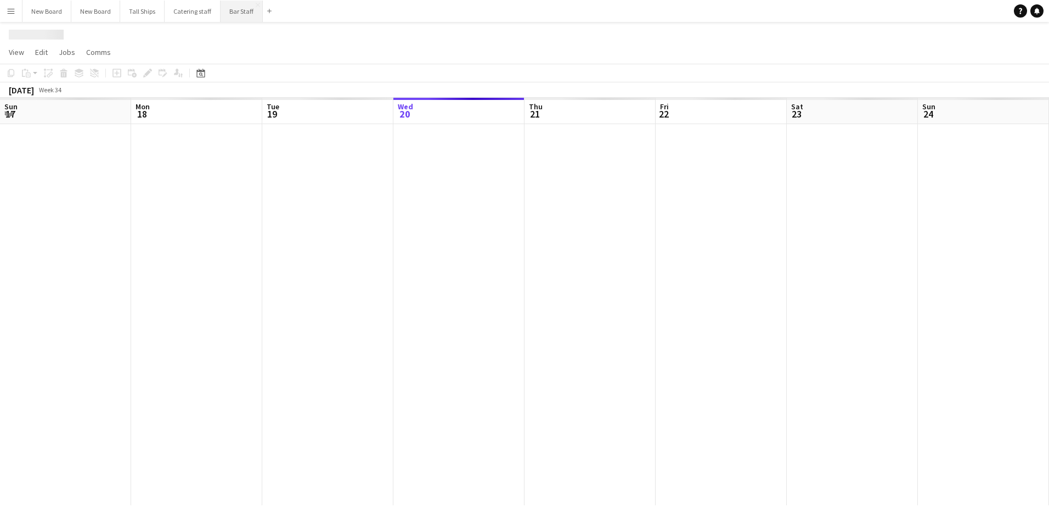
scroll to position [0, 262]
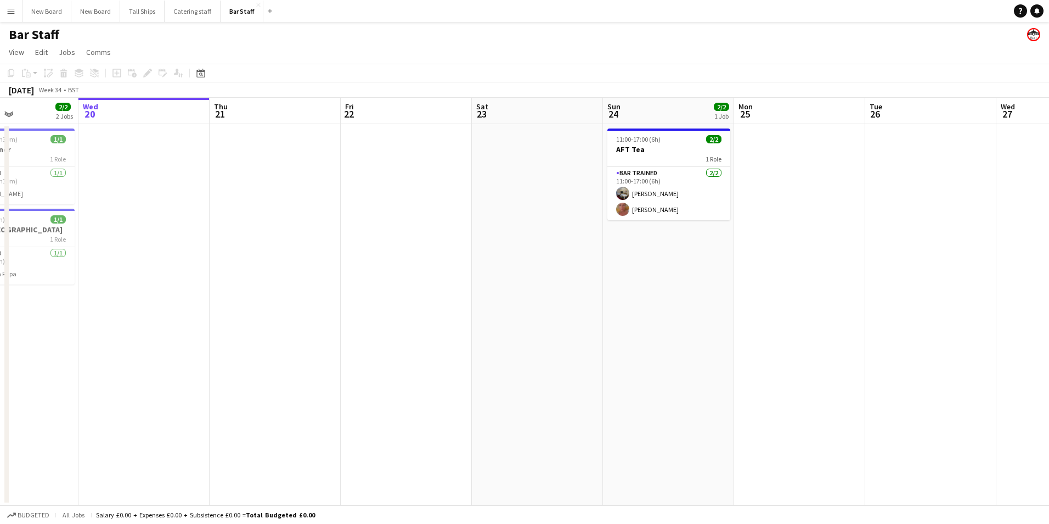
drag, startPoint x: 864, startPoint y: 310, endPoint x: 549, endPoint y: 344, distance: 317.4
click at [549, 345] on app-calendar-viewport "Sun 17 Mon 18 Tue 19 2/2 2 Jobs Wed 20 Thu 21 Fri 22 Sat 23 Sun 24 2/2 1 Job Mo…" at bounding box center [524, 301] width 1049 height 407
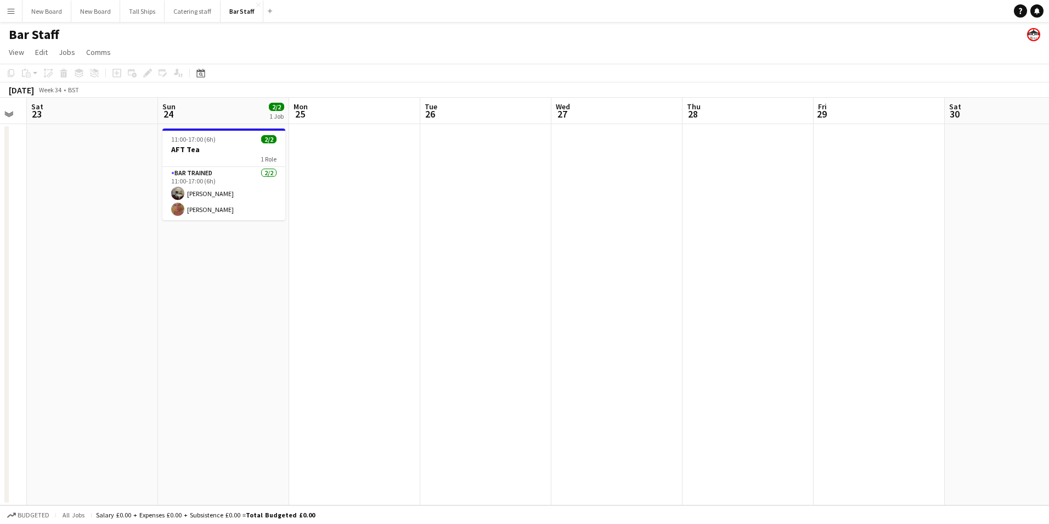
drag, startPoint x: 1035, startPoint y: 318, endPoint x: 637, endPoint y: 331, distance: 398.1
click at [637, 332] on app-calendar-viewport "Tue 19 2/2 2 Jobs Wed 20 Thu 21 Fri 22 Sat 23 Sun 24 2/2 1 Job Mon 25 Tue 26 We…" at bounding box center [524, 301] width 1049 height 407
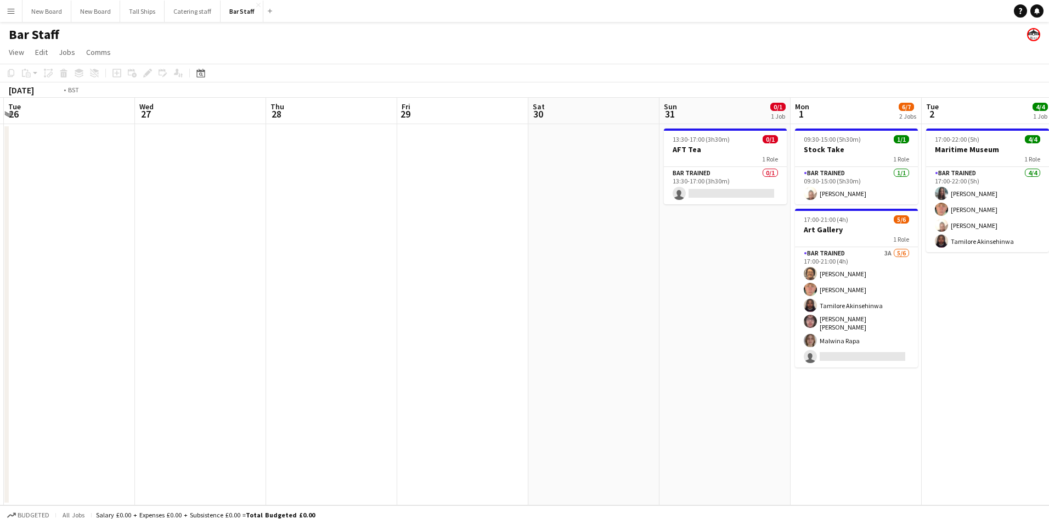
scroll to position [0, 406]
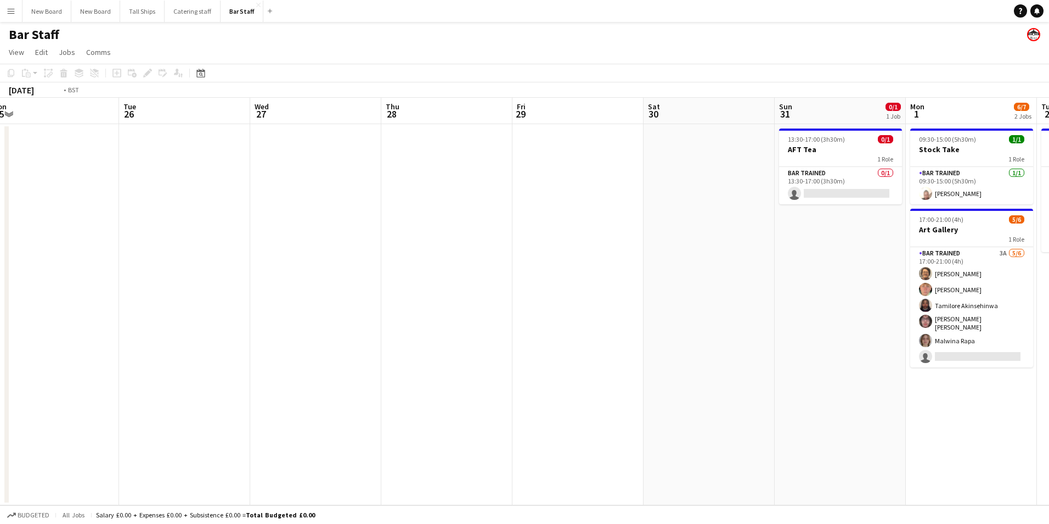
drag, startPoint x: 966, startPoint y: 310, endPoint x: 620, endPoint y: 323, distance: 346.0
click at [619, 326] on app-calendar-viewport "Fri 22 Sat 23 Sun 24 2/2 1 Job Mon 25 Tue 26 Wed 27 Thu 28 Fri 29 Sat 30 Sun 31…" at bounding box center [524, 301] width 1049 height 407
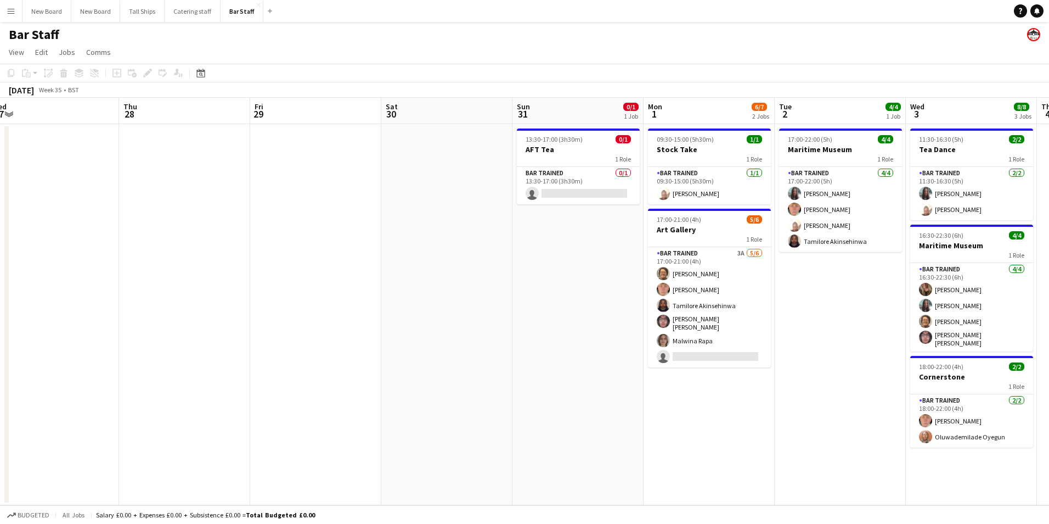
click at [857, 308] on app-date-cell "17:00-22:00 (5h) 4/4 Maritime Museum 1 Role Bar trained [DATE] 17:00-22:00 (5h)…" at bounding box center [840, 314] width 131 height 381
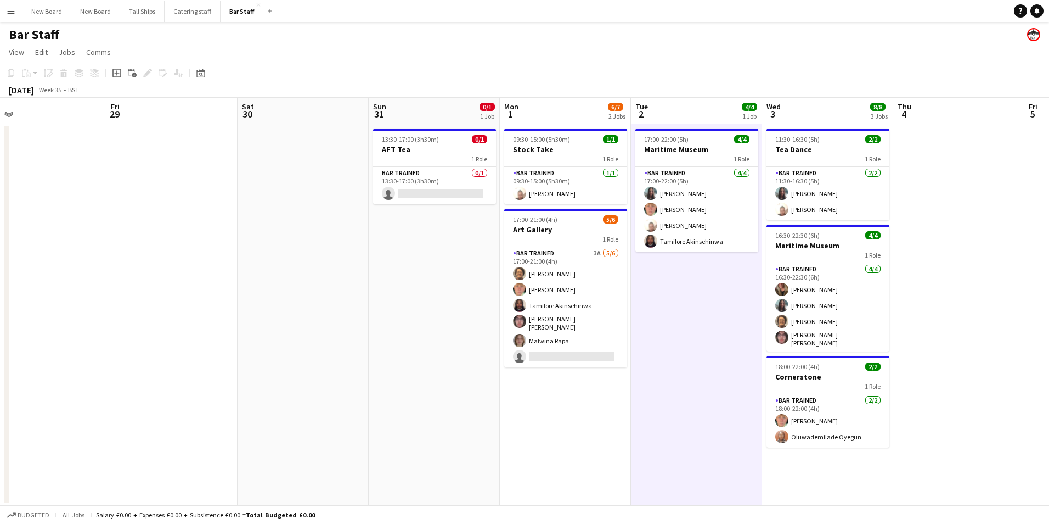
scroll to position [0, 429]
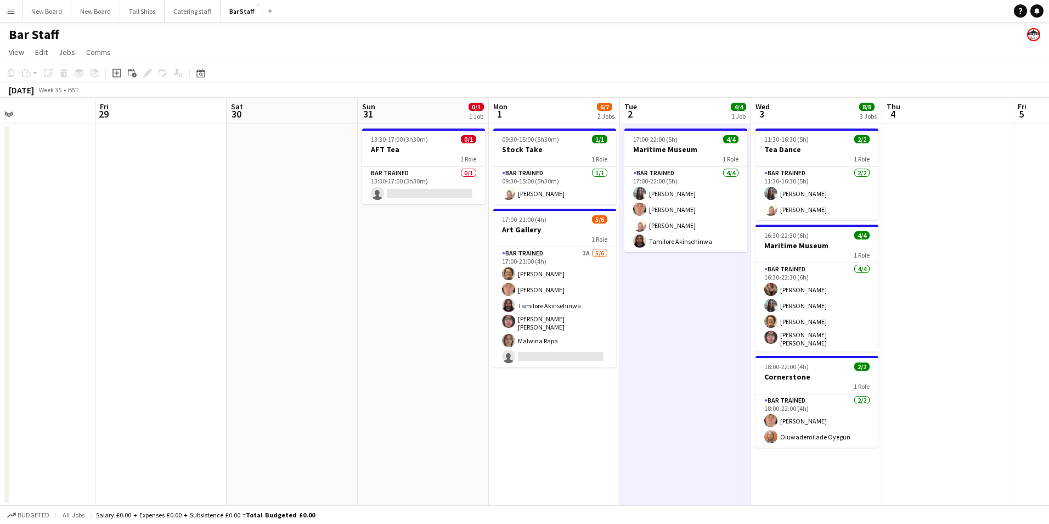
drag, startPoint x: 855, startPoint y: 311, endPoint x: 701, endPoint y: 324, distance: 154.2
click at [701, 324] on app-calendar-viewport "Mon 25 Tue 26 Wed 27 Thu 28 Fri 29 Sat 30 Sun 31 0/1 1 Job Mon 1 6/7 2 Jobs Tue…" at bounding box center [524, 301] width 1049 height 407
click at [416, 141] on span "13:30-17:00 (3h30m)" at bounding box center [399, 139] width 57 height 8
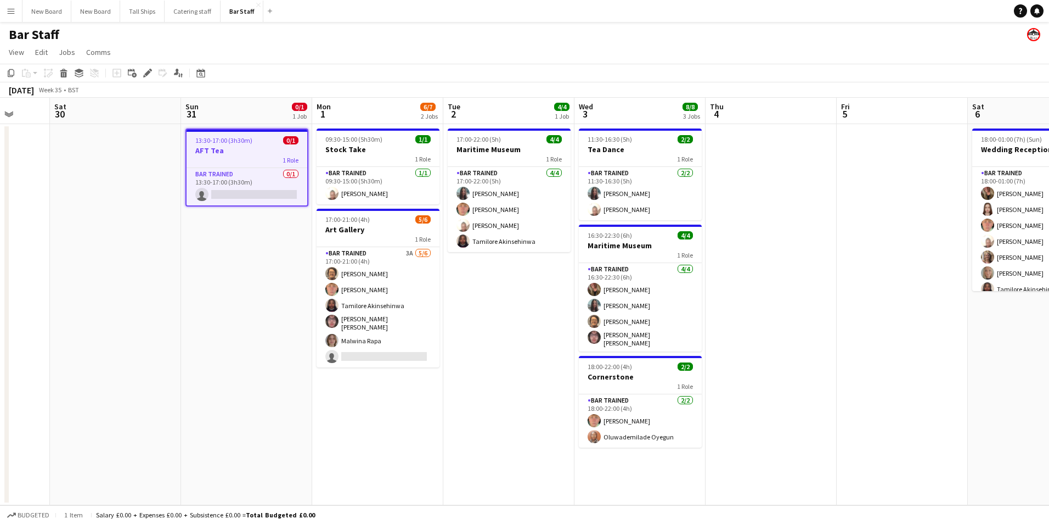
scroll to position [0, 385]
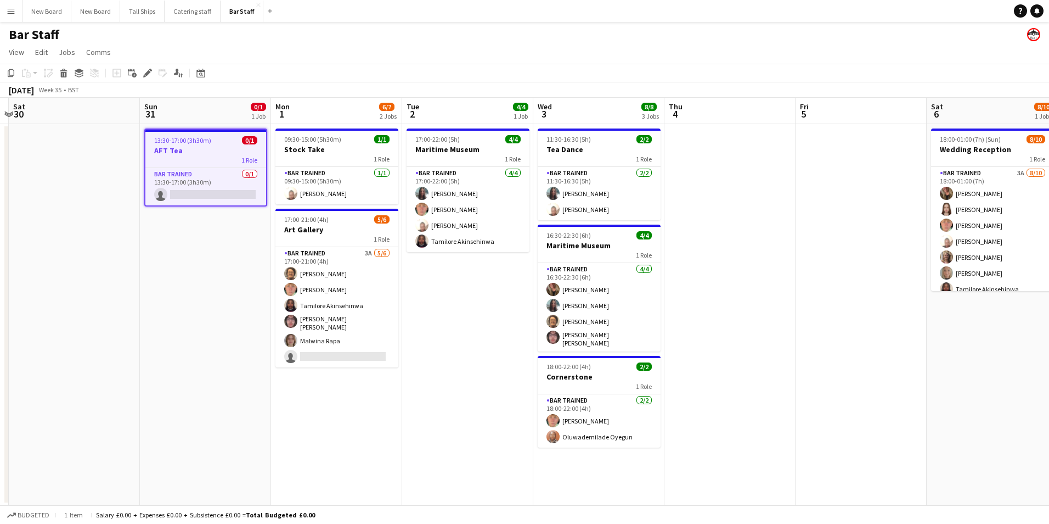
drag, startPoint x: 684, startPoint y: 347, endPoint x: 469, endPoint y: 315, distance: 218.0
click at [467, 318] on app-calendar-viewport "Wed 27 Thu 28 Fri 29 Sat 30 Sun 31 0/1 1 Job Mon 1 6/7 2 Jobs Tue 2 4/4 1 Job W…" at bounding box center [524, 301] width 1049 height 407
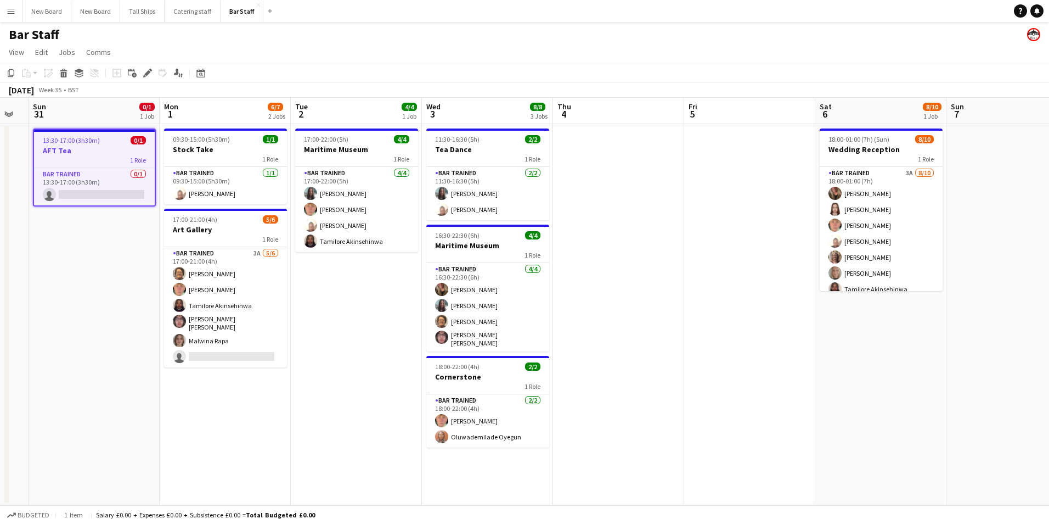
drag, startPoint x: 832, startPoint y: 304, endPoint x: 718, endPoint y: 336, distance: 118.3
click at [718, 338] on app-calendar-viewport "Thu 28 Fri 29 Sat 30 Sun 31 0/1 1 Job Mon 1 6/7 2 Jobs Tue 2 4/4 1 Job Wed 3 8/…" at bounding box center [524, 301] width 1049 height 407
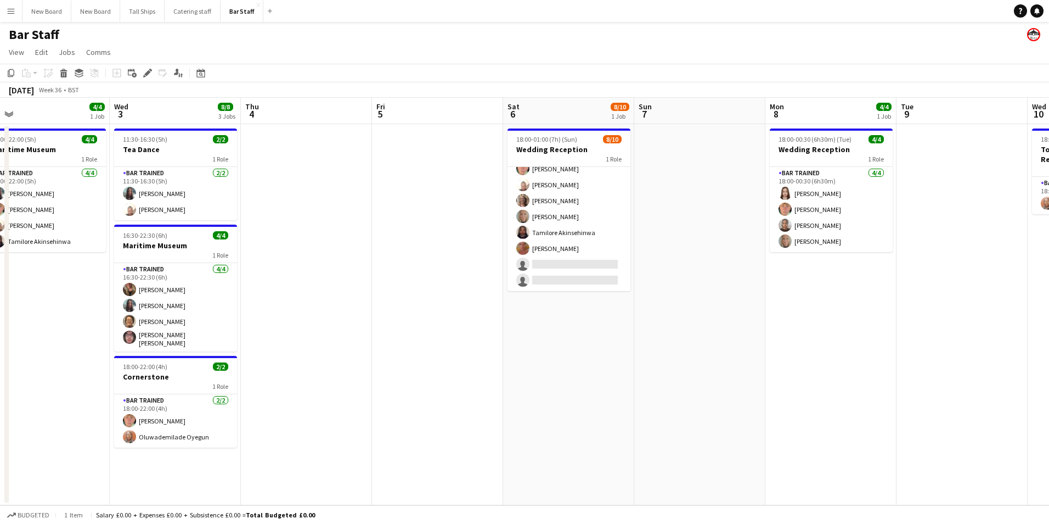
scroll to position [0, 345]
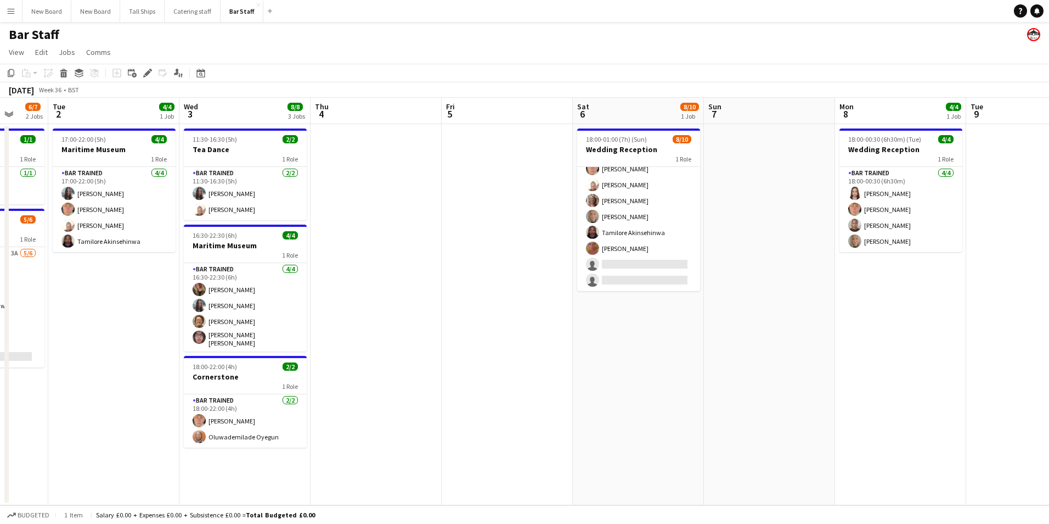
drag, startPoint x: 920, startPoint y: 378, endPoint x: 586, endPoint y: 357, distance: 334.9
click at [583, 366] on app-calendar-viewport "Sat 30 Sun 31 0/1 1 Job Mon 1 6/7 2 Jobs Tue 2 4/4 1 Job Wed 3 8/8 3 Jobs Thu 4…" at bounding box center [524, 301] width 1049 height 407
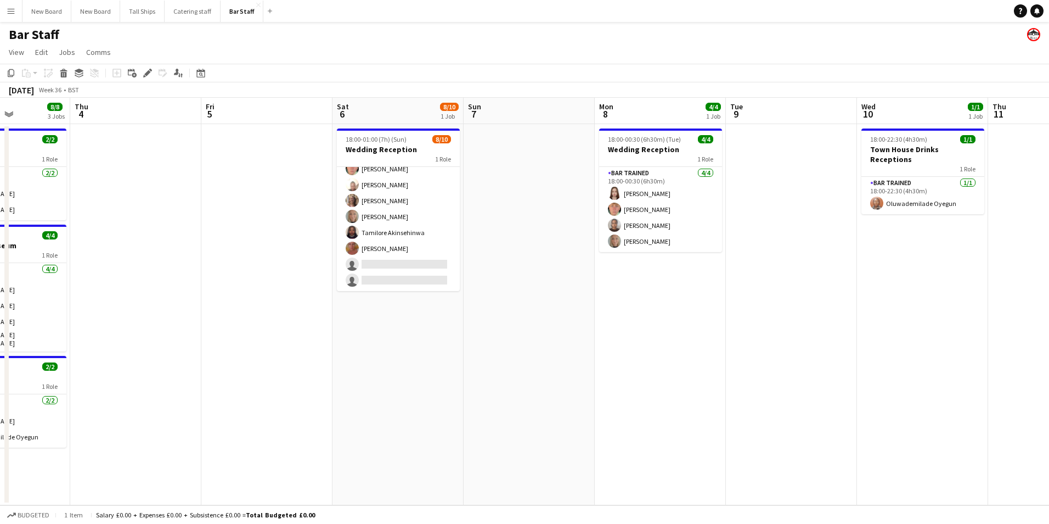
drag, startPoint x: 962, startPoint y: 292, endPoint x: 726, endPoint y: 299, distance: 235.6
click at [721, 306] on app-calendar-viewport "Mon 1 6/7 2 Jobs Tue 2 4/4 1 Job Wed 3 8/8 3 Jobs Thu 4 Fri 5 Sat 6 8/10 1 Job …" at bounding box center [524, 301] width 1049 height 407
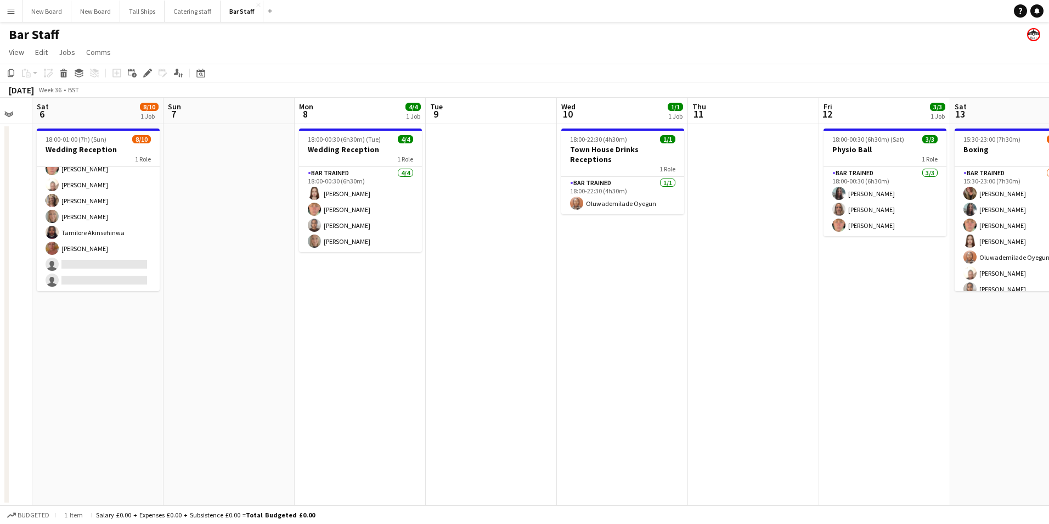
drag, startPoint x: 1022, startPoint y: 305, endPoint x: 854, endPoint y: 291, distance: 168.5
click at [854, 291] on app-calendar-viewport "Wed 3 8/8 3 Jobs Thu 4 Fri 5 Sat 6 8/10 1 Job Sun 7 Mon 8 4/4 1 Job Tue 9 Wed 1…" at bounding box center [524, 301] width 1049 height 407
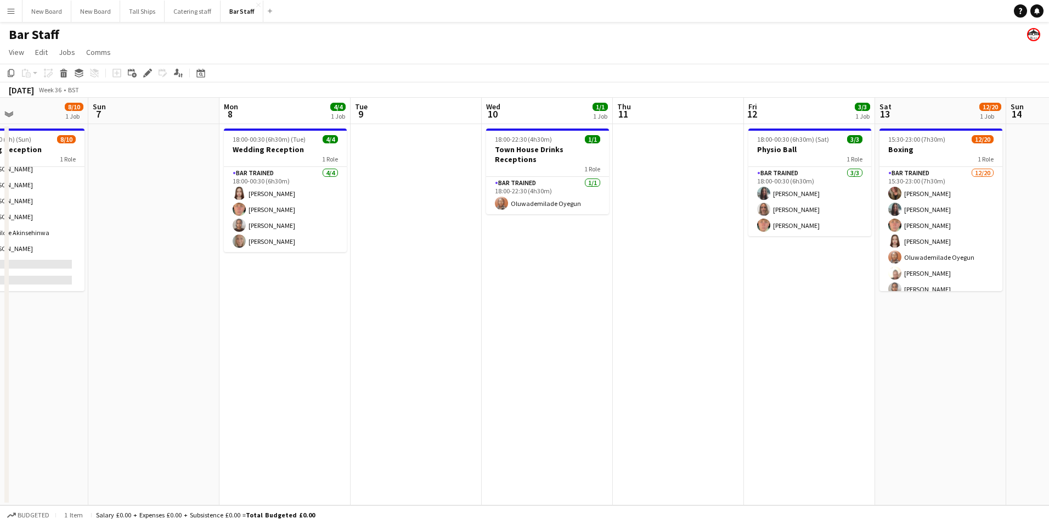
drag, startPoint x: 873, startPoint y: 260, endPoint x: 798, endPoint y: 272, distance: 76.7
click at [798, 272] on app-calendar-viewport "Wed 3 8/8 3 Jobs Thu 4 Fri 5 Sat 6 8/10 1 Job Sun 7 Mon 8 4/4 1 Job Tue 9 Wed 1…" at bounding box center [524, 301] width 1049 height 407
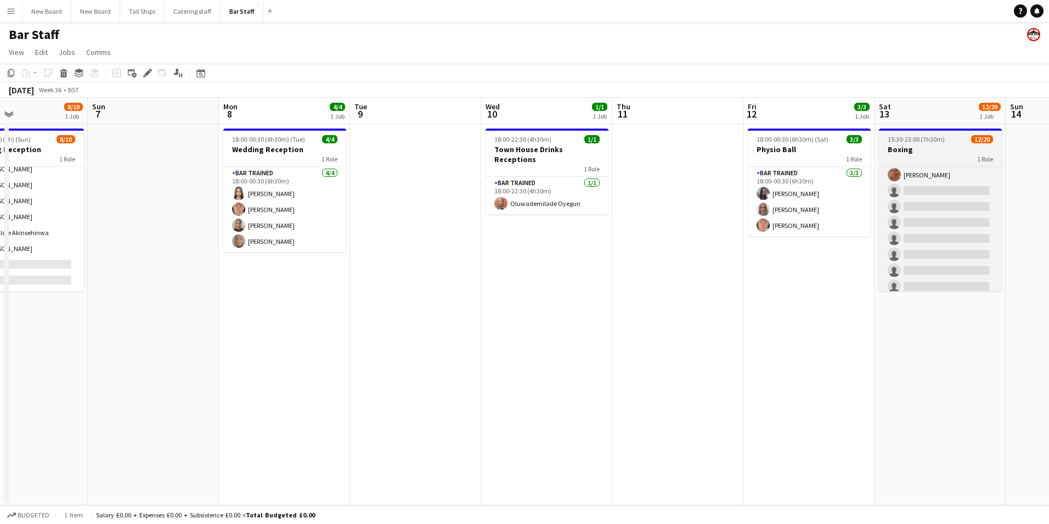
scroll to position [203, 0]
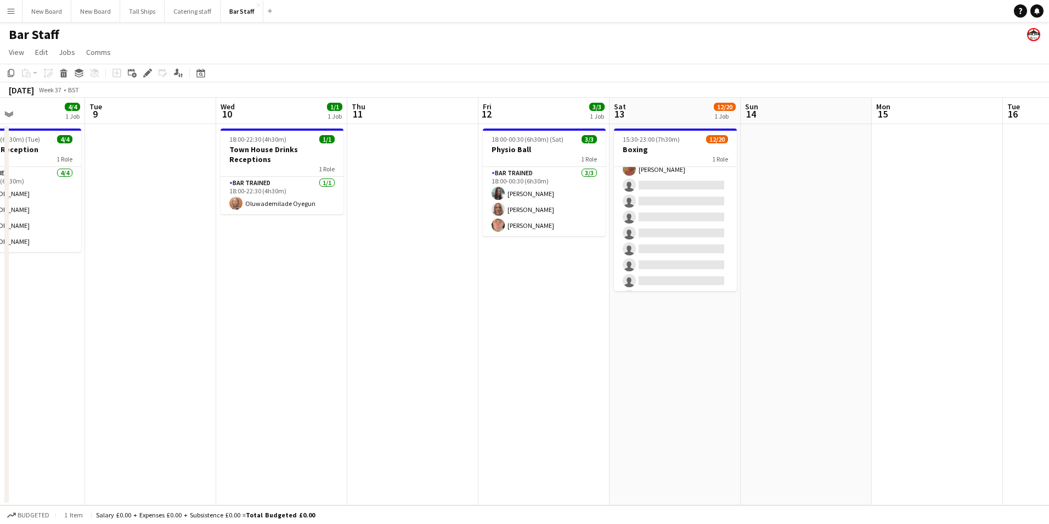
drag, startPoint x: 855, startPoint y: 361, endPoint x: 723, endPoint y: 355, distance: 131.9
click at [723, 357] on app-calendar-viewport "Fri 5 Sat 6 8/10 1 Job Sun 7 Mon 8 4/4 1 Job Tue 9 Wed 10 1/1 1 Job Thu 11 Fri …" at bounding box center [524, 301] width 1049 height 407
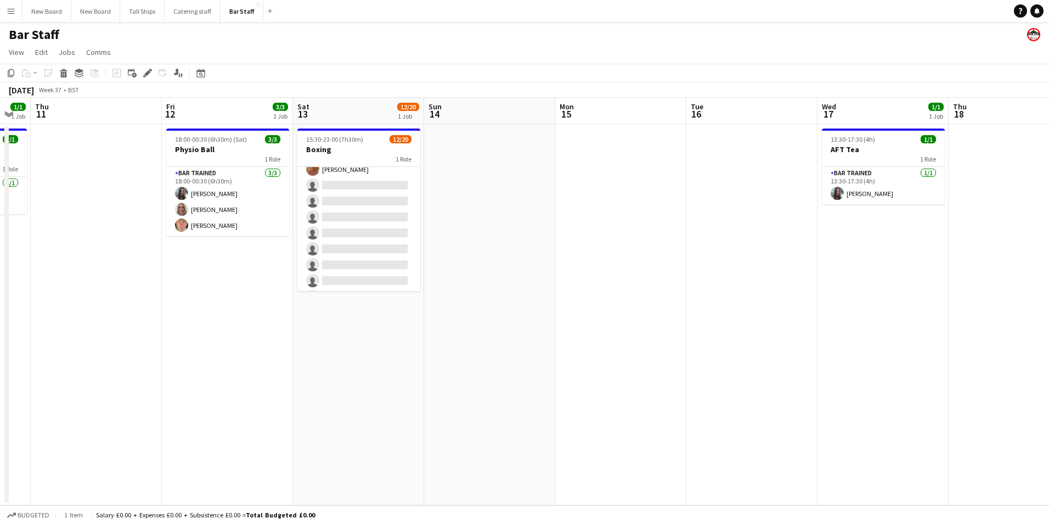
drag, startPoint x: 991, startPoint y: 327, endPoint x: 686, endPoint y: 312, distance: 305.5
click at [684, 318] on app-calendar-viewport "Mon 8 4/4 1 Job Tue 9 Wed 10 1/1 1 Job Thu 11 Fri 12 3/3 1 Job Sat 13 12/20 1 J…" at bounding box center [524, 301] width 1049 height 407
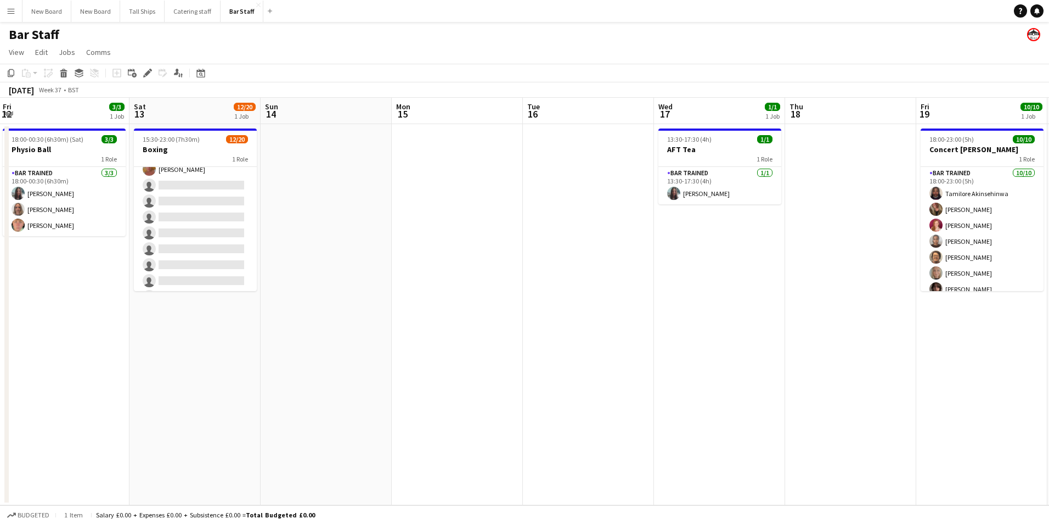
drag, startPoint x: 975, startPoint y: 254, endPoint x: 684, endPoint y: 268, distance: 290.7
click at [684, 268] on app-calendar-viewport "Tue 9 Wed 10 1/1 1 Job Thu 11 Fri 12 3/3 1 Job Sat 13 12/20 1 Job Sun 14 Mon 15…" at bounding box center [524, 301] width 1049 height 407
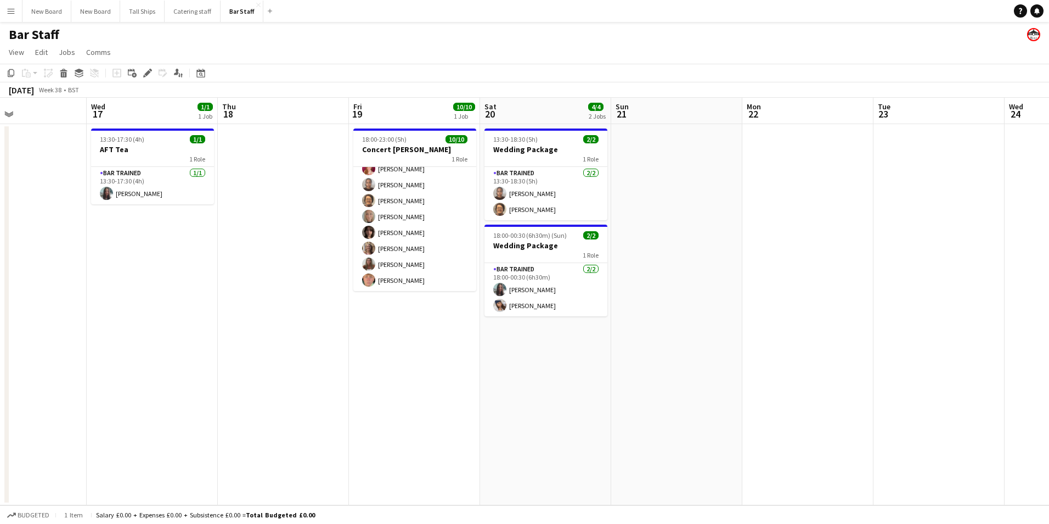
scroll to position [0, 343]
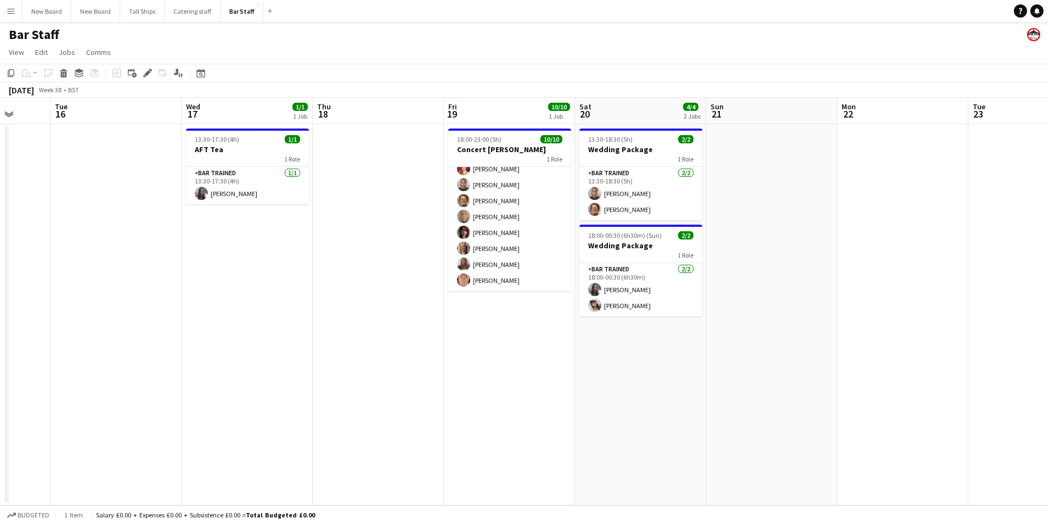
drag, startPoint x: 969, startPoint y: 416, endPoint x: 630, endPoint y: 424, distance: 338.8
click at [630, 424] on app-calendar-viewport "Sat 13 12/20 1 Job Sun 14 Mon 15 Tue 16 Wed 17 1/1 1 Job Thu 18 Fri 19 10/10 1 …" at bounding box center [524, 301] width 1049 height 407
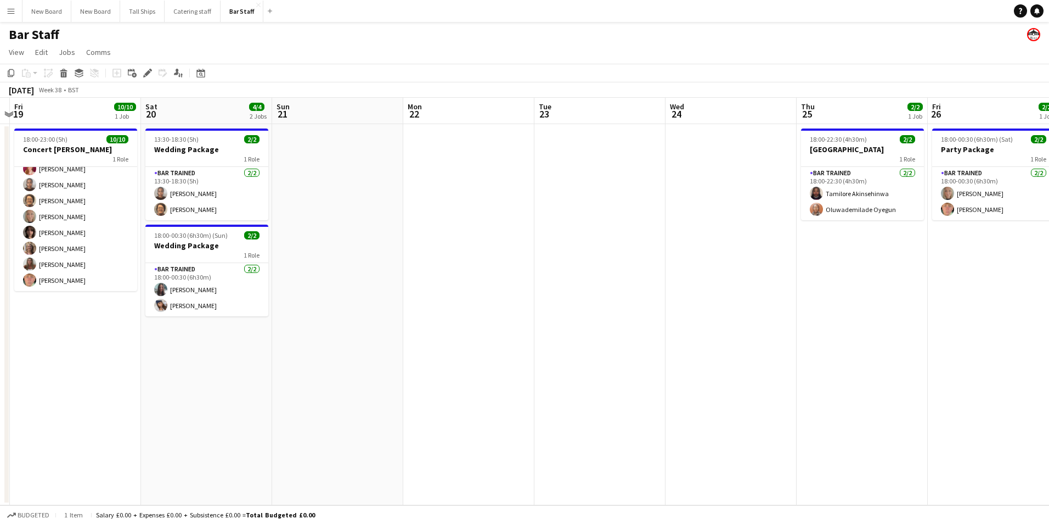
drag, startPoint x: 887, startPoint y: 342, endPoint x: 453, endPoint y: 338, distance: 434.2
click at [453, 338] on app-calendar-viewport "Tue 16 Wed 17 1/1 1 Job Thu 18 Fri 19 10/10 1 Job Sat 20 4/4 2 Jobs Sun 21 Mon …" at bounding box center [524, 301] width 1049 height 407
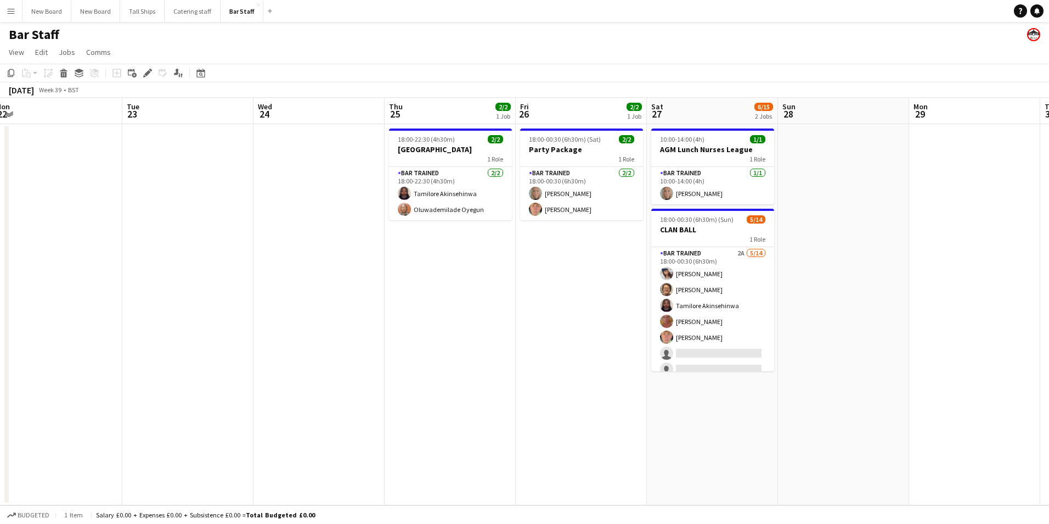
drag, startPoint x: 835, startPoint y: 338, endPoint x: 450, endPoint y: 317, distance: 385.4
click at [424, 327] on app-calendar-viewport "Fri 19 10/10 1 Job Sat 20 4/4 2 Jobs Sun 21 Mon 22 Tue 23 Wed 24 Thu 25 2/2 1 J…" at bounding box center [524, 301] width 1049 height 407
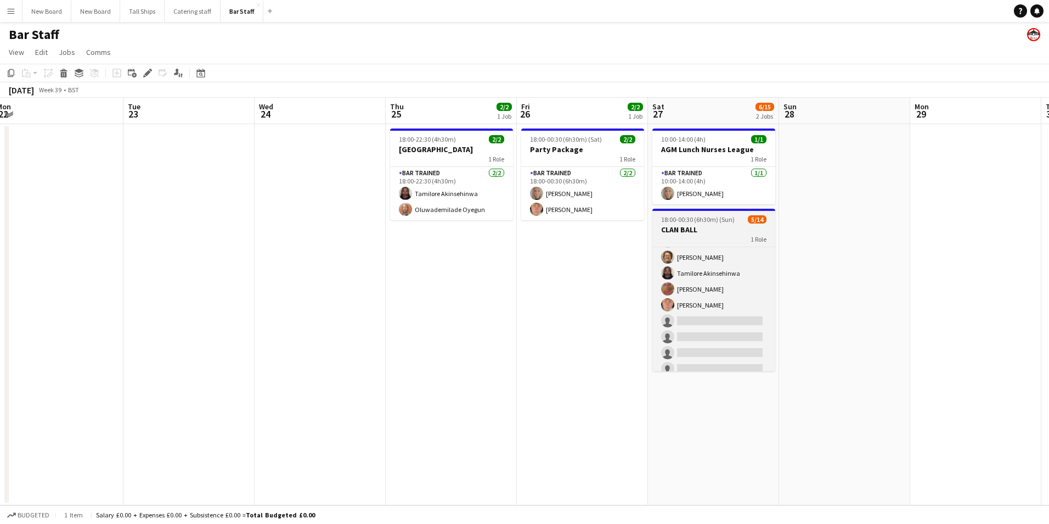
scroll to position [0, 0]
click at [703, 353] on app-card-role "Bar trained 2A [DATE] 18:00-00:30 (6h30m) [PERSON_NAME] [PERSON_NAME] [PERSON_N…" at bounding box center [714, 369] width 123 height 244
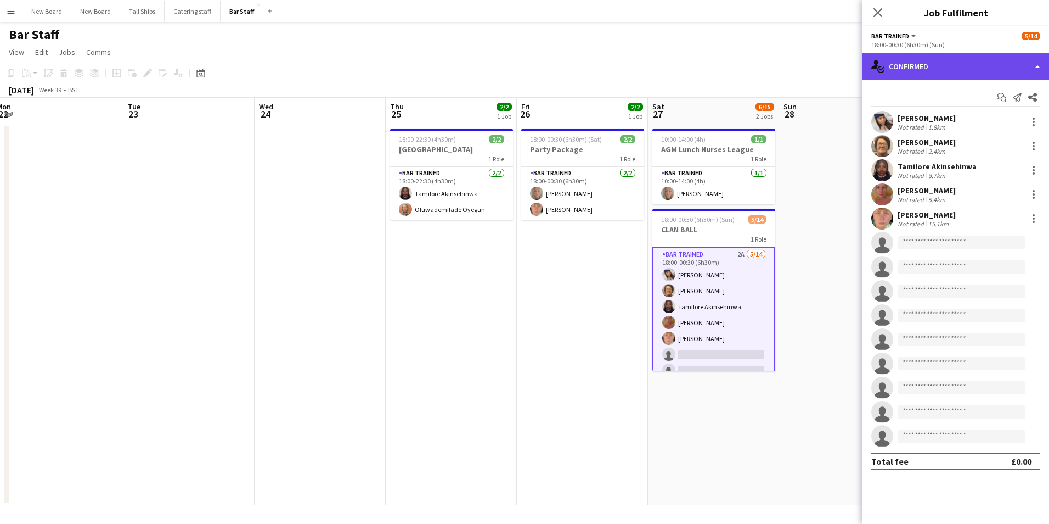
click at [975, 65] on div "single-neutral-actions-check-2 Confirmed" at bounding box center [956, 66] width 187 height 26
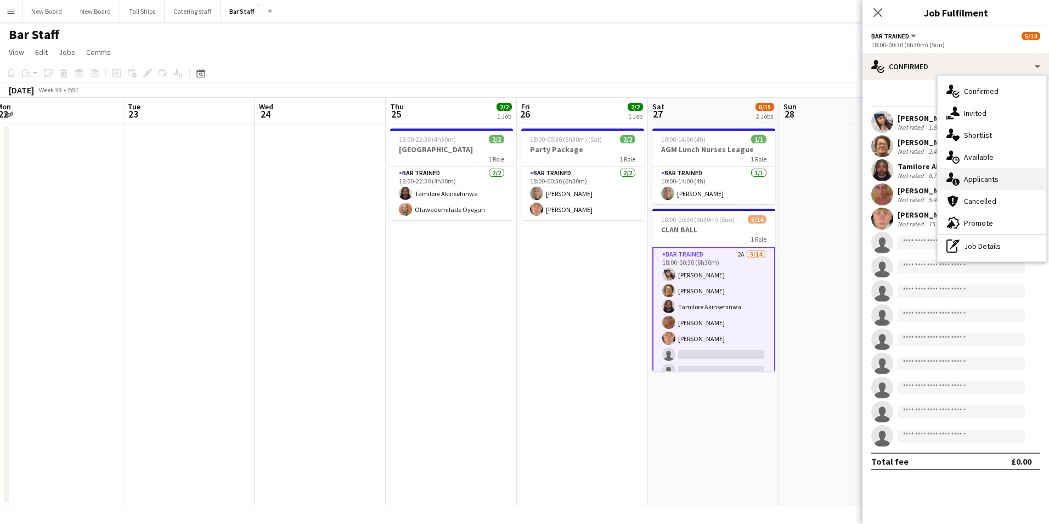
click at [985, 182] on div "single-neutral-actions-information Applicants" at bounding box center [992, 179] width 109 height 22
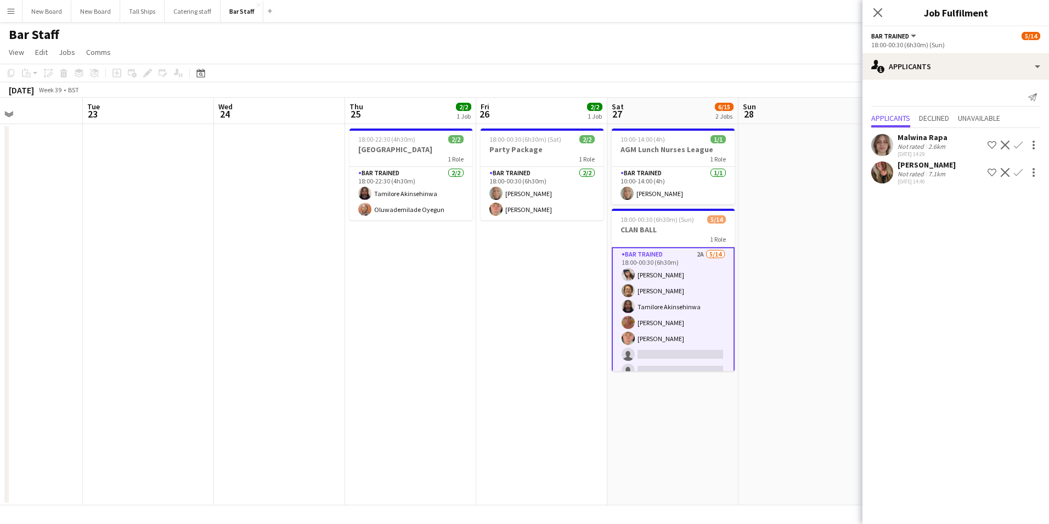
drag, startPoint x: 508, startPoint y: 321, endPoint x: 149, endPoint y: 306, distance: 359.3
click at [149, 307] on app-calendar-viewport "Fri 19 10/10 1 Job Sat 20 4/4 2 Jobs Sun 21 Mon 22 Tue 23 Wed 24 Thu 25 2/2 1 J…" at bounding box center [524, 301] width 1049 height 407
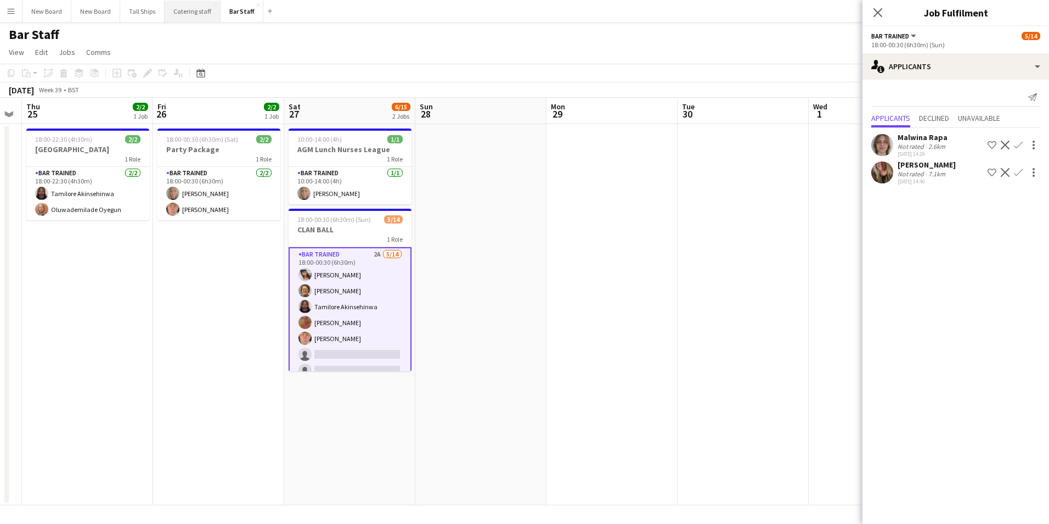
click at [185, 5] on button "Catering staff Close" at bounding box center [193, 11] width 56 height 21
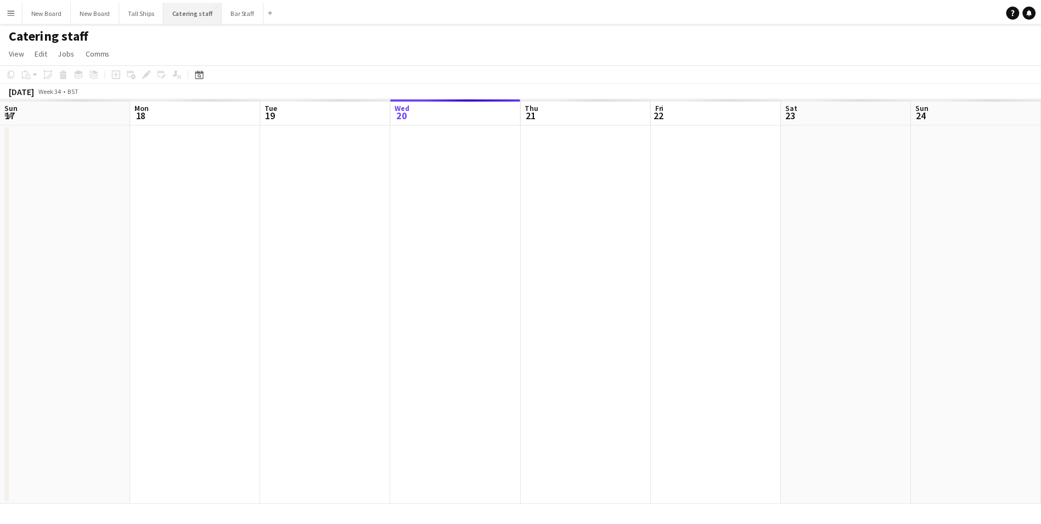
scroll to position [0, 262]
